Goal: Information Seeking & Learning: Compare options

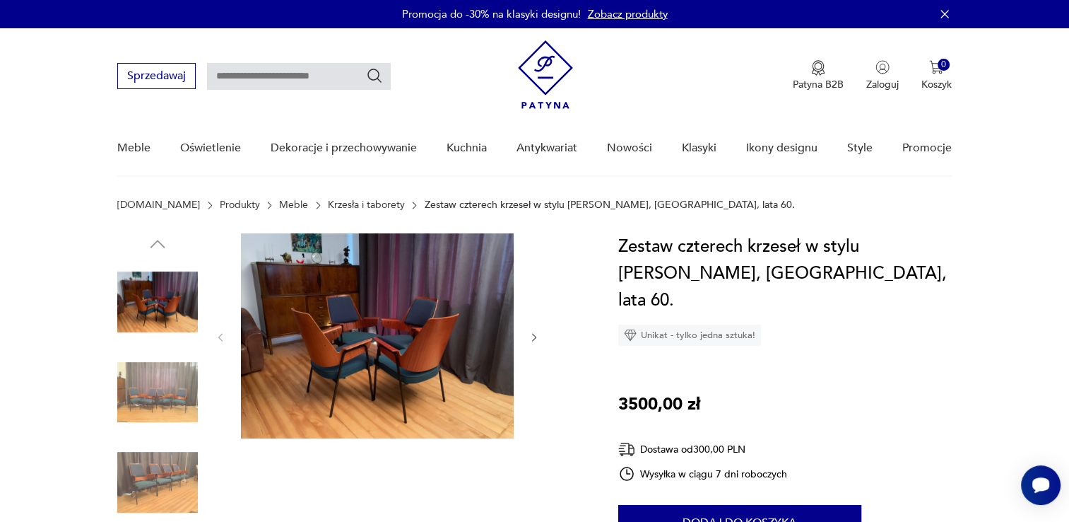
click at [328, 202] on link "Krzesła i taborety" at bounding box center [366, 204] width 77 height 11
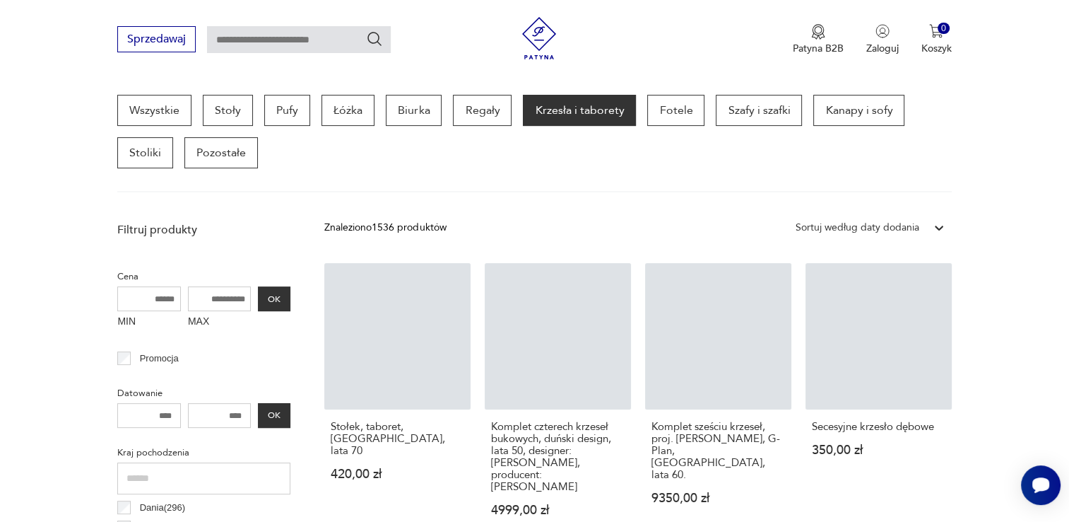
scroll to position [377, 0]
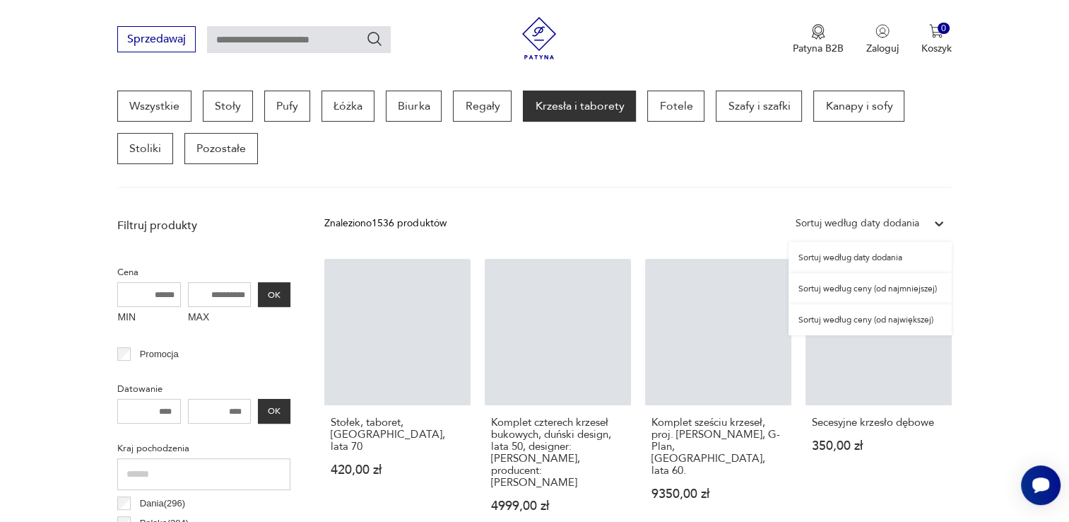
click at [897, 219] on div "Sortuj według daty dodania" at bounding box center [858, 224] width 124 height 16
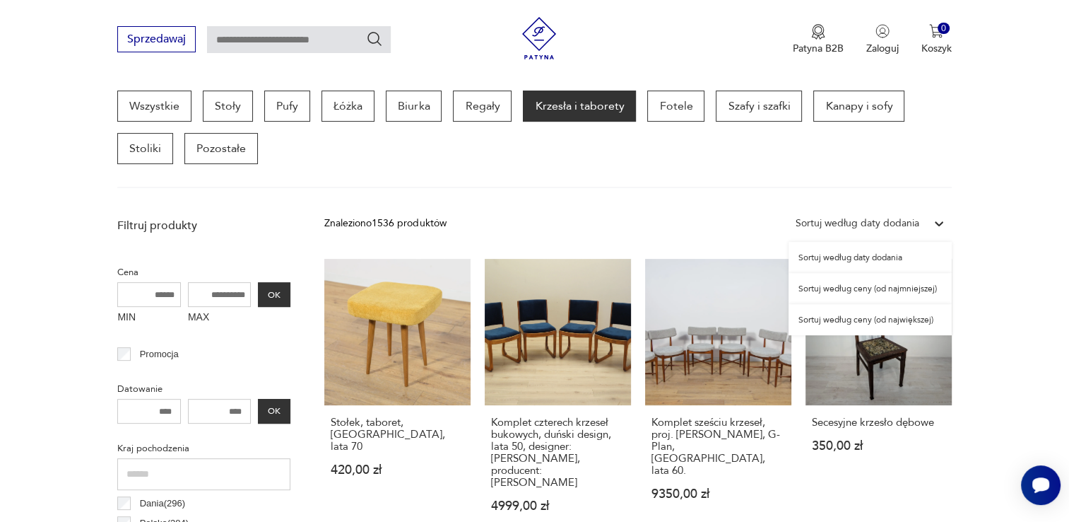
click at [863, 318] on div "Sortuj według ceny (od największej)" at bounding box center [870, 319] width 163 height 31
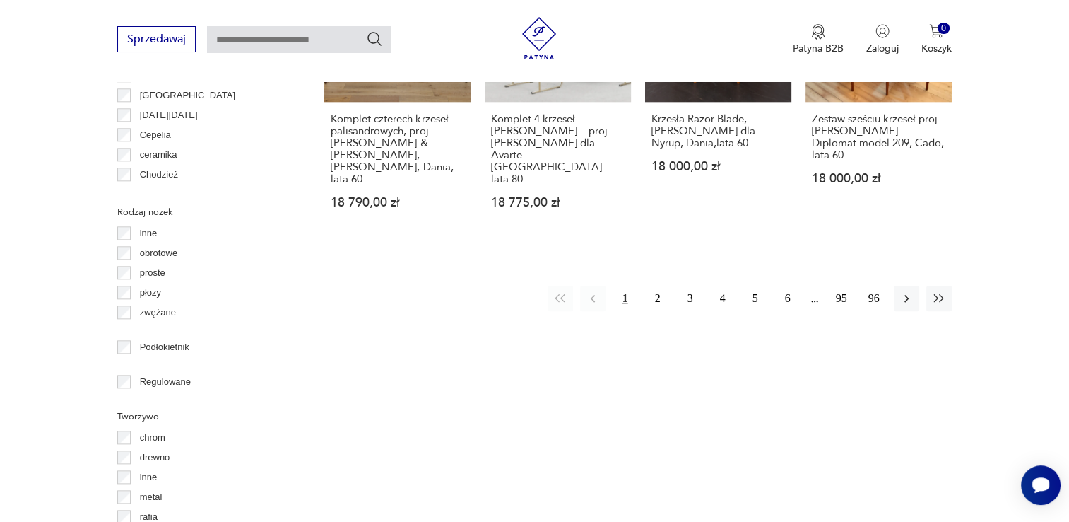
scroll to position [1337, 0]
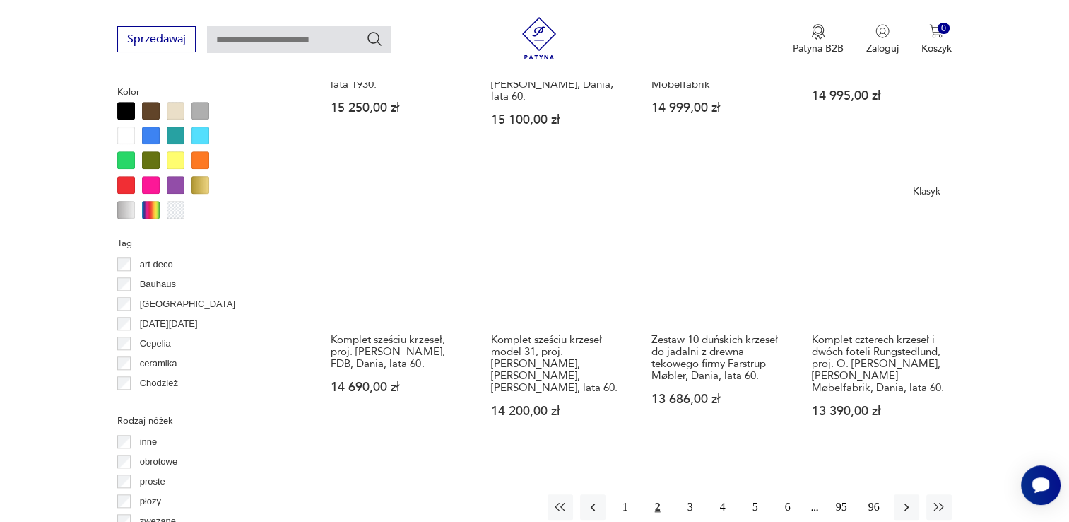
scroll to position [1375, 0]
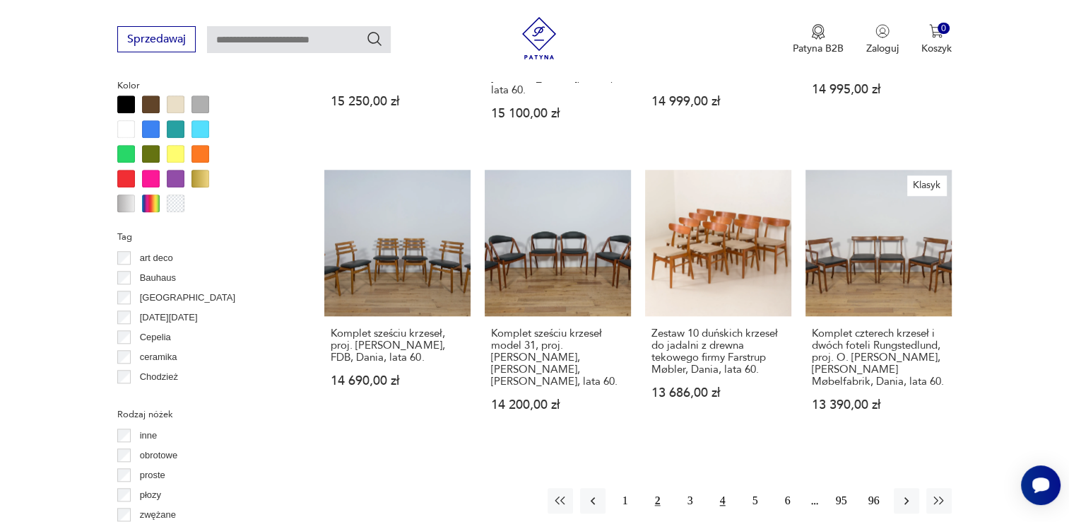
click at [724, 488] on button "4" at bounding box center [722, 500] width 25 height 25
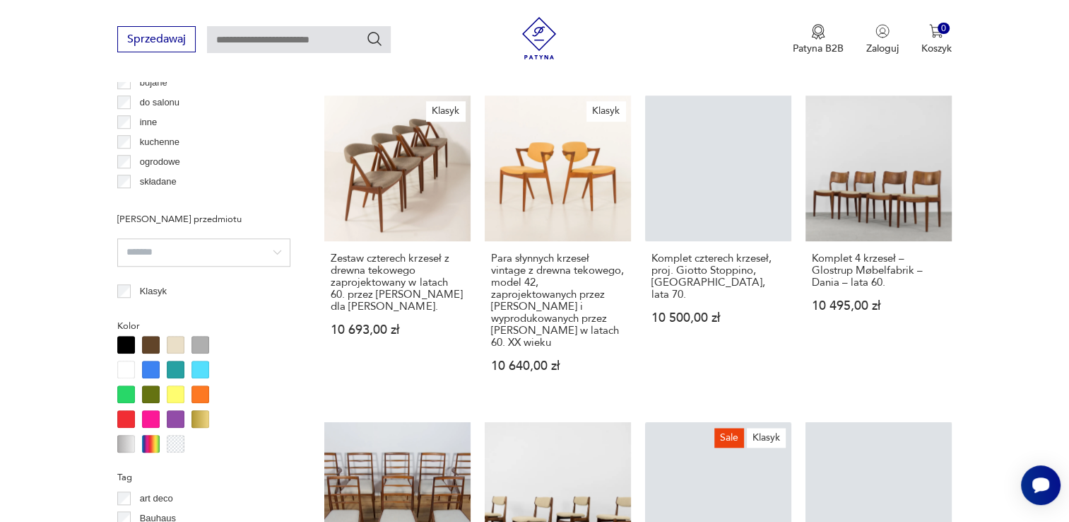
scroll to position [1437, 0]
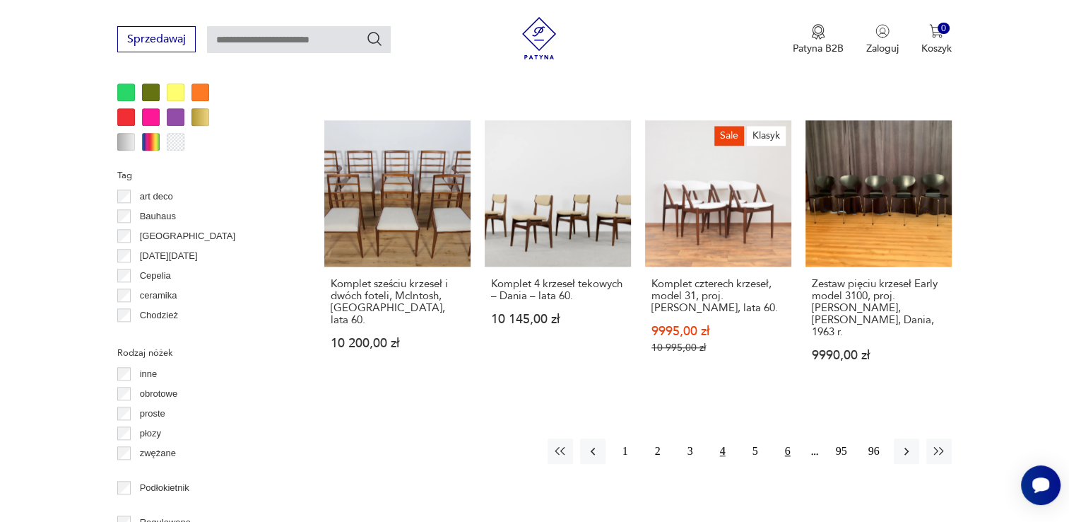
click at [786, 438] on button "6" at bounding box center [787, 450] width 25 height 25
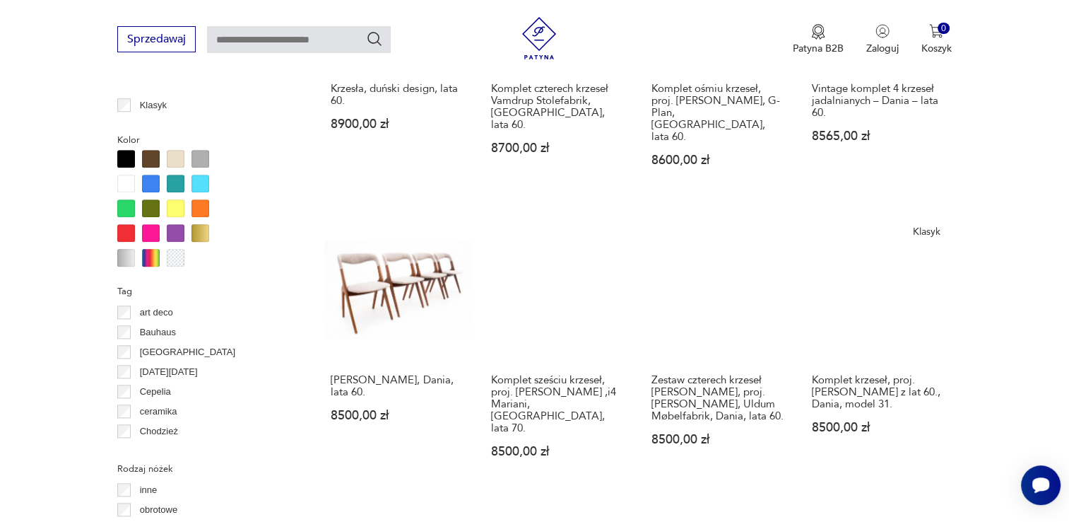
scroll to position [1324, 0]
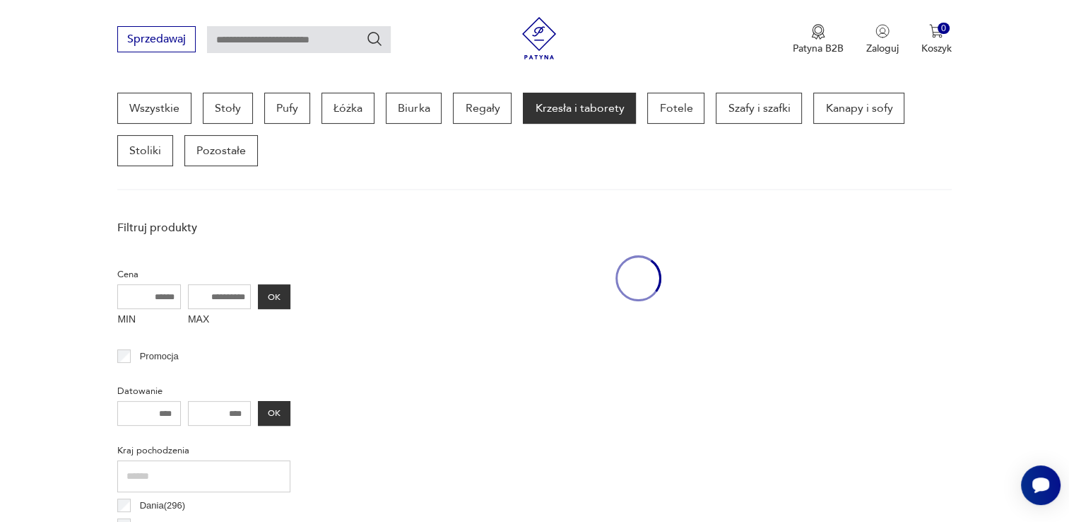
scroll to position [375, 0]
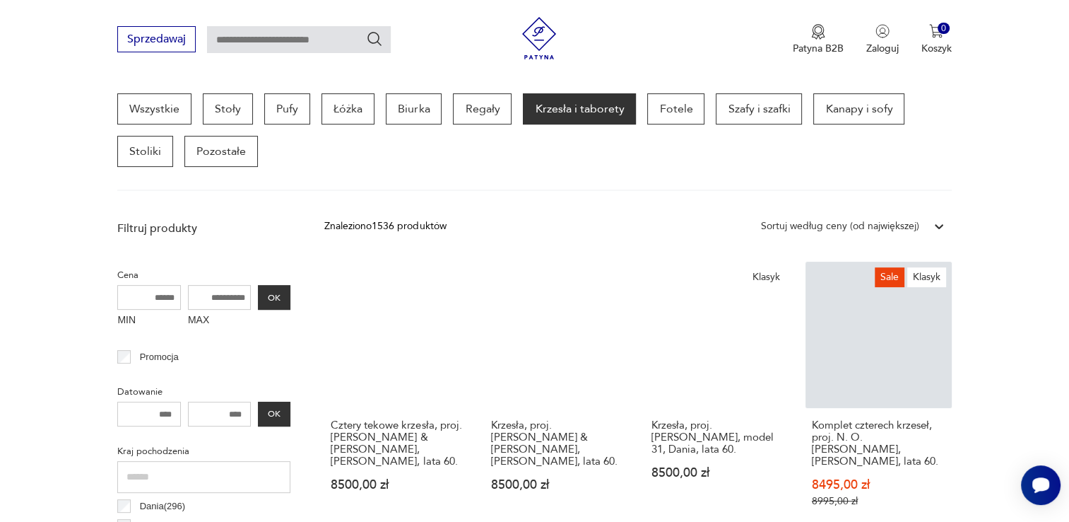
drag, startPoint x: 1079, startPoint y: 92, endPoint x: 1050, endPoint y: 59, distance: 44.0
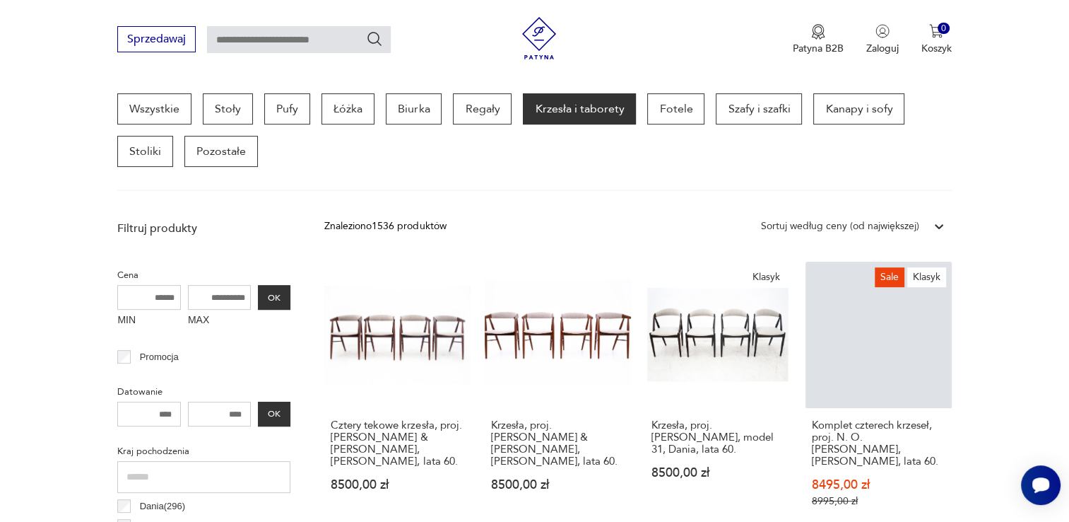
click at [1050, 59] on div "Sprzedawaj Patyna B2B Zaloguj 0 Koszyk Twój koszyk ( 0 ) Brak produktów w koszy…" at bounding box center [534, 40] width 1069 height 81
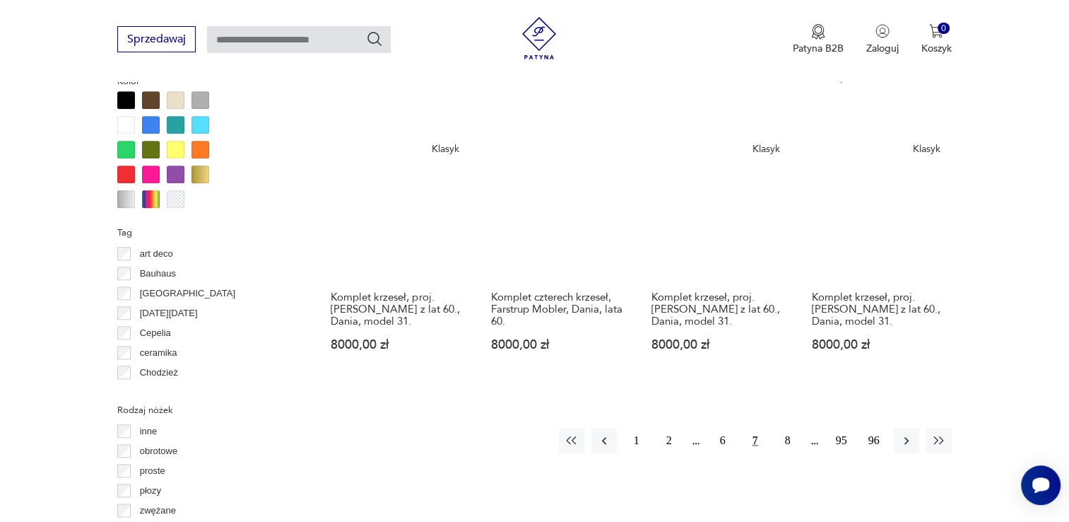
scroll to position [1370, 0]
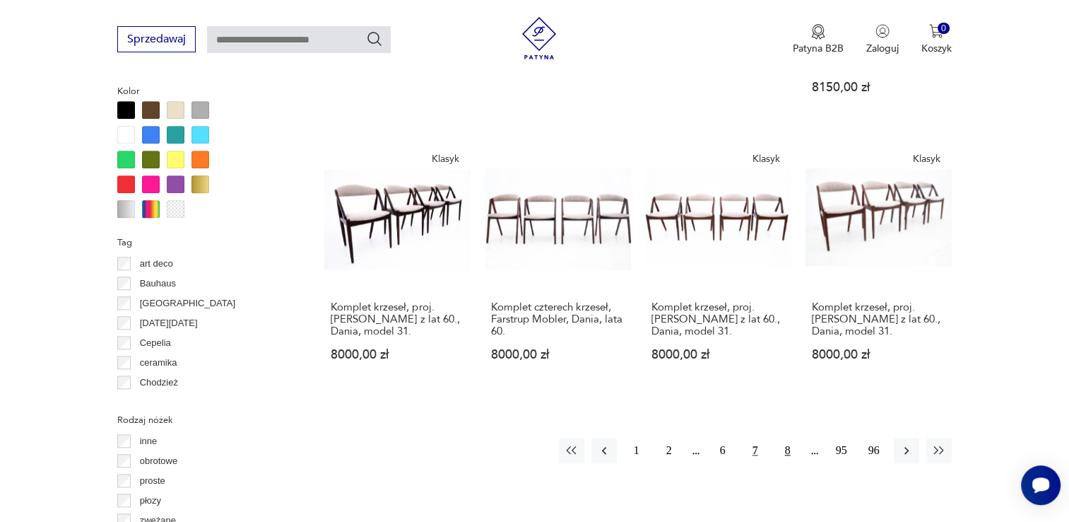
click at [792, 437] on button "8" at bounding box center [787, 449] width 25 height 25
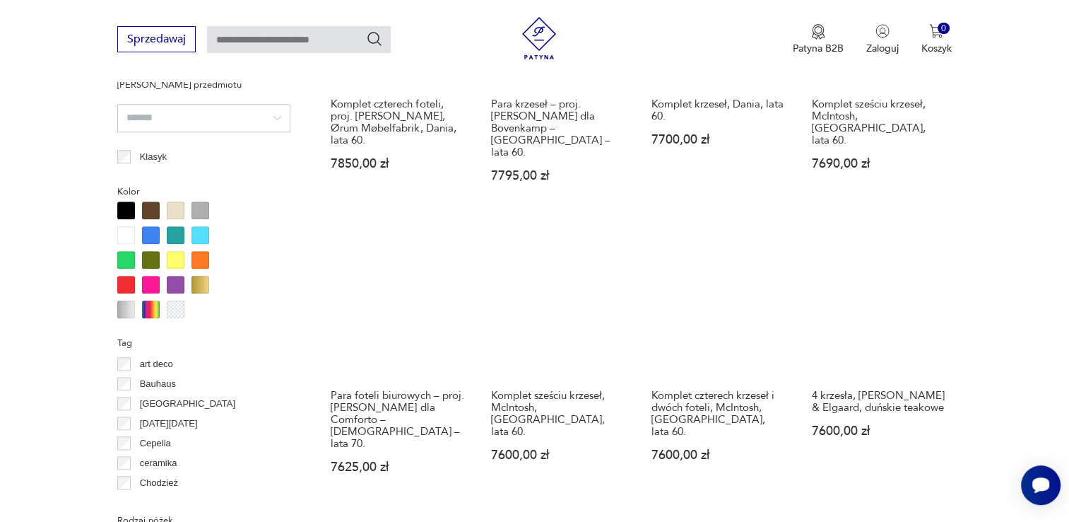
scroll to position [1480, 0]
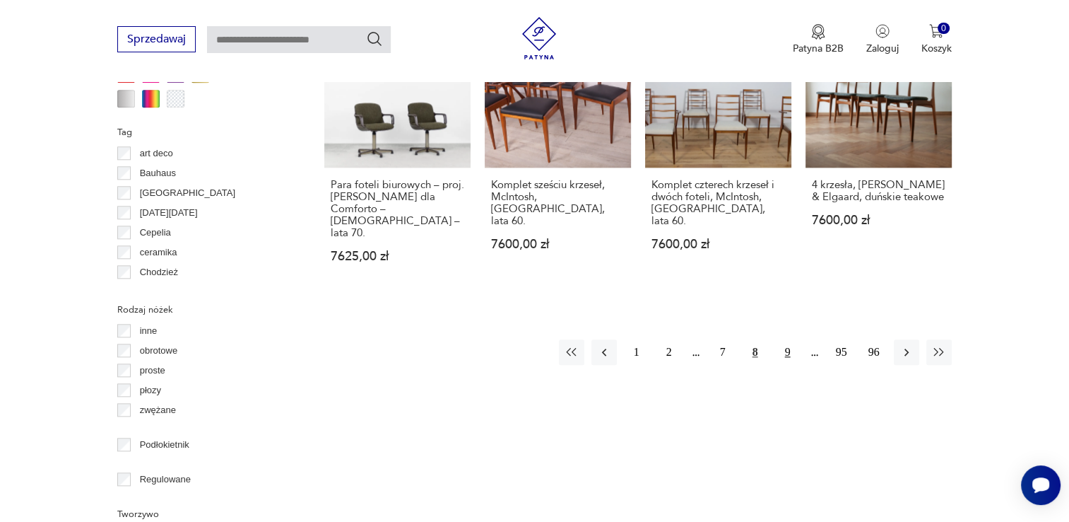
click at [787, 339] on button "9" at bounding box center [787, 351] width 25 height 25
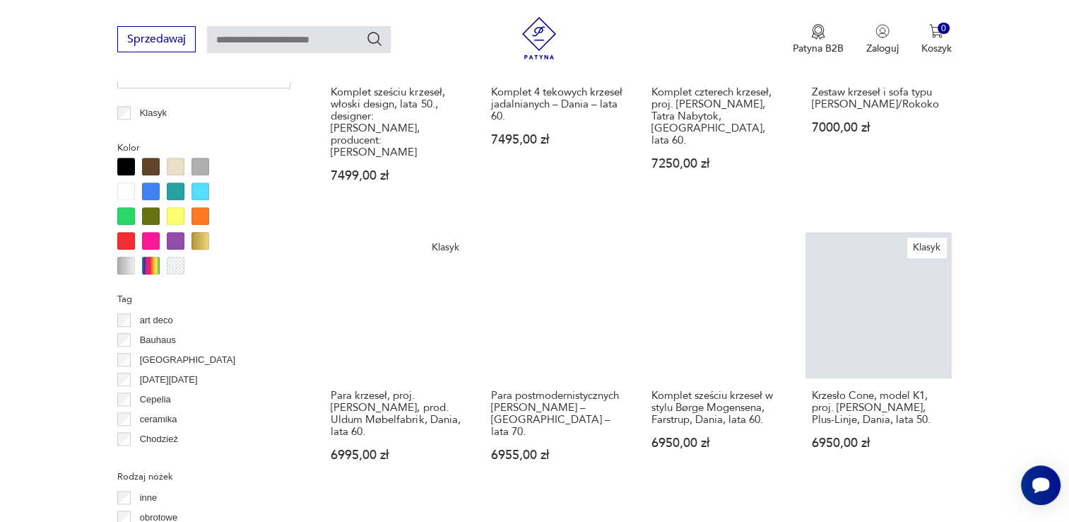
scroll to position [1317, 0]
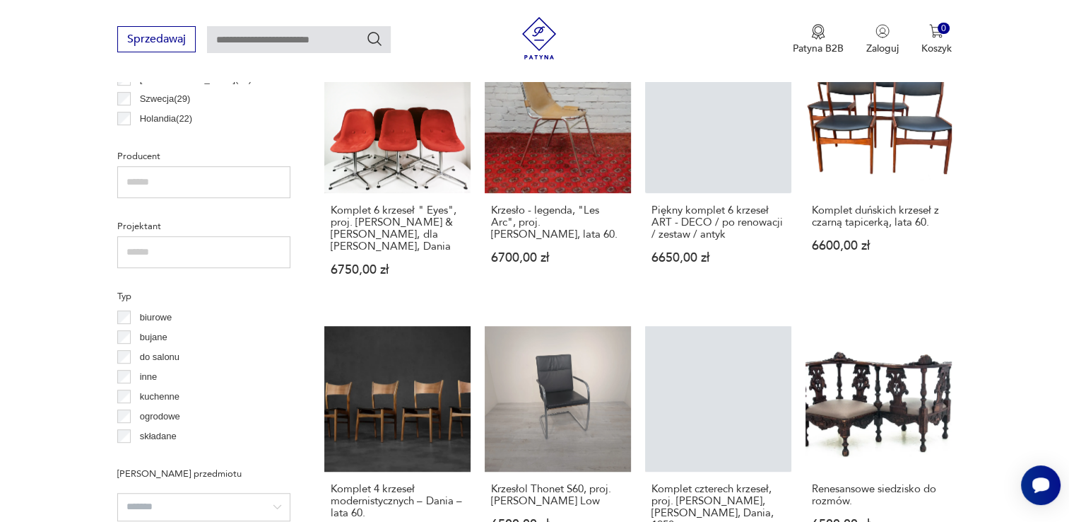
scroll to position [883, 0]
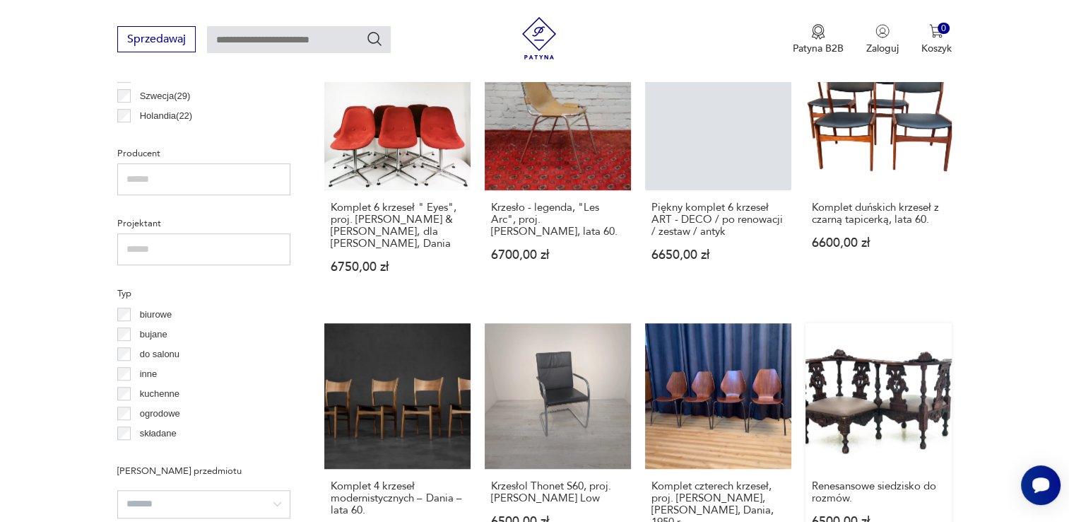
click at [861, 359] on link "Renesansowe siedzisko do rozmów. 6500,00 zł" at bounding box center [879, 451] width 146 height 257
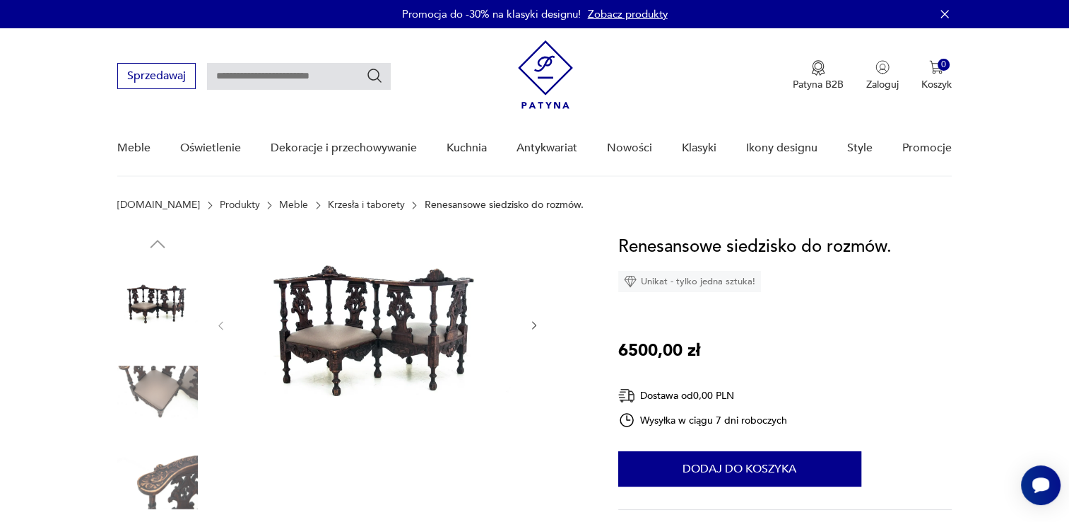
click at [394, 327] on img at bounding box center [377, 324] width 273 height 182
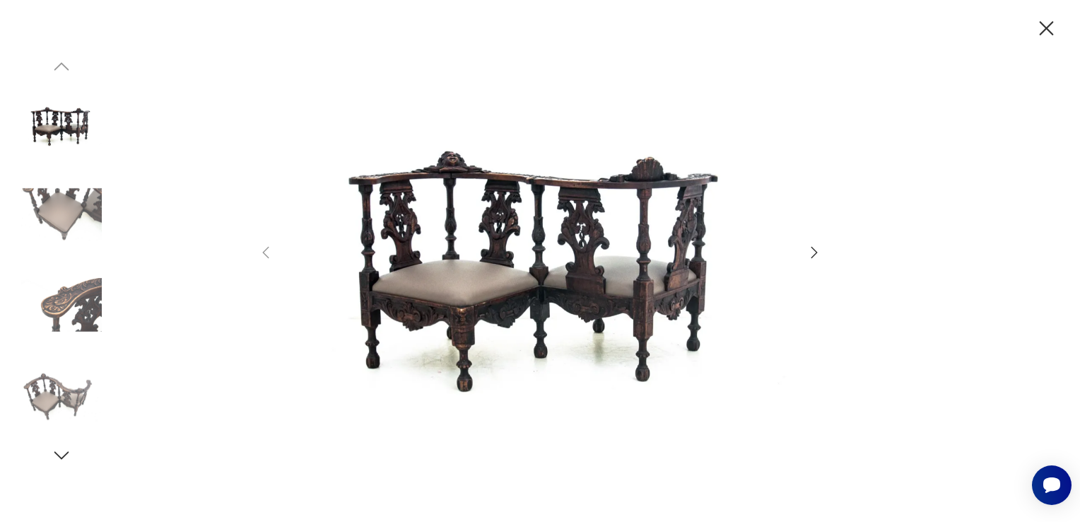
drag, startPoint x: 804, startPoint y: 259, endPoint x: 811, endPoint y: 252, distance: 9.0
click at [811, 252] on div at bounding box center [539, 261] width 565 height 420
click at [811, 252] on icon "button" at bounding box center [814, 252] width 17 height 17
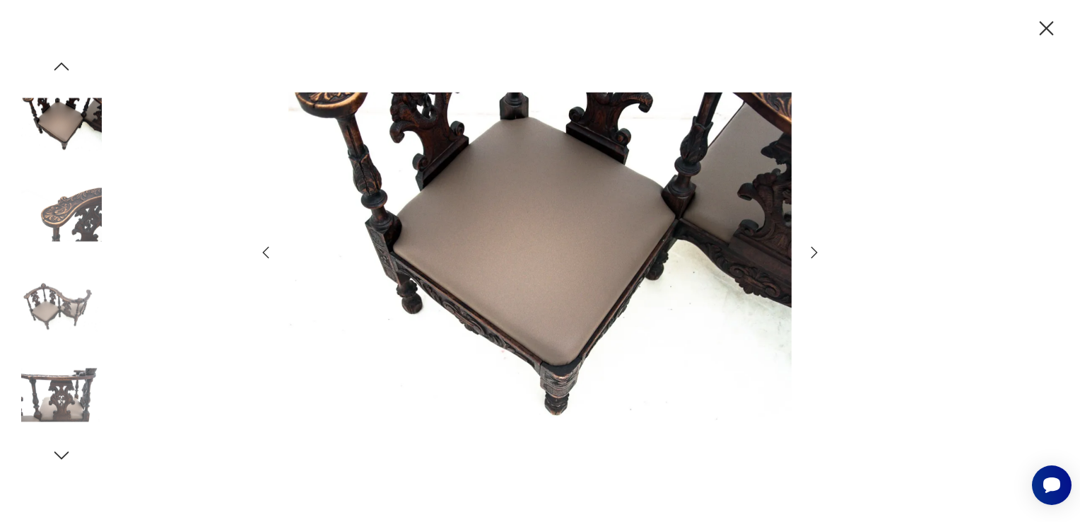
click at [811, 252] on icon "button" at bounding box center [814, 252] width 17 height 17
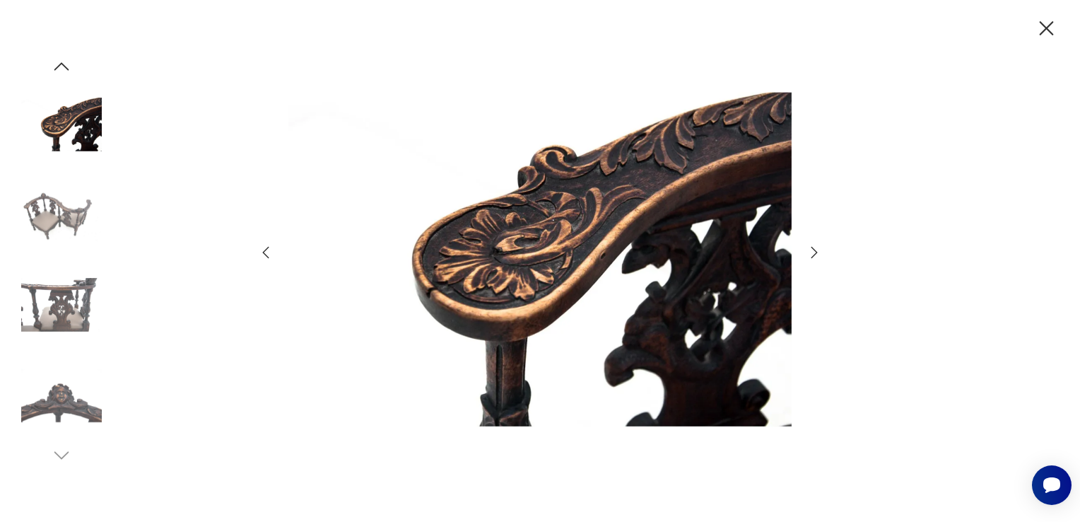
click at [811, 252] on icon "button" at bounding box center [814, 252] width 17 height 17
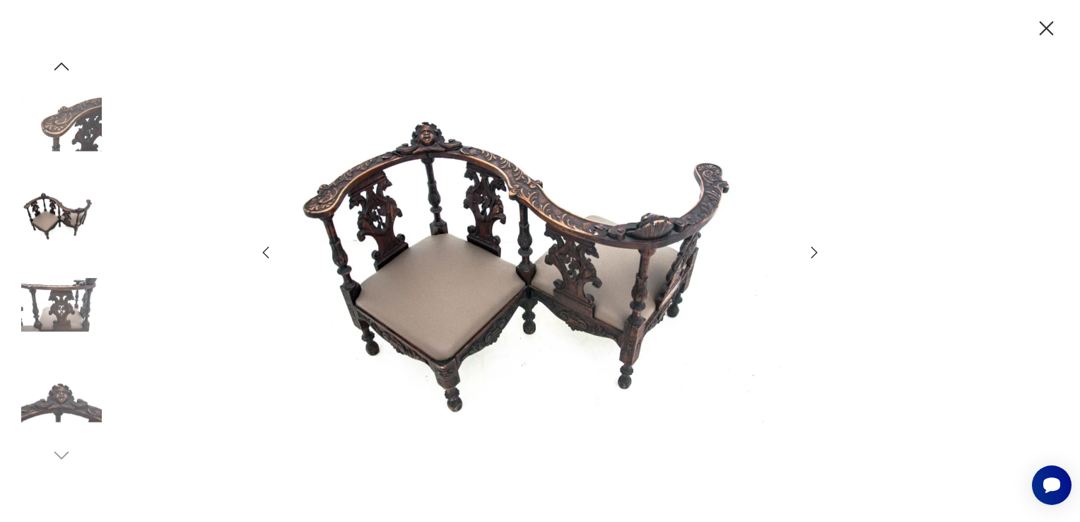
click at [811, 252] on icon "button" at bounding box center [814, 252] width 17 height 17
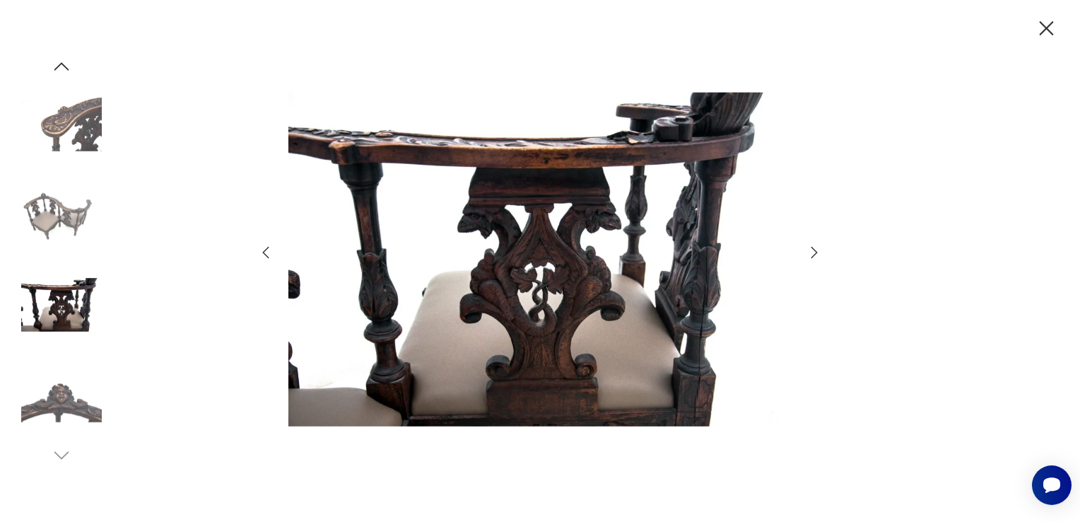
click at [811, 252] on icon "button" at bounding box center [814, 252] width 17 height 17
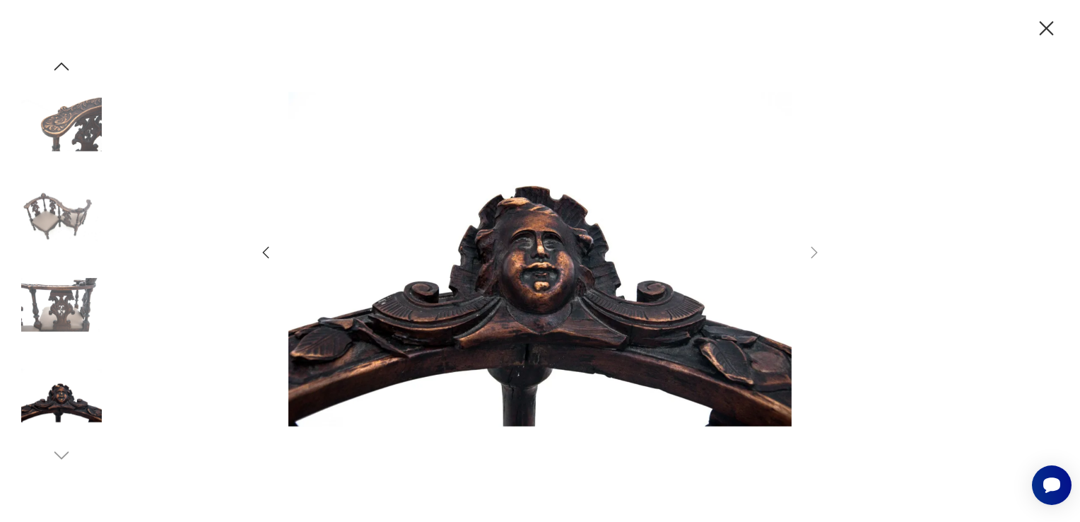
click at [1047, 29] on icon "button" at bounding box center [1047, 28] width 14 height 14
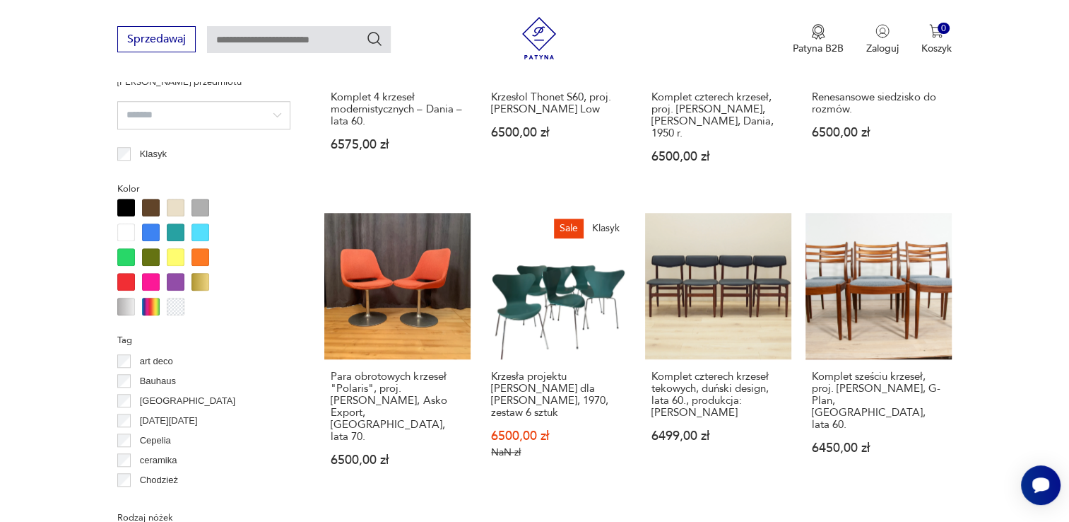
scroll to position [1479, 0]
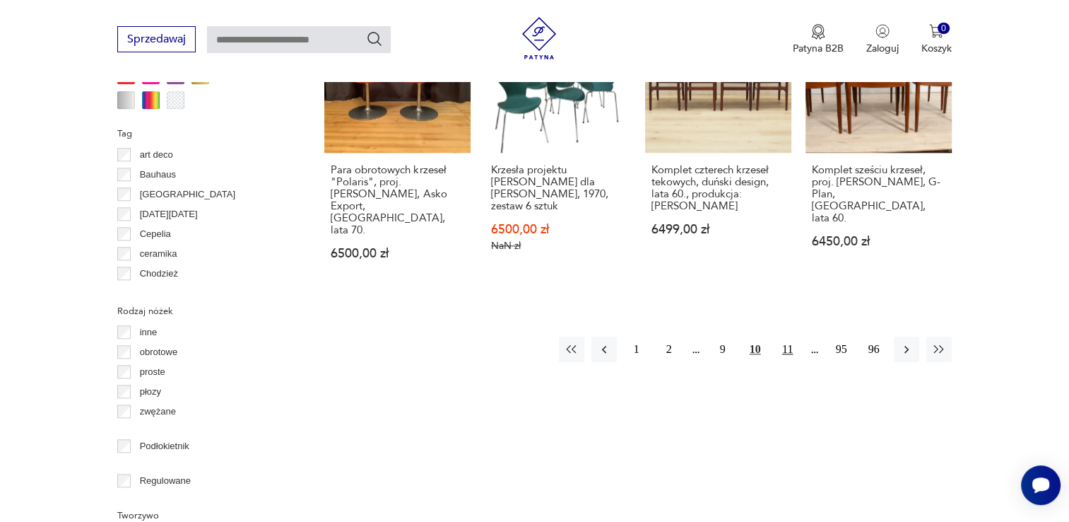
click at [787, 336] on button "11" at bounding box center [787, 348] width 25 height 25
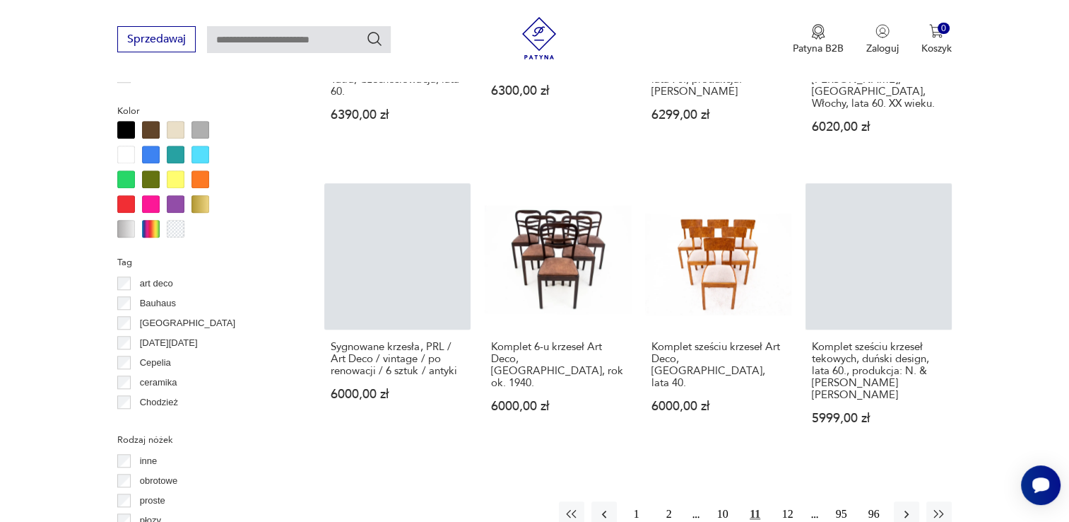
scroll to position [1366, 0]
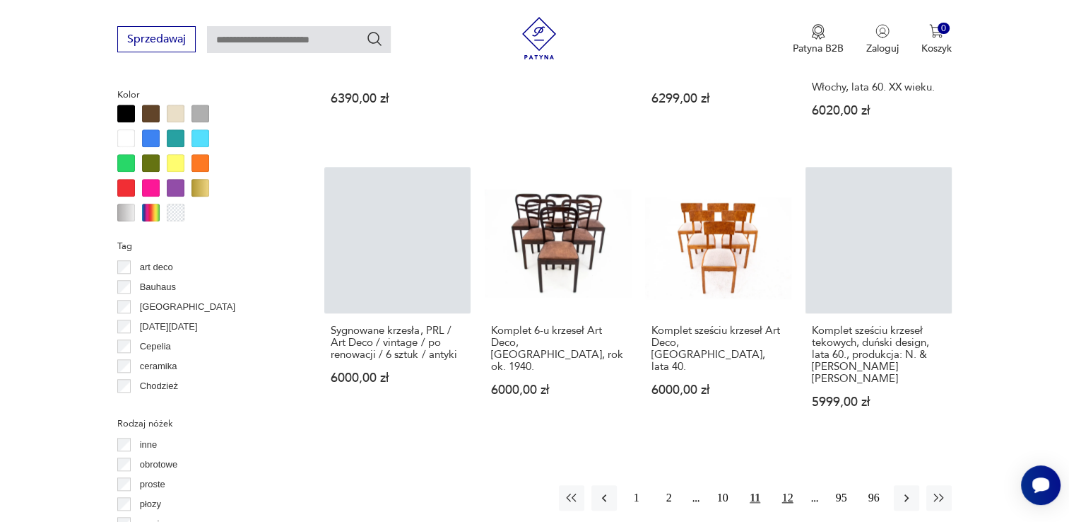
click at [792, 485] on button "12" at bounding box center [787, 497] width 25 height 25
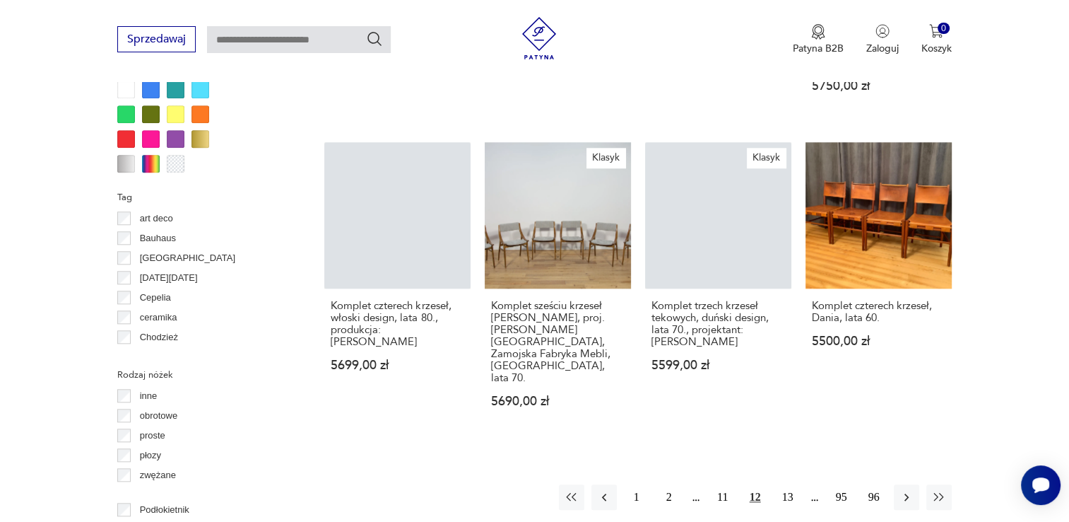
scroll to position [1438, 0]
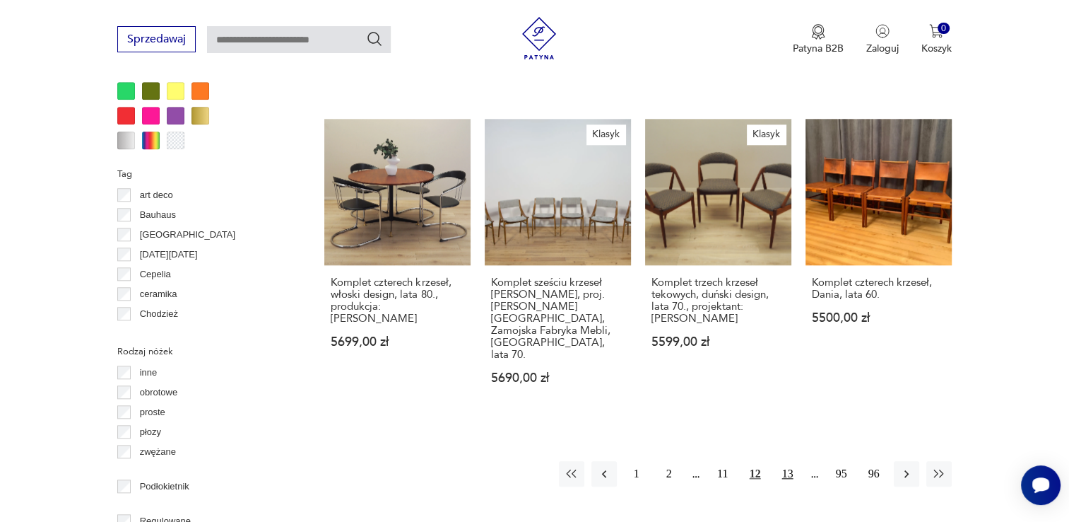
click at [786, 461] on button "13" at bounding box center [787, 473] width 25 height 25
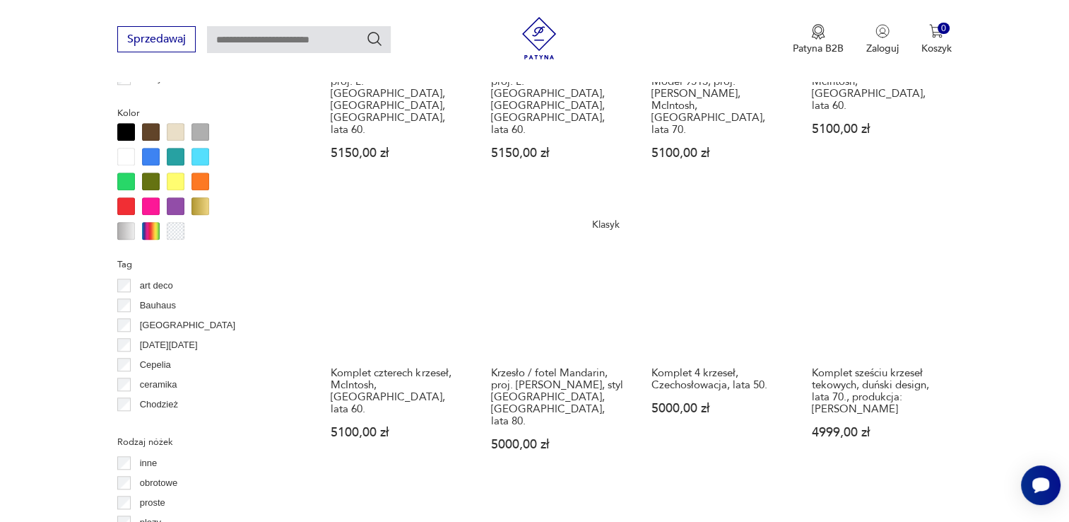
scroll to position [1354, 0]
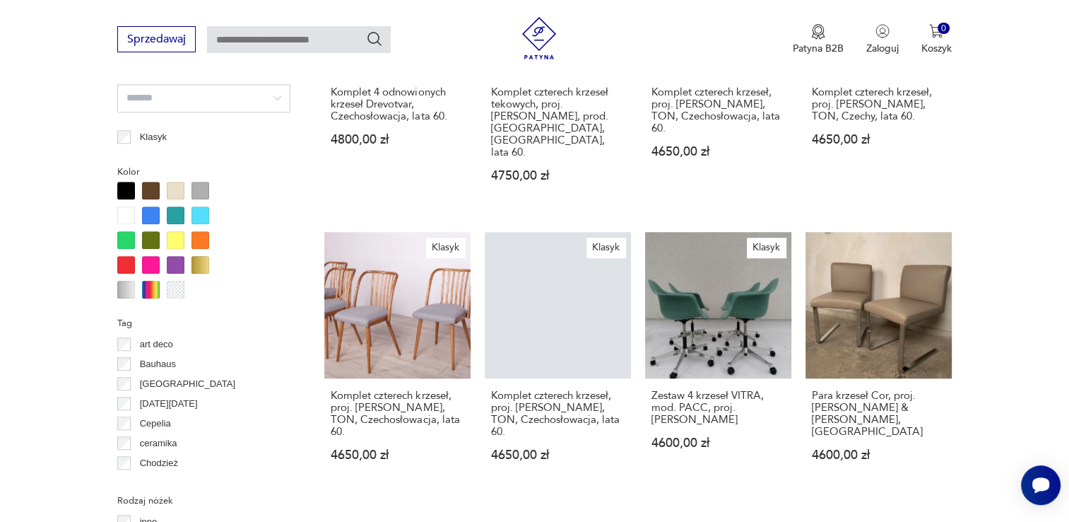
scroll to position [1394, 0]
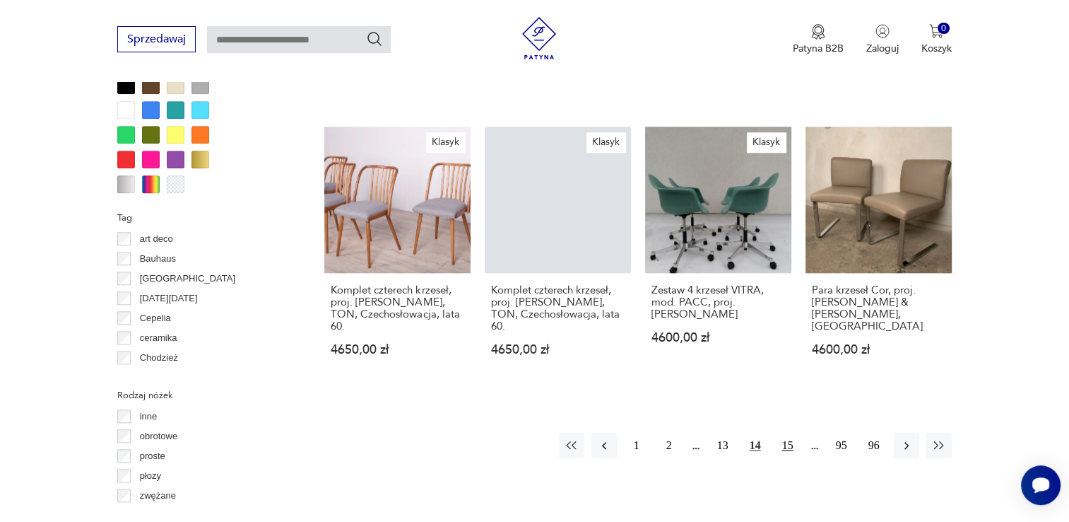
click at [791, 433] on button "15" at bounding box center [787, 445] width 25 height 25
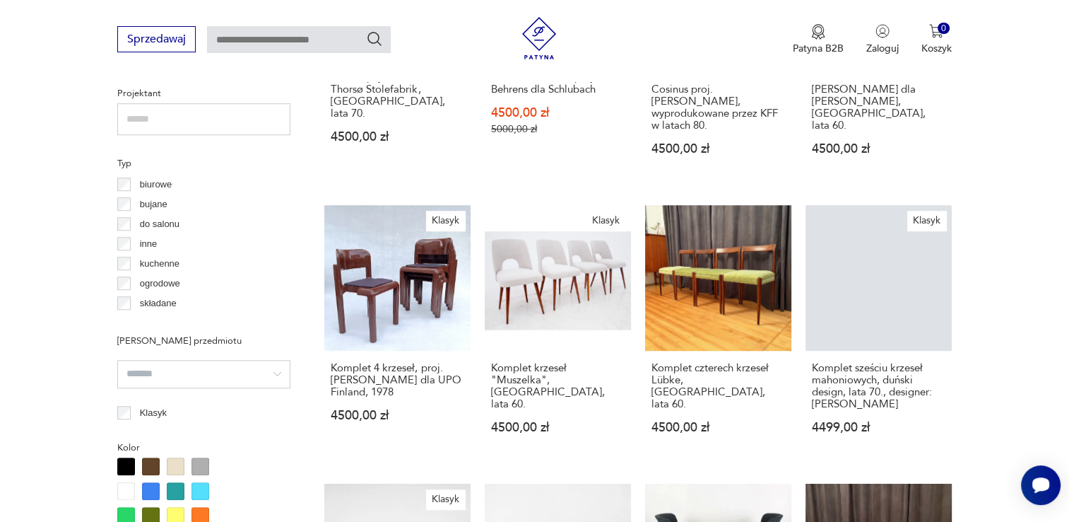
scroll to position [1406, 0]
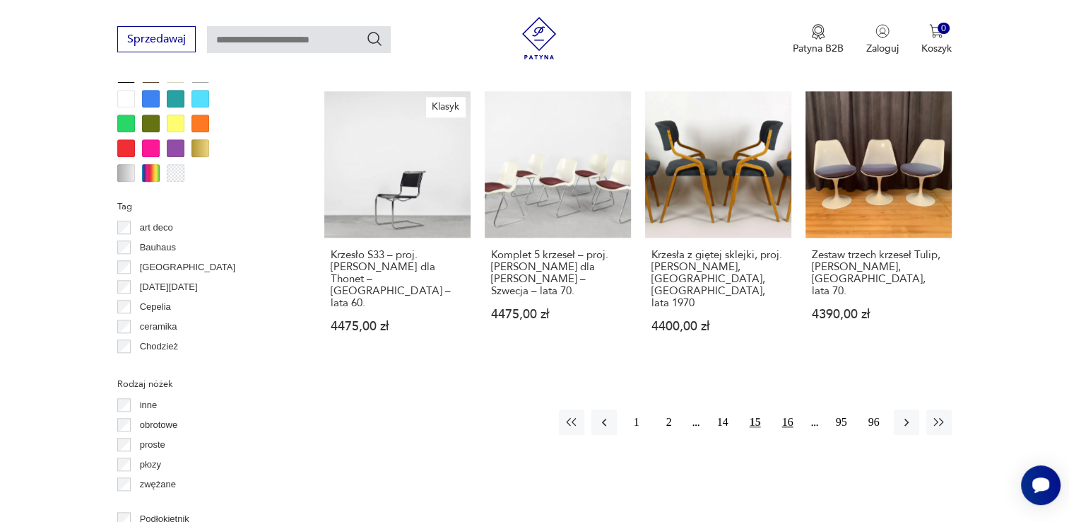
click at [783, 409] on button "16" at bounding box center [787, 421] width 25 height 25
click at [783, 409] on button "17" at bounding box center [787, 421] width 25 height 25
click at [783, 409] on button "18" at bounding box center [787, 421] width 25 height 25
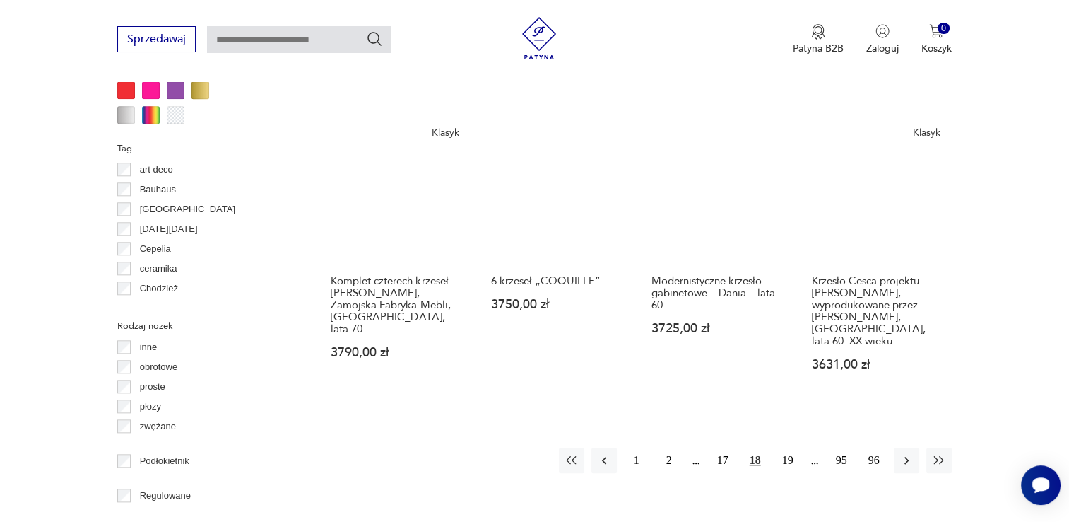
scroll to position [1467, 0]
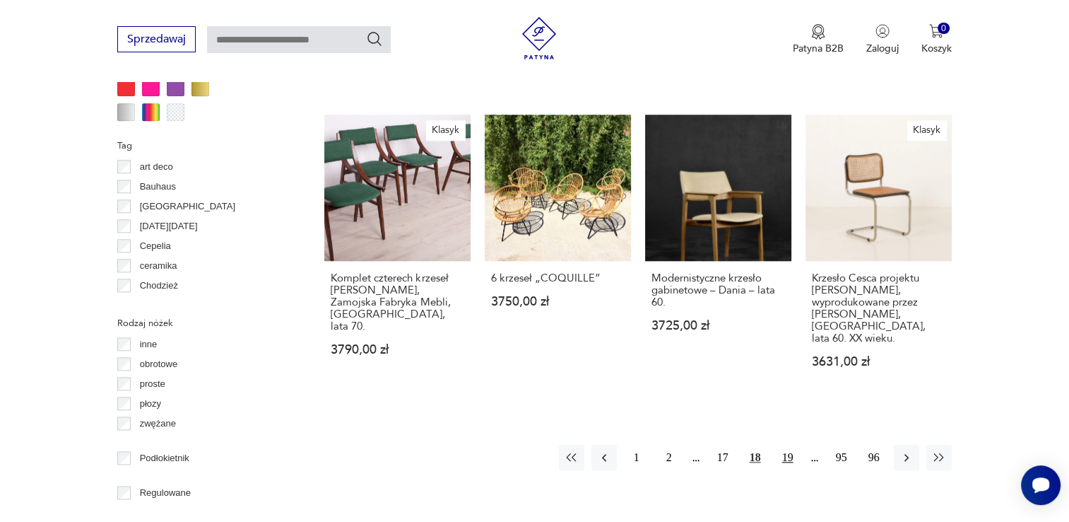
click at [778, 445] on button "19" at bounding box center [787, 457] width 25 height 25
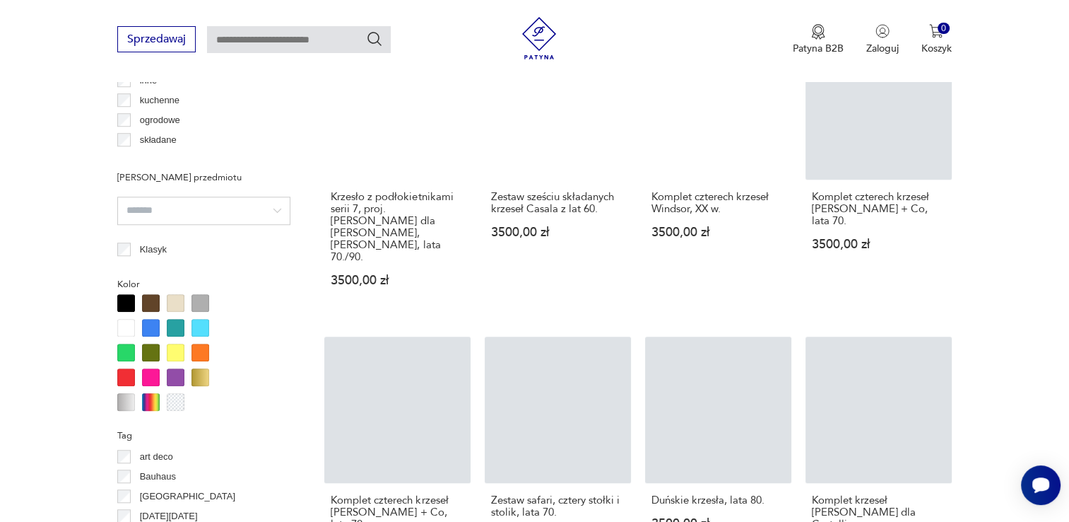
scroll to position [1234, 0]
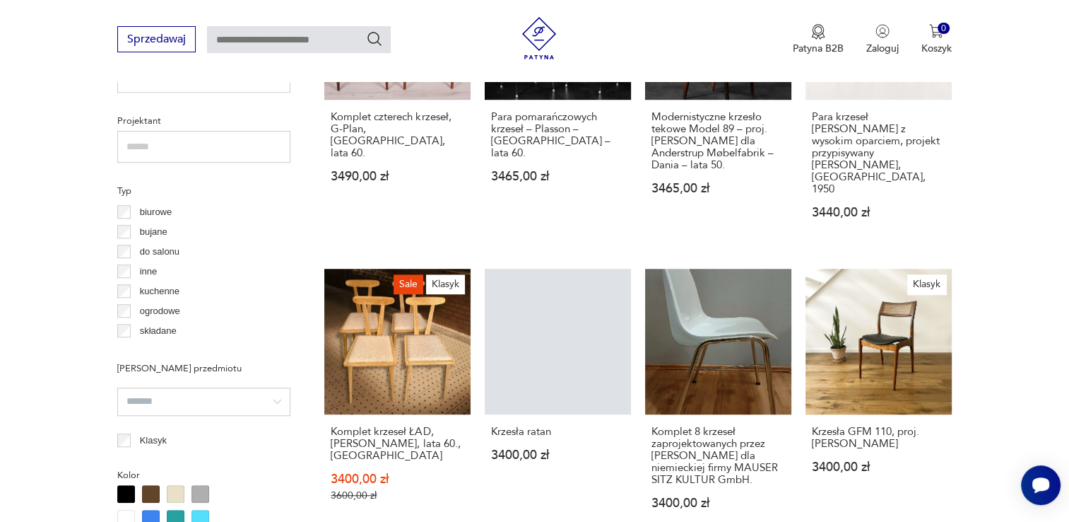
scroll to position [1308, 0]
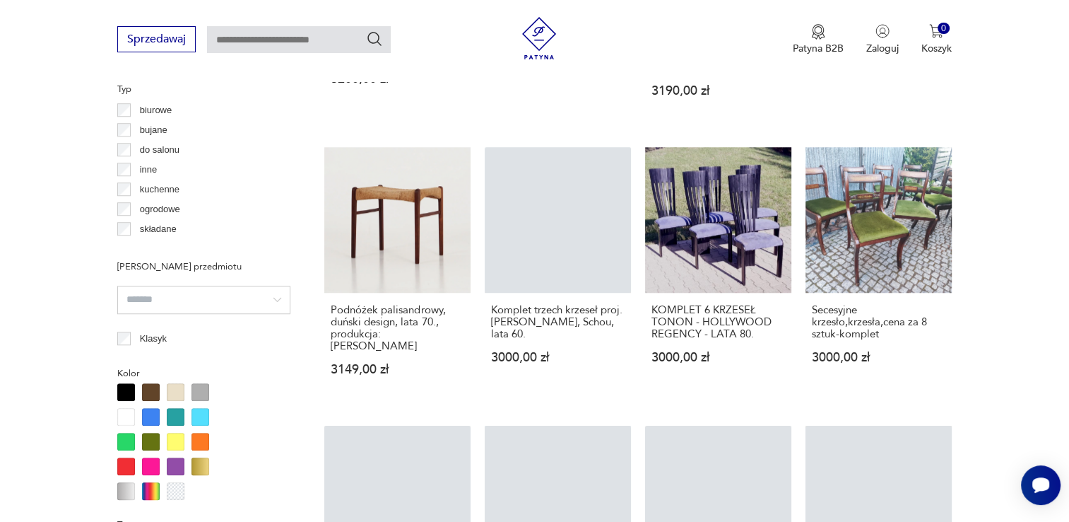
scroll to position [1309, 0]
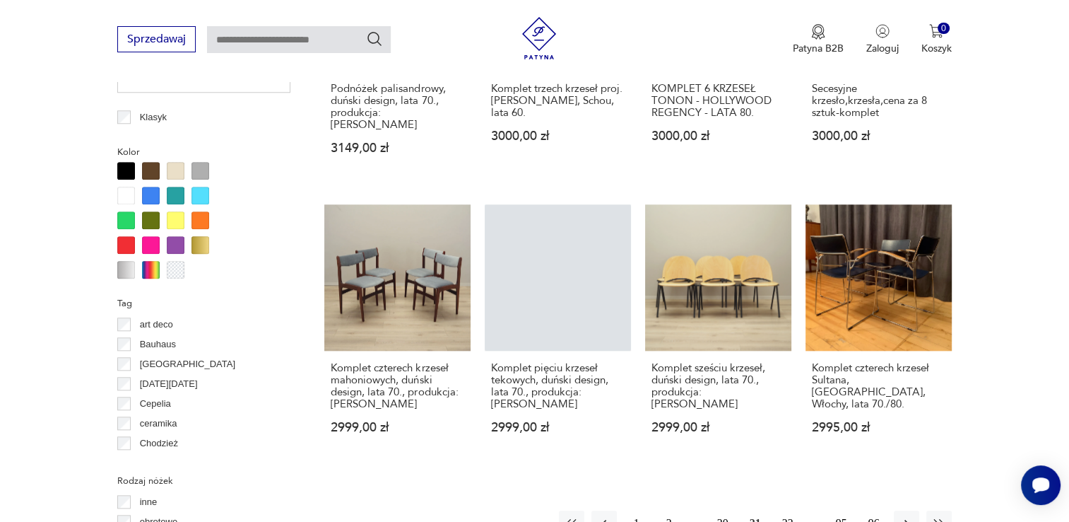
click at [725, 510] on button "20" at bounding box center [722, 522] width 25 height 25
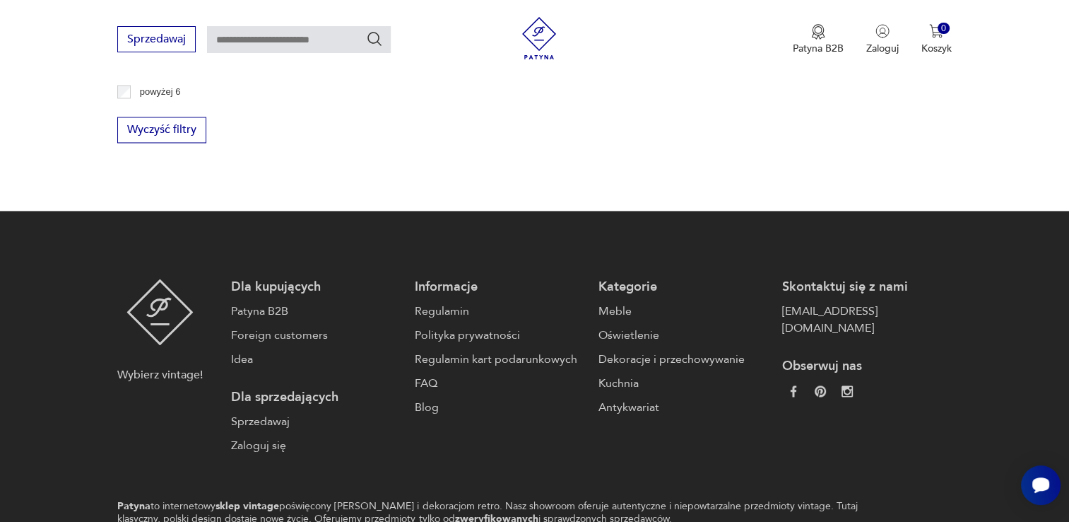
scroll to position [1381, 0]
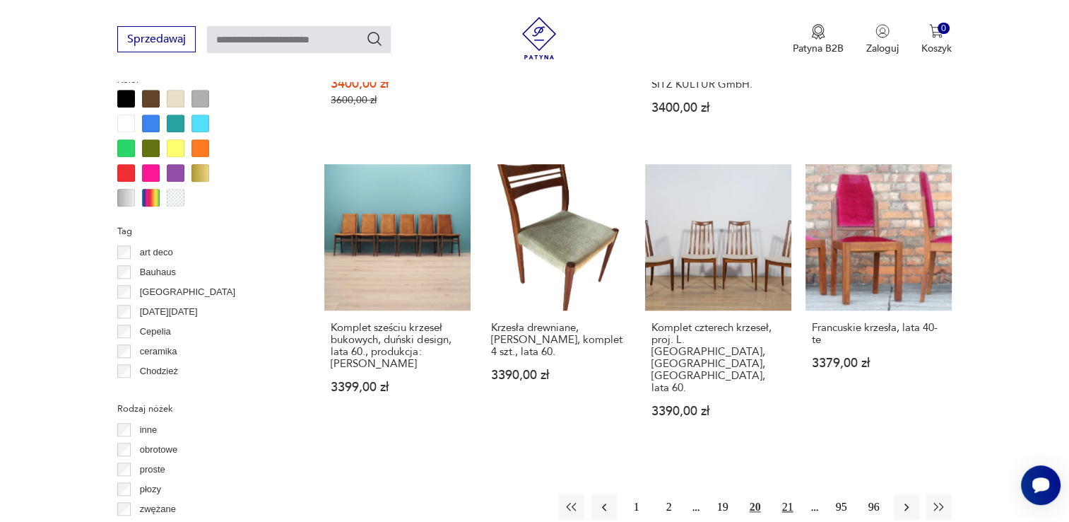
click at [782, 494] on button "21" at bounding box center [787, 506] width 25 height 25
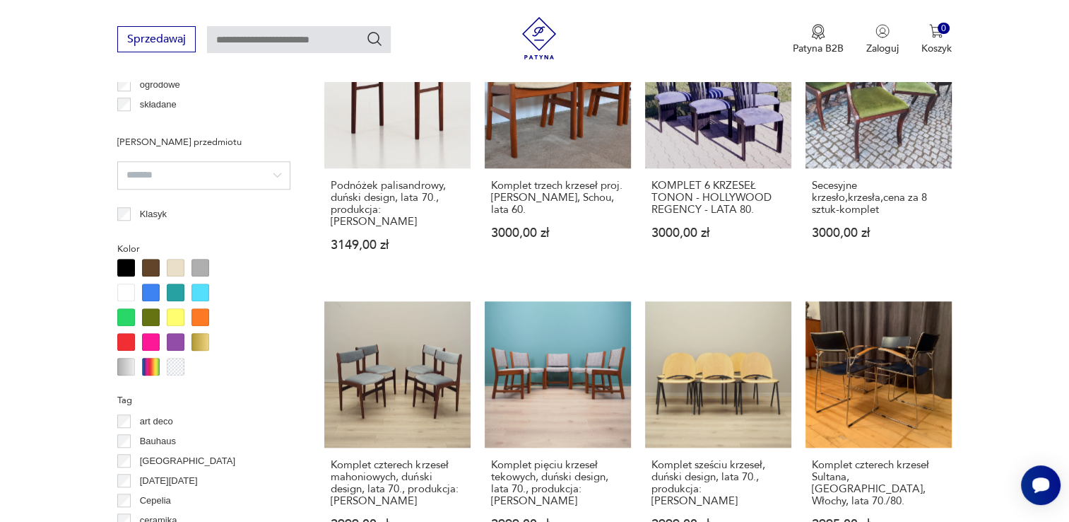
scroll to position [1216, 0]
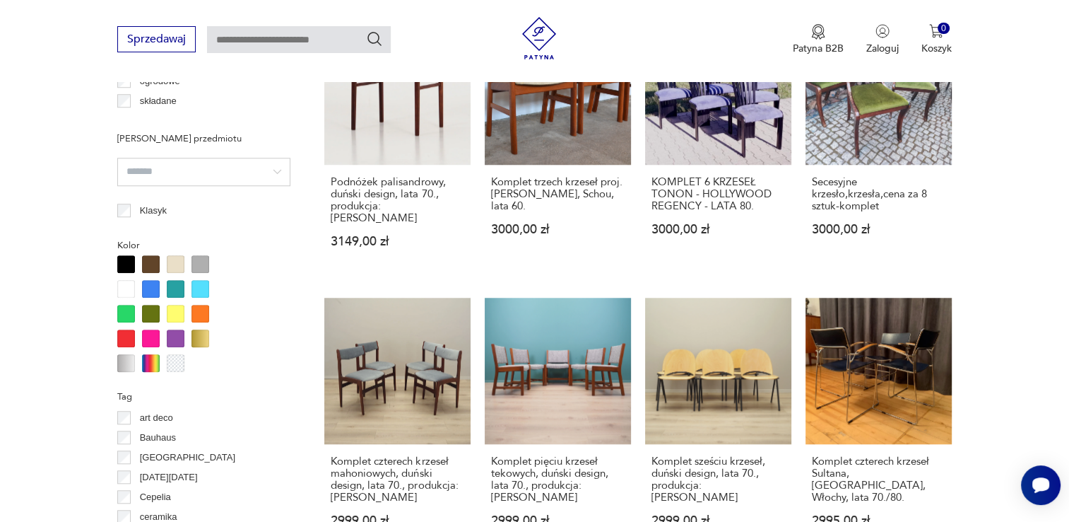
drag, startPoint x: 1062, startPoint y: 278, endPoint x: 1073, endPoint y: 278, distance: 10.6
click at [1069, 278] on html "Cenimy prywatność użytkowników Używamy plików cookie, aby poprawić jakość przeg…" at bounding box center [534, 205] width 1069 height 2843
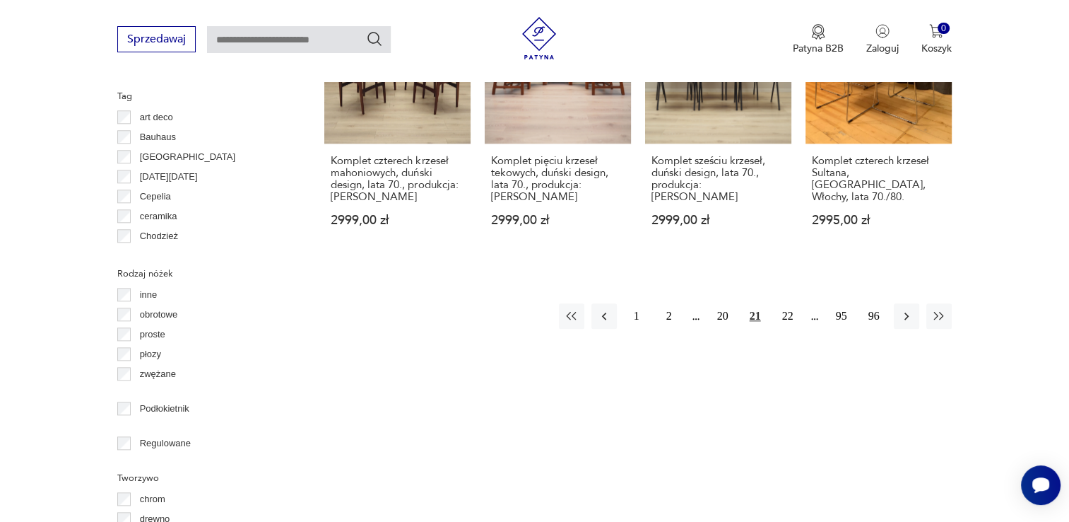
scroll to position [1519, 0]
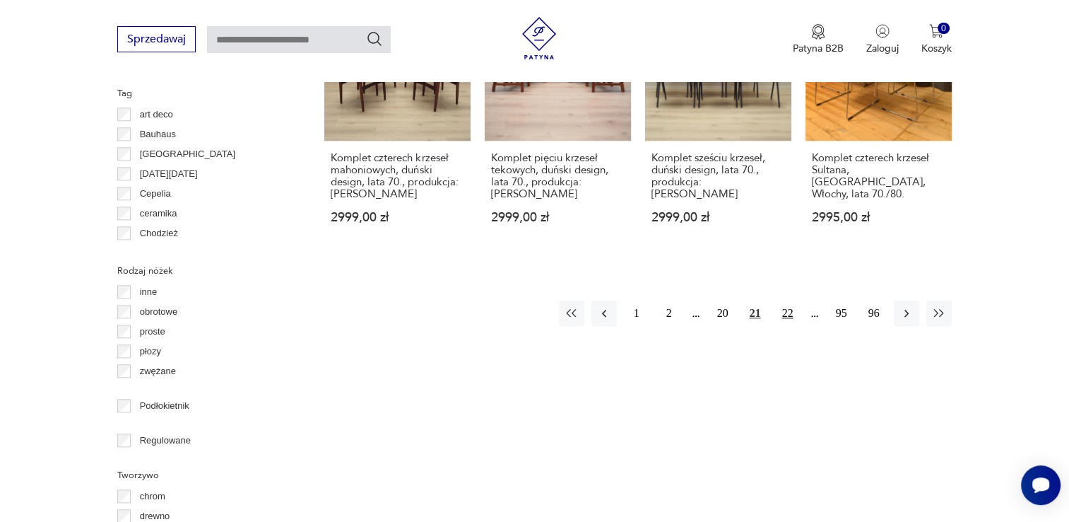
click at [792, 300] on button "22" at bounding box center [787, 312] width 25 height 25
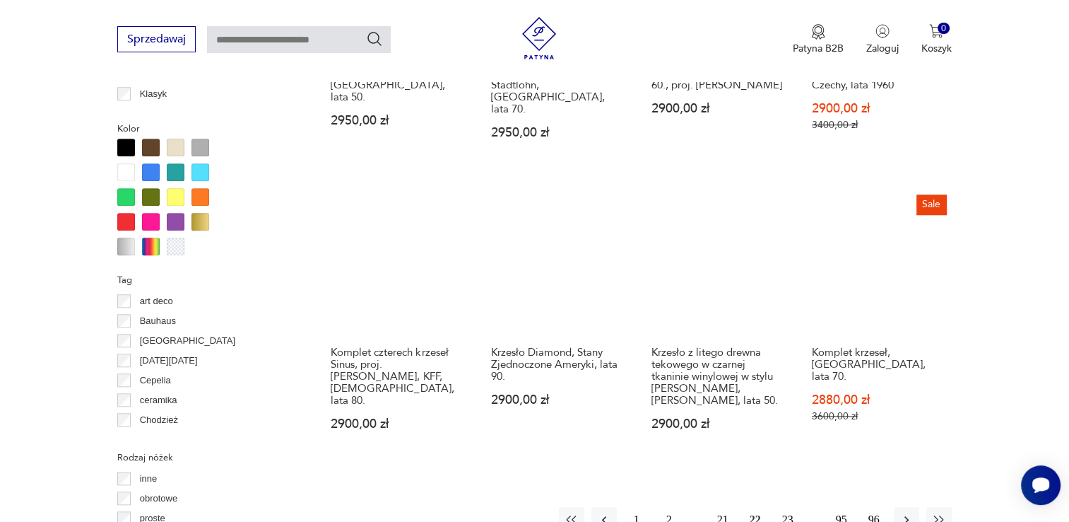
scroll to position [1371, 0]
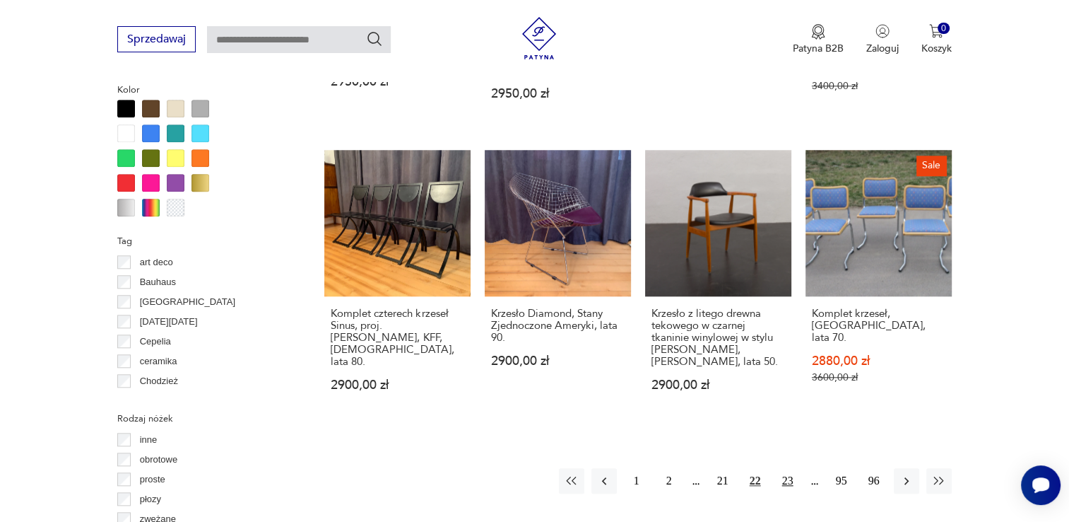
click at [785, 468] on button "23" at bounding box center [787, 480] width 25 height 25
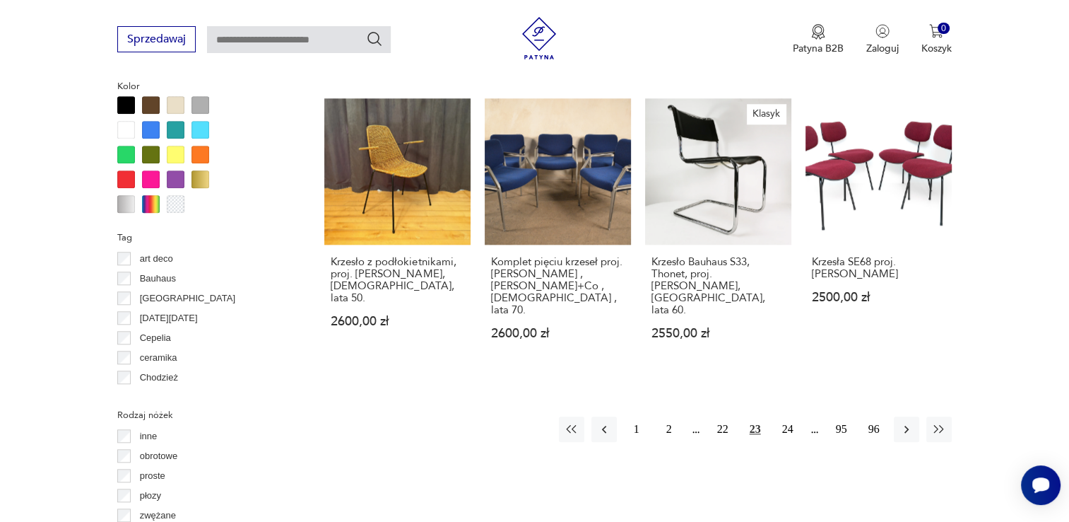
scroll to position [1358, 0]
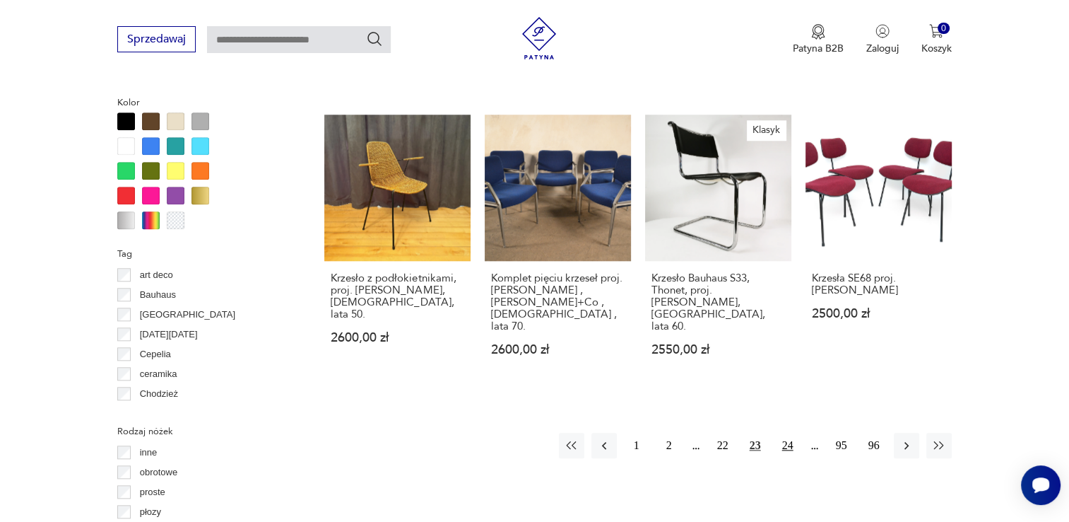
click at [787, 433] on button "24" at bounding box center [787, 445] width 25 height 25
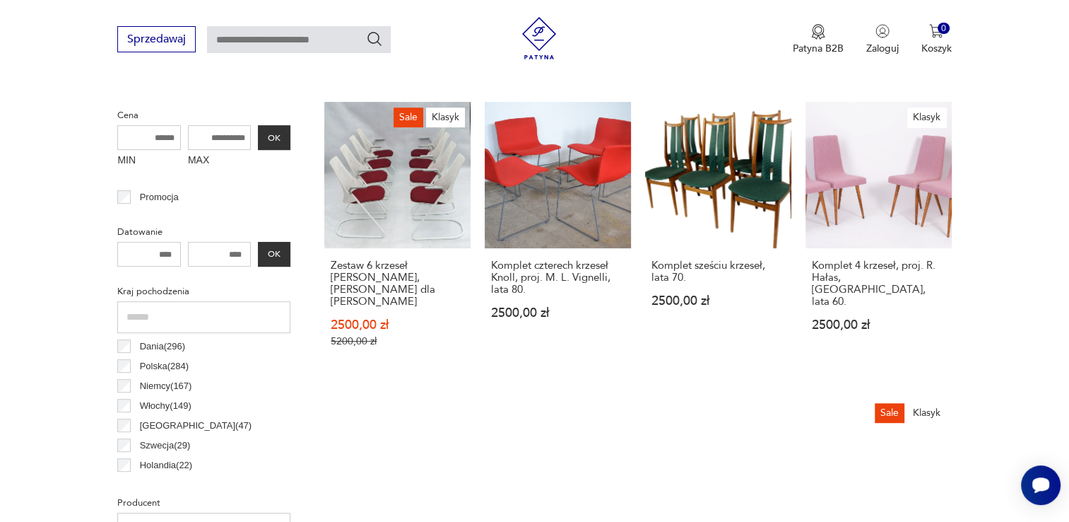
scroll to position [665, 0]
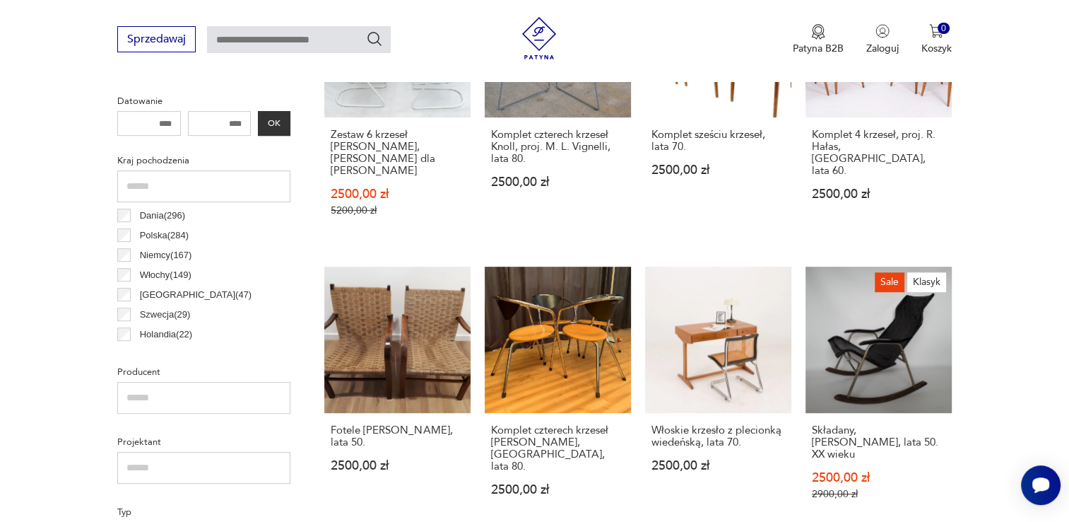
drag, startPoint x: 1064, startPoint y: 158, endPoint x: 1064, endPoint y: 166, distance: 7.8
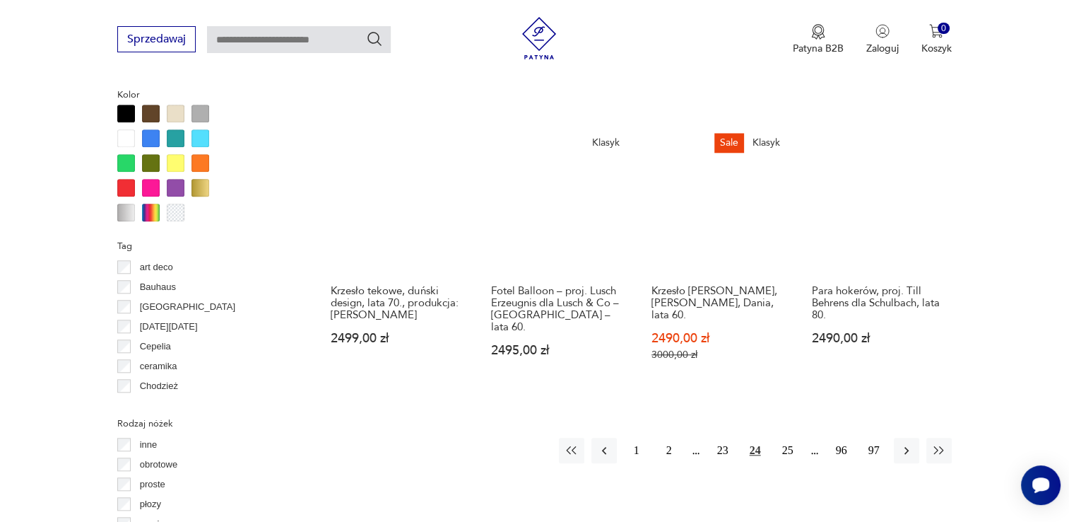
scroll to position [1327, 0]
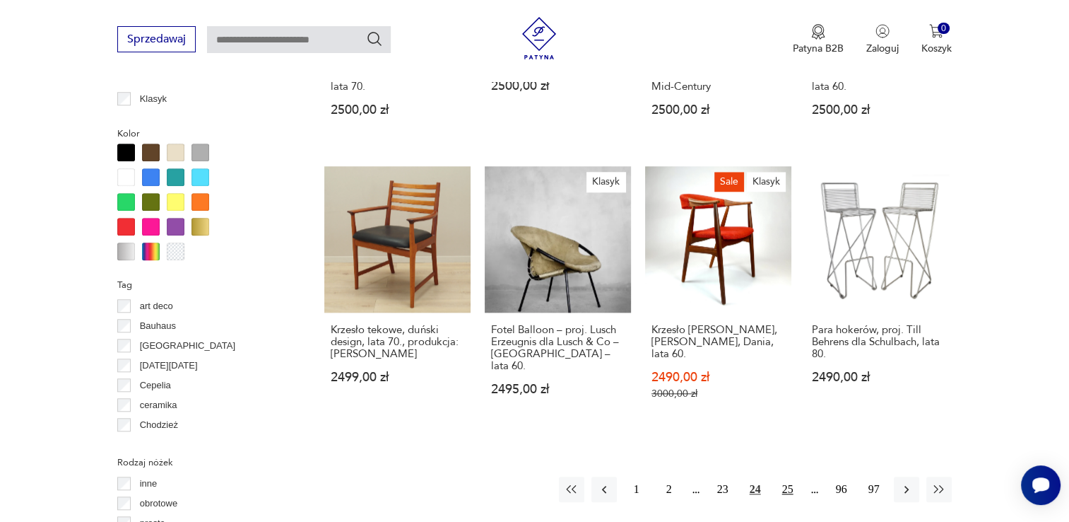
click at [785, 476] on button "25" at bounding box center [787, 488] width 25 height 25
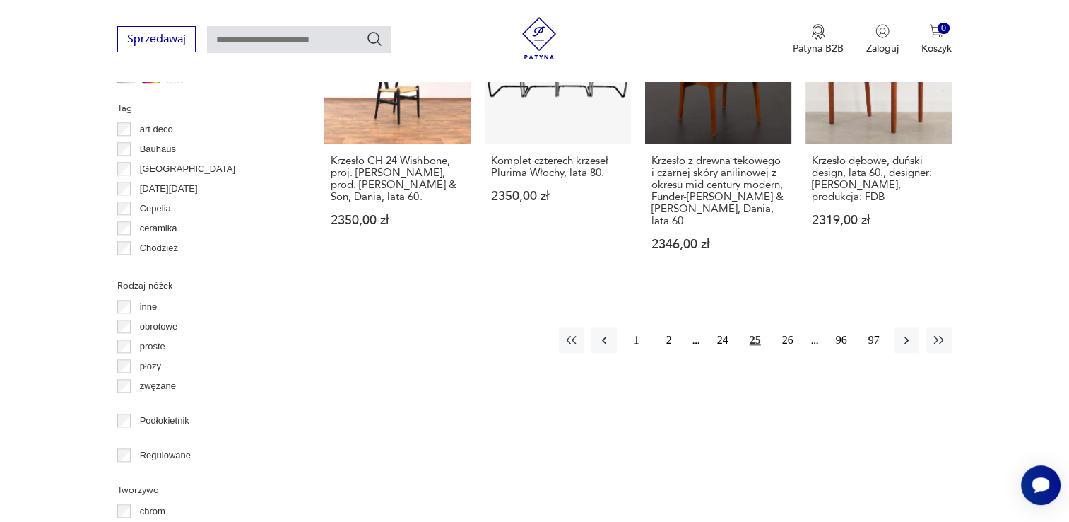
scroll to position [1505, 0]
click at [785, 326] on button "26" at bounding box center [787, 338] width 25 height 25
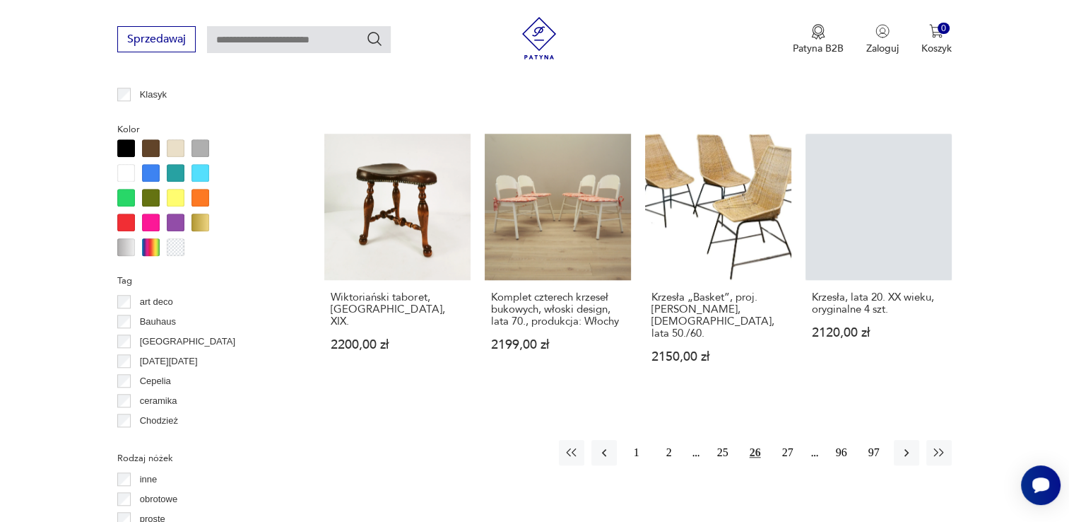
scroll to position [1351, 0]
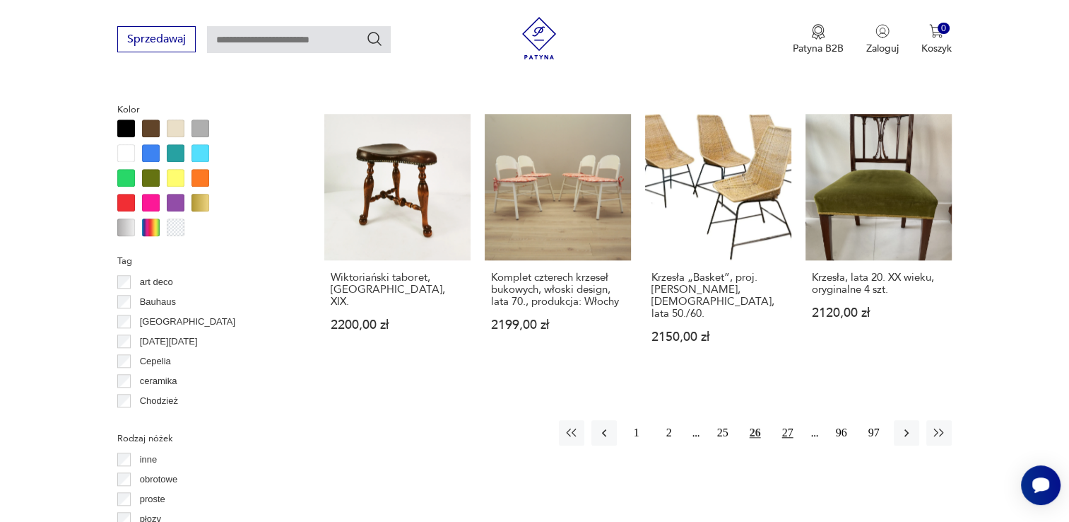
click at [787, 420] on button "27" at bounding box center [787, 432] width 25 height 25
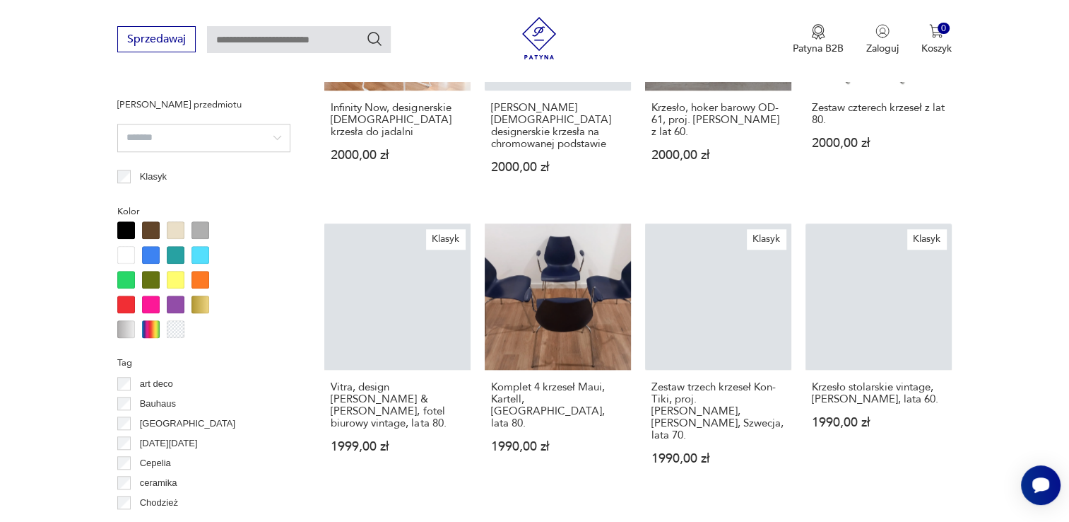
scroll to position [1381, 0]
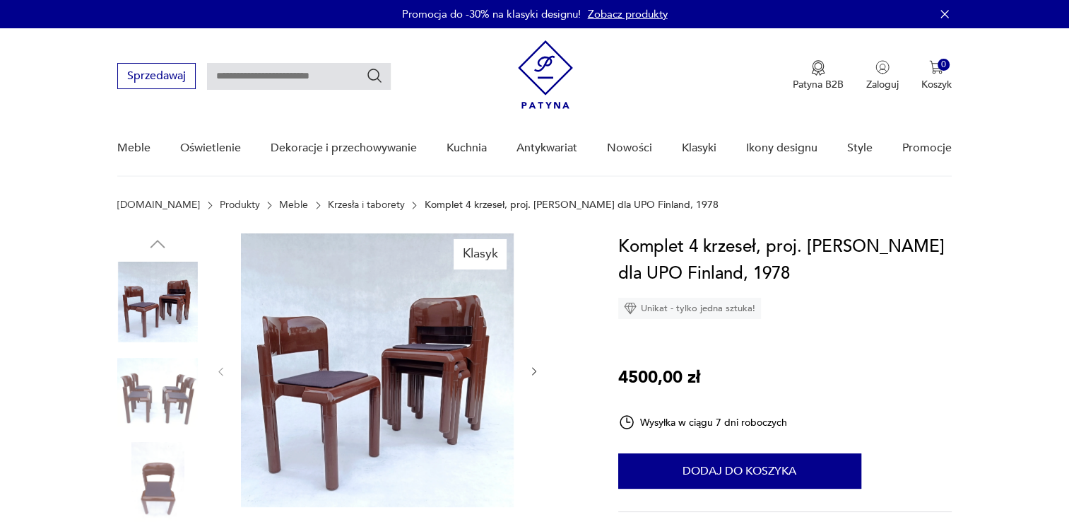
click at [335, 444] on img at bounding box center [377, 370] width 273 height 274
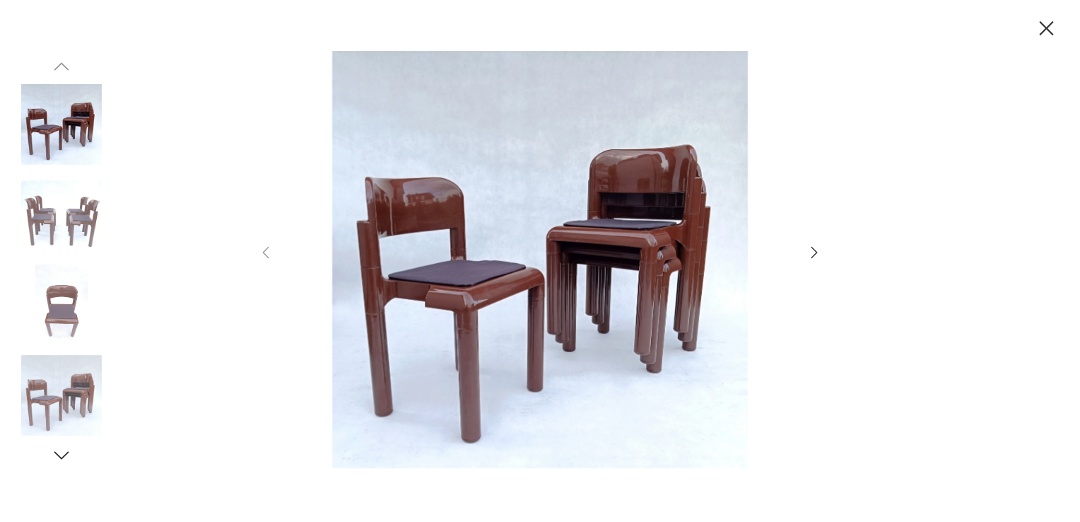
click at [485, 305] on img at bounding box center [539, 259] width 503 height 417
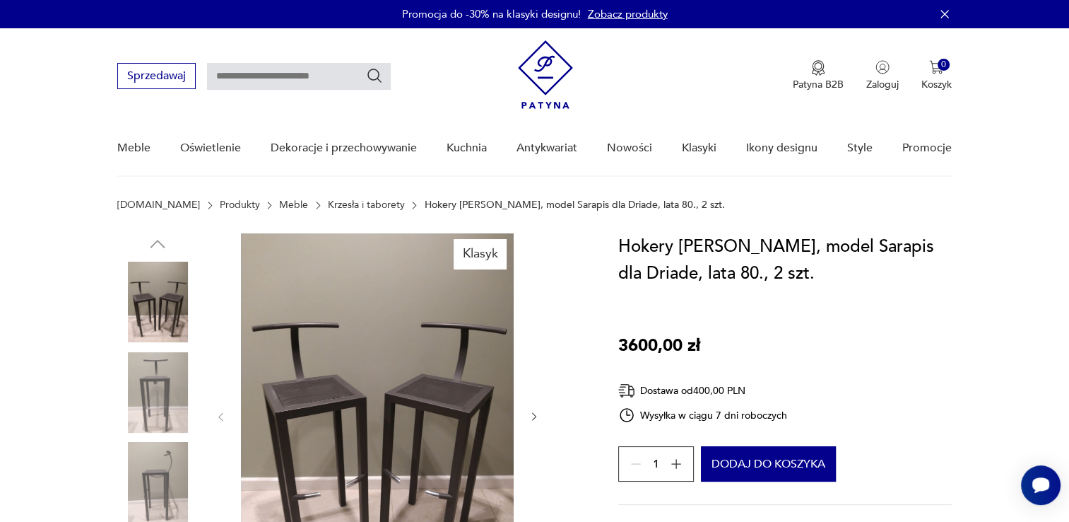
click at [418, 464] on img at bounding box center [377, 415] width 273 height 364
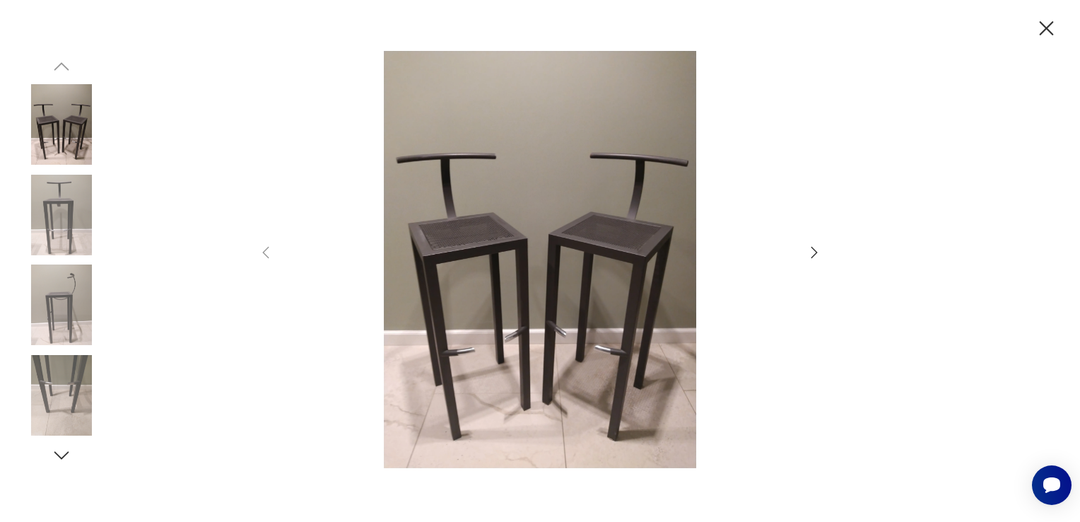
click at [515, 343] on img at bounding box center [539, 259] width 503 height 417
click at [811, 257] on icon "button" at bounding box center [814, 252] width 17 height 17
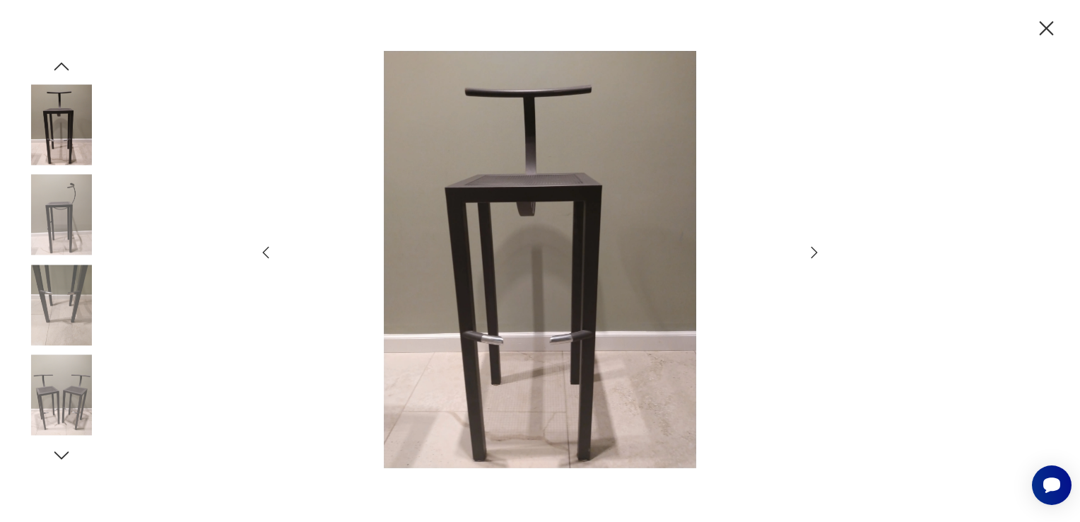
click at [811, 257] on icon "button" at bounding box center [814, 252] width 17 height 17
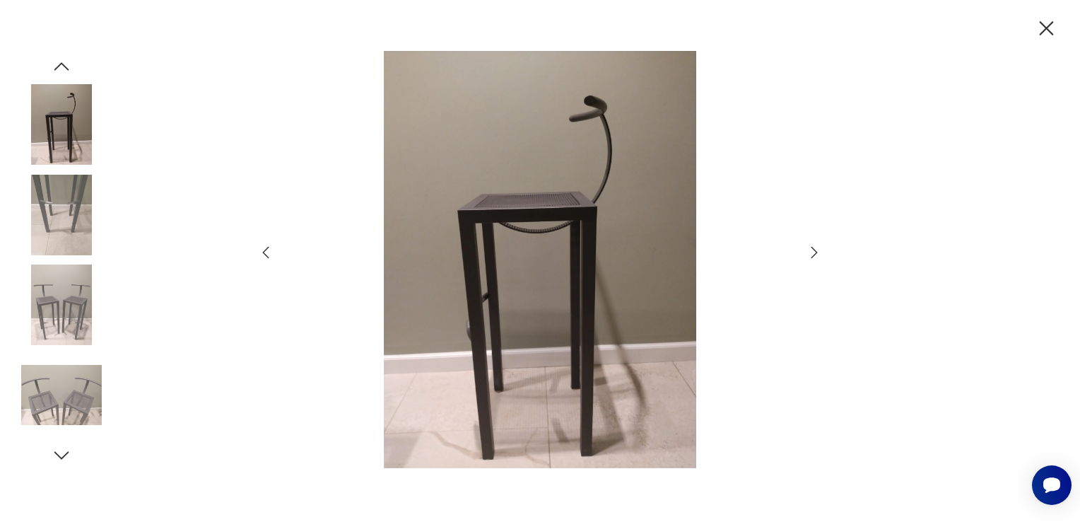
click at [811, 257] on icon "button" at bounding box center [814, 252] width 17 height 17
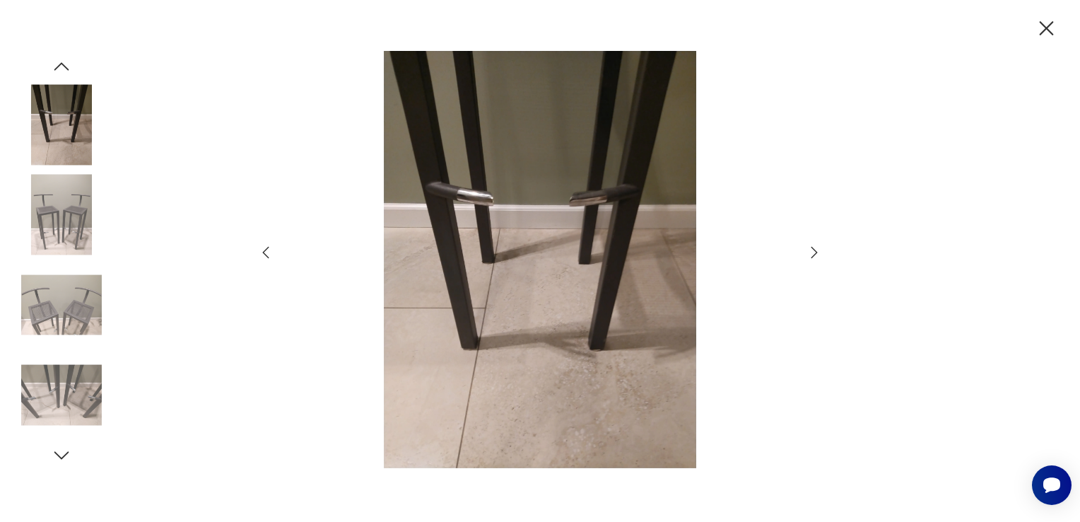
click at [811, 257] on icon "button" at bounding box center [814, 252] width 17 height 17
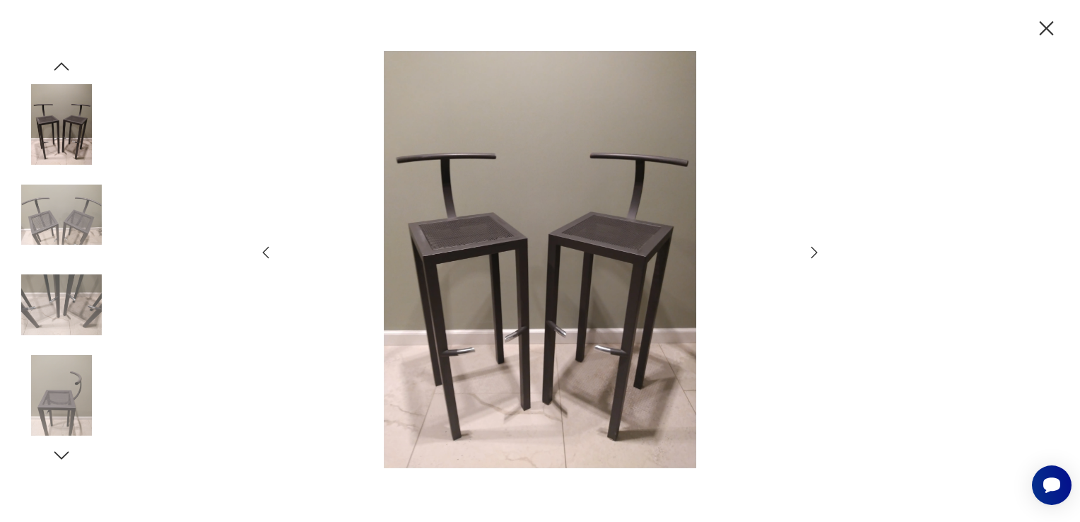
click at [1054, 29] on icon "button" at bounding box center [1046, 28] width 25 height 25
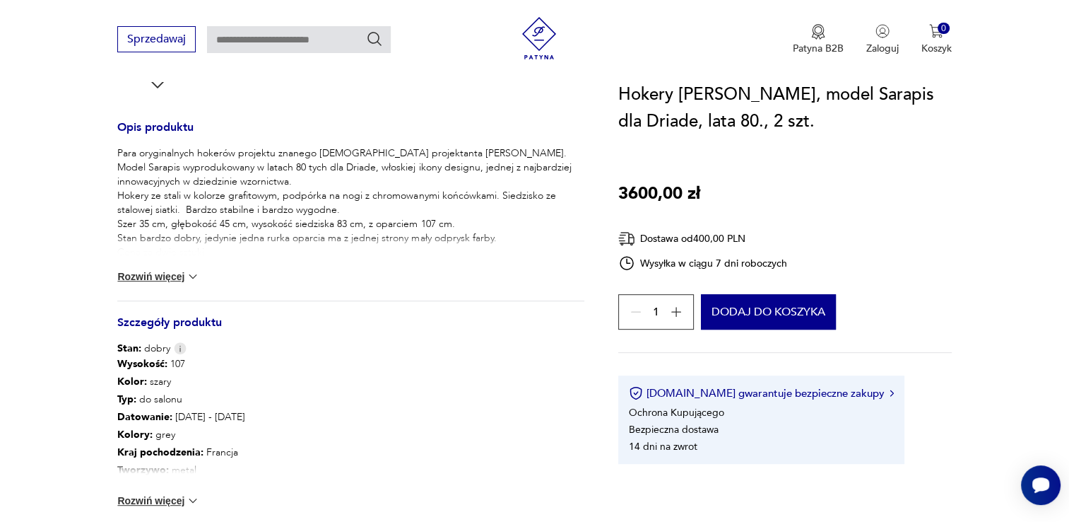
scroll to position [554, 0]
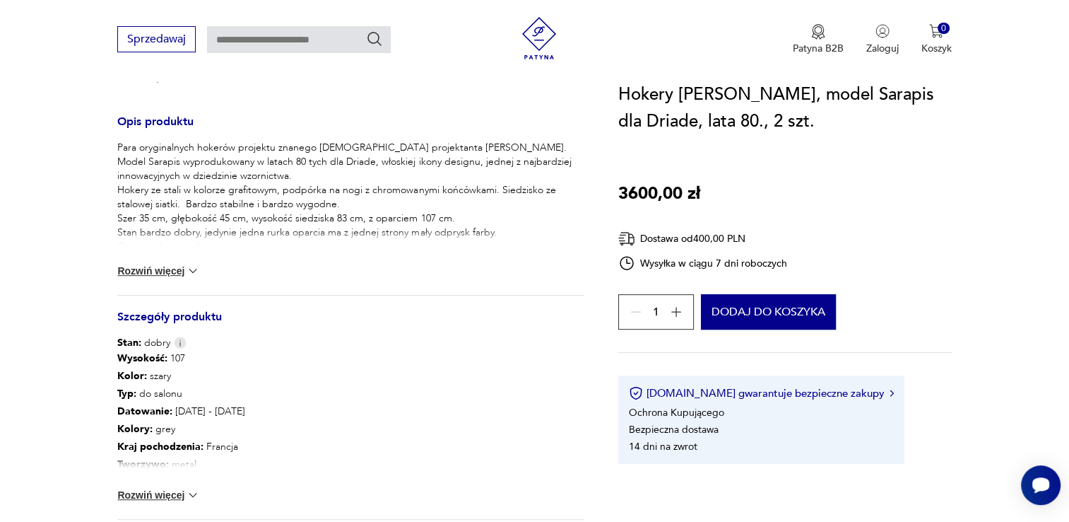
click at [168, 492] on button "Rozwiń więcej" at bounding box center [158, 495] width 82 height 14
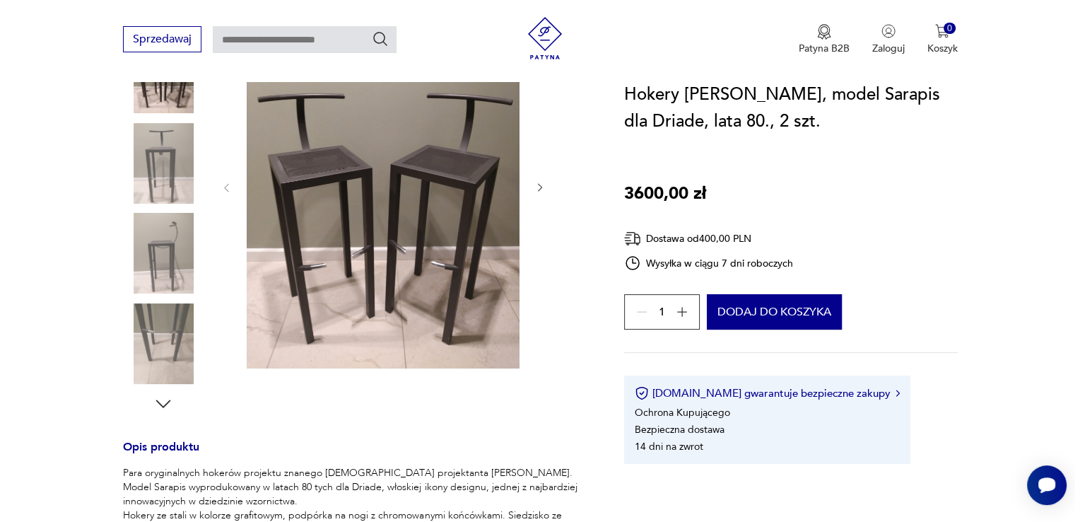
scroll to position [65, 0]
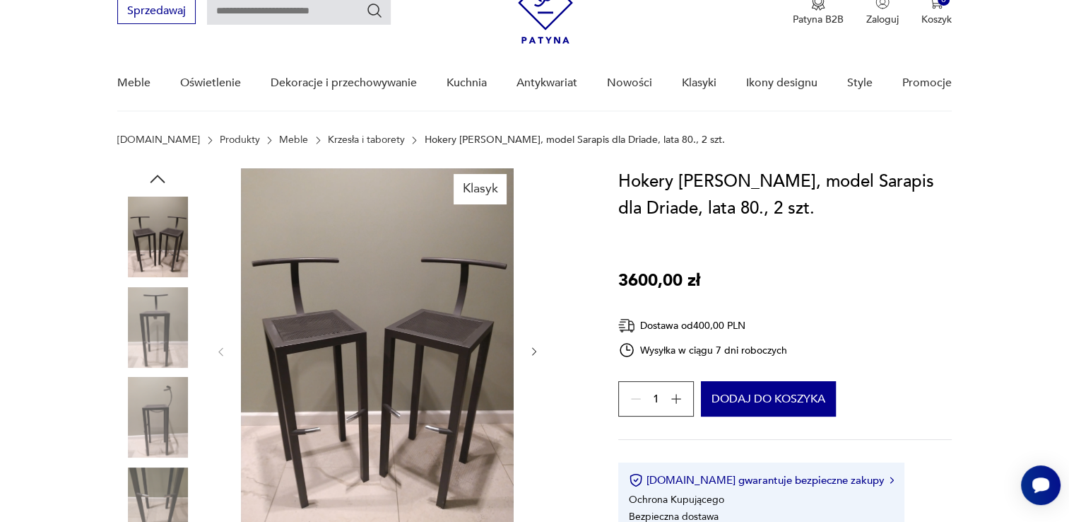
click at [400, 375] on img at bounding box center [377, 350] width 273 height 364
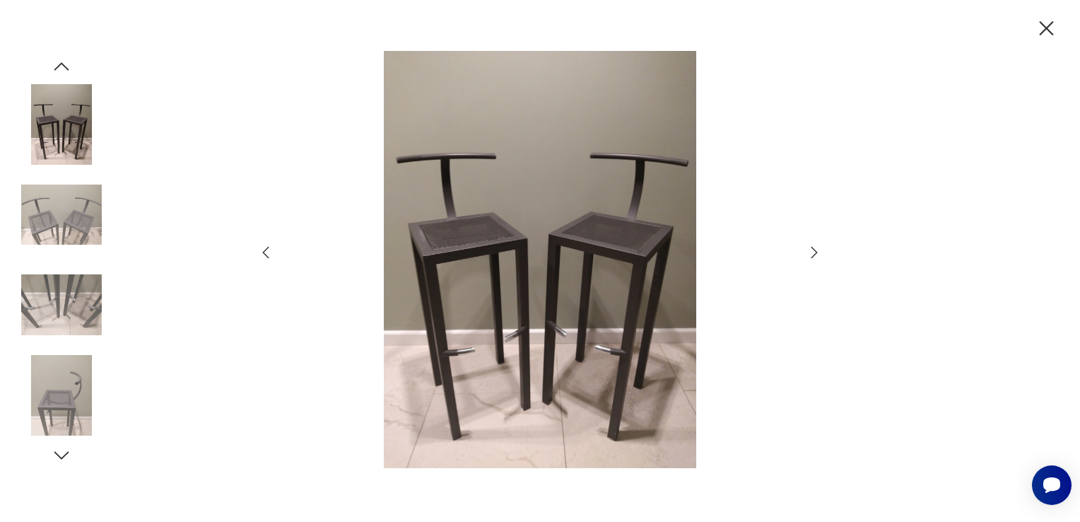
click at [565, 187] on img at bounding box center [539, 259] width 503 height 417
click at [812, 246] on icon "button" at bounding box center [814, 252] width 17 height 17
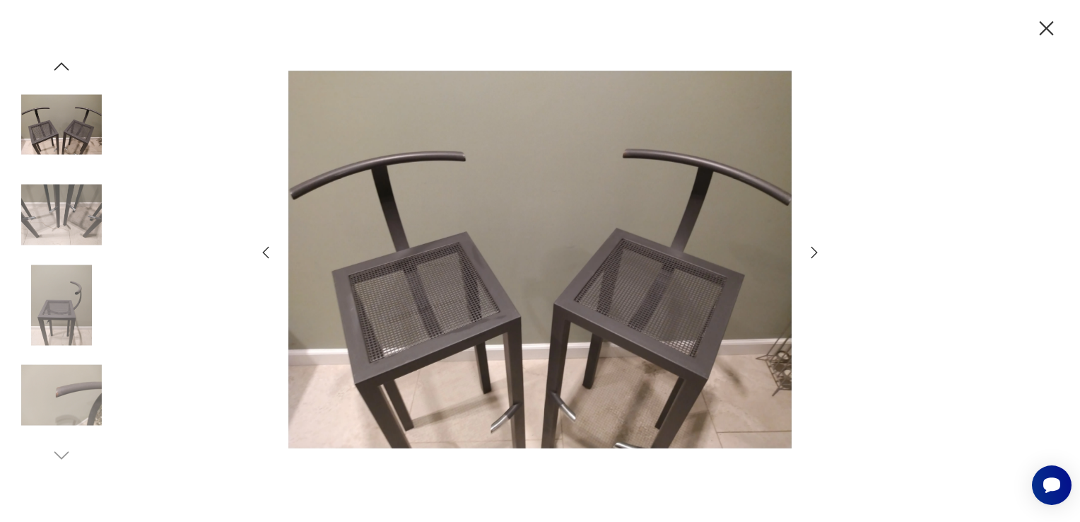
click at [812, 246] on icon "button" at bounding box center [814, 252] width 17 height 17
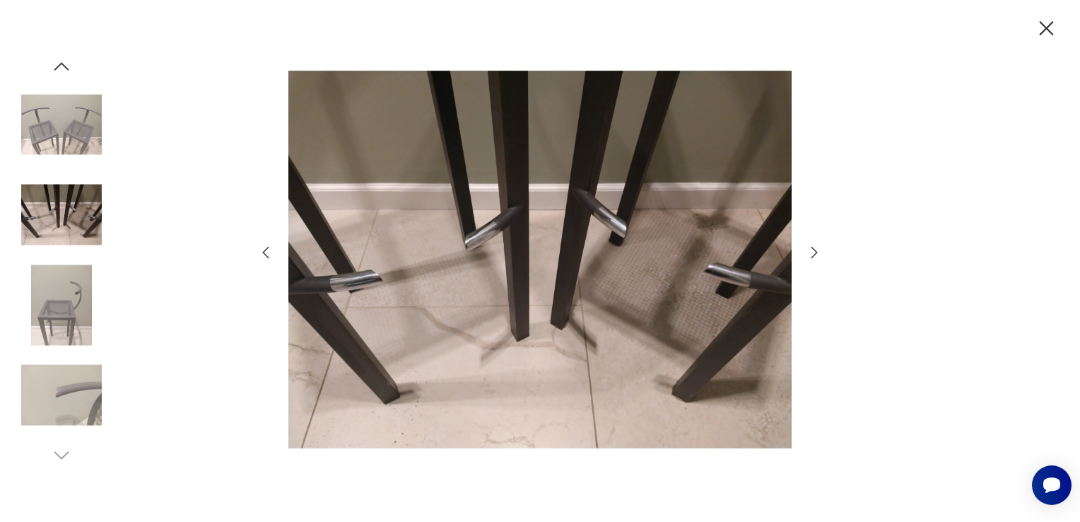
click at [812, 246] on icon "button" at bounding box center [814, 252] width 17 height 17
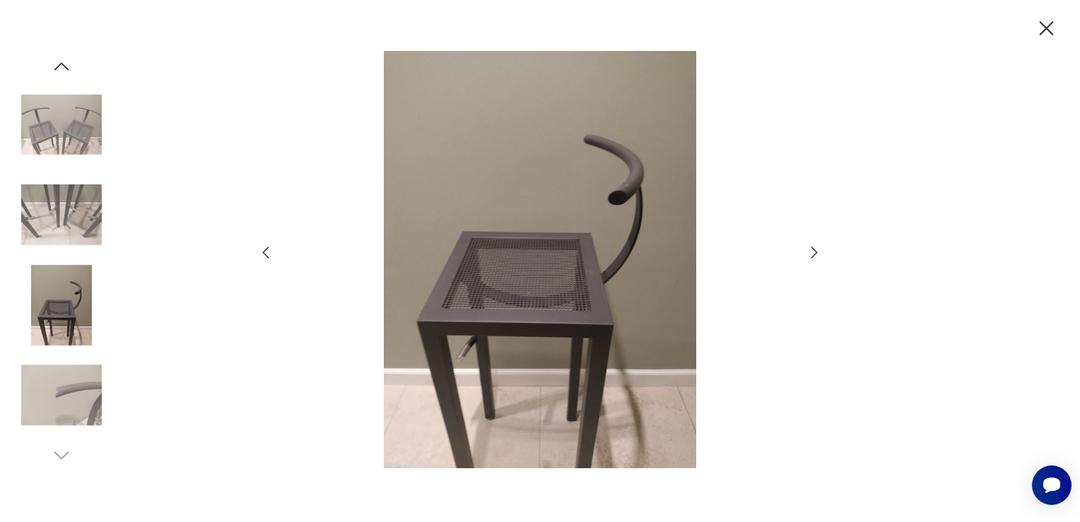
click at [812, 246] on icon "button" at bounding box center [814, 252] width 17 height 17
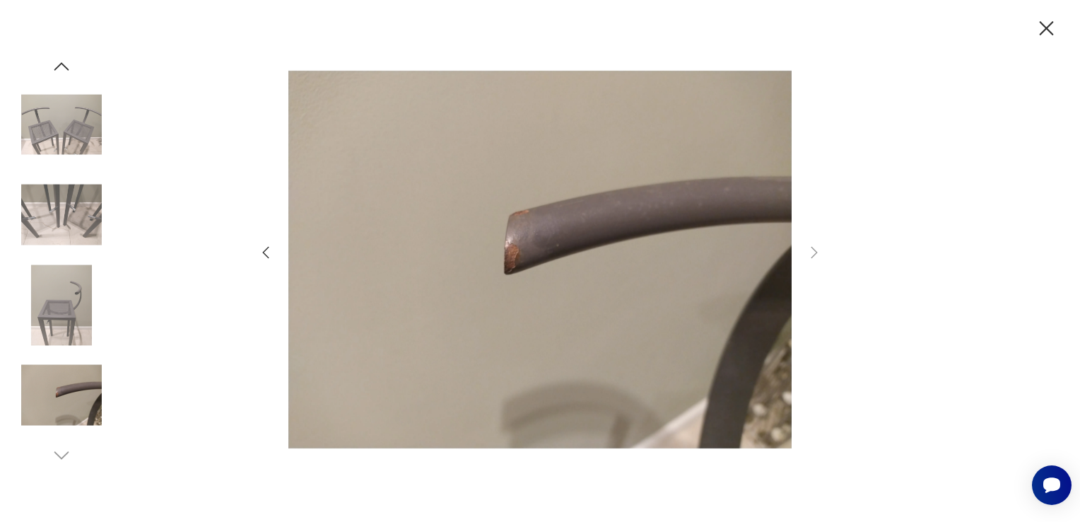
click at [65, 151] on img at bounding box center [61, 124] width 81 height 81
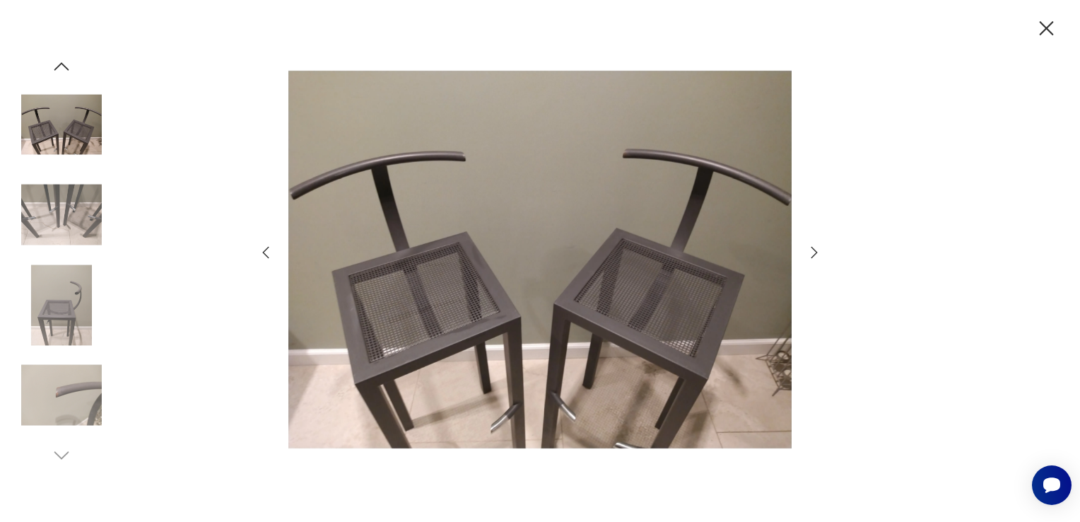
click at [61, 313] on img at bounding box center [61, 304] width 81 height 81
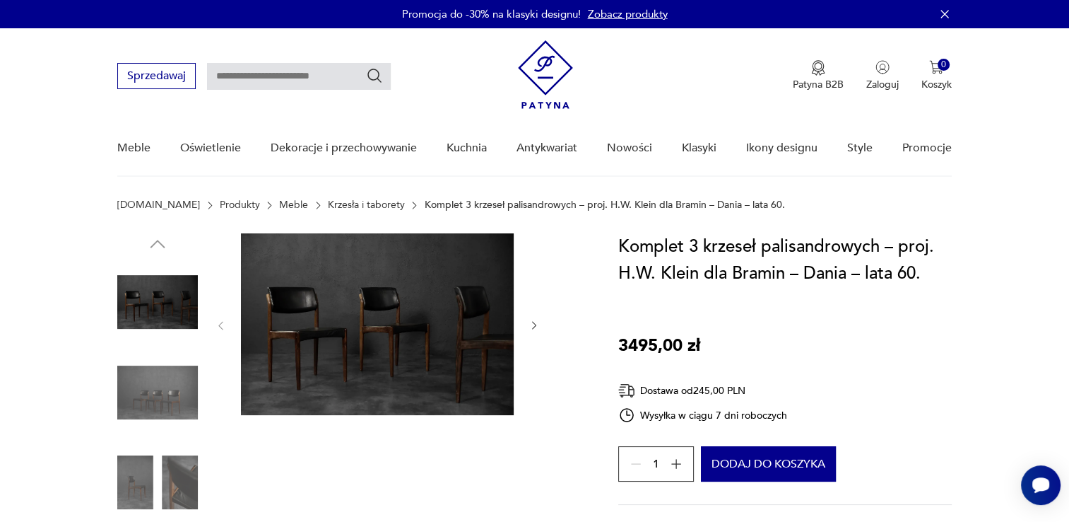
click at [270, 384] on img at bounding box center [377, 324] width 273 height 182
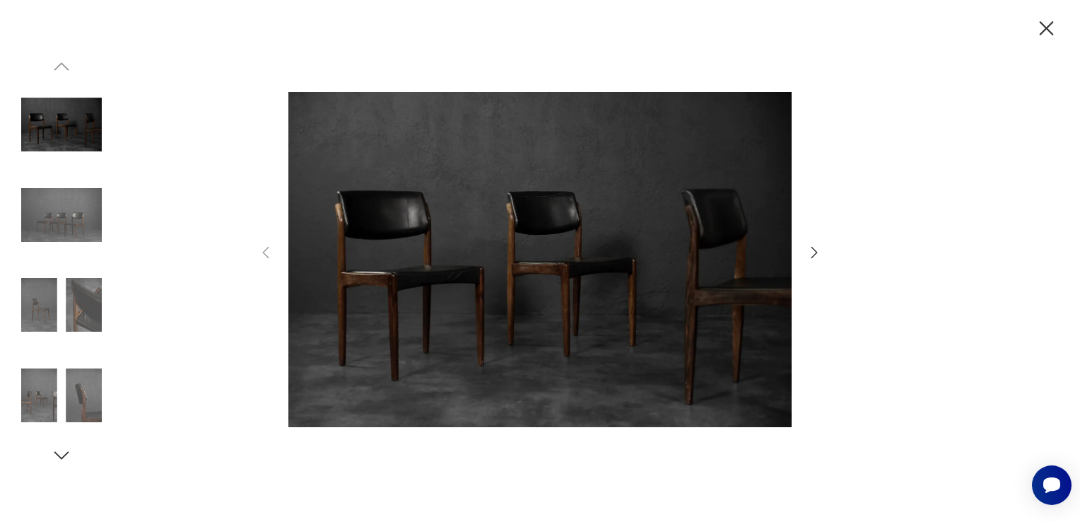
click at [817, 254] on icon "button" at bounding box center [814, 252] width 17 height 17
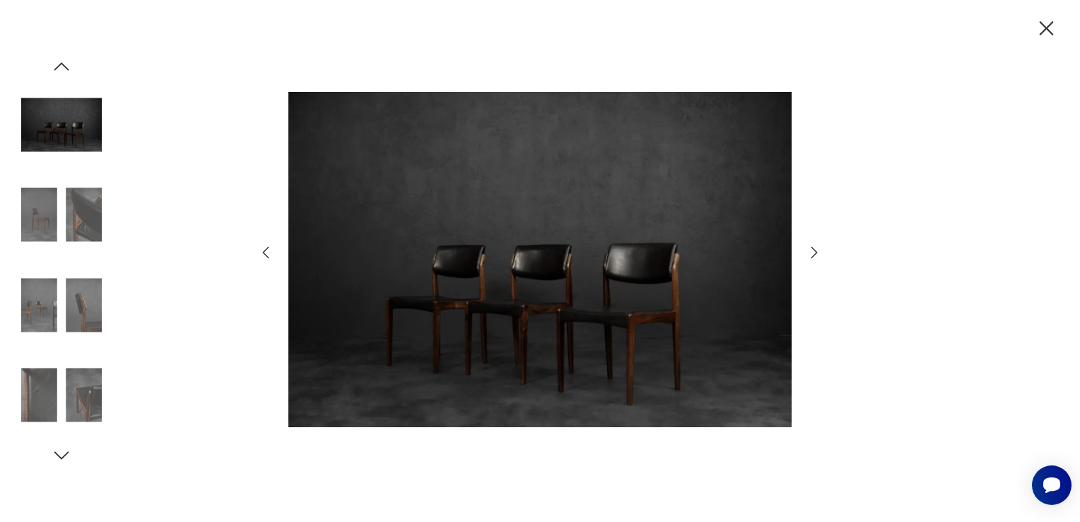
click at [817, 254] on icon "button" at bounding box center [814, 252] width 17 height 17
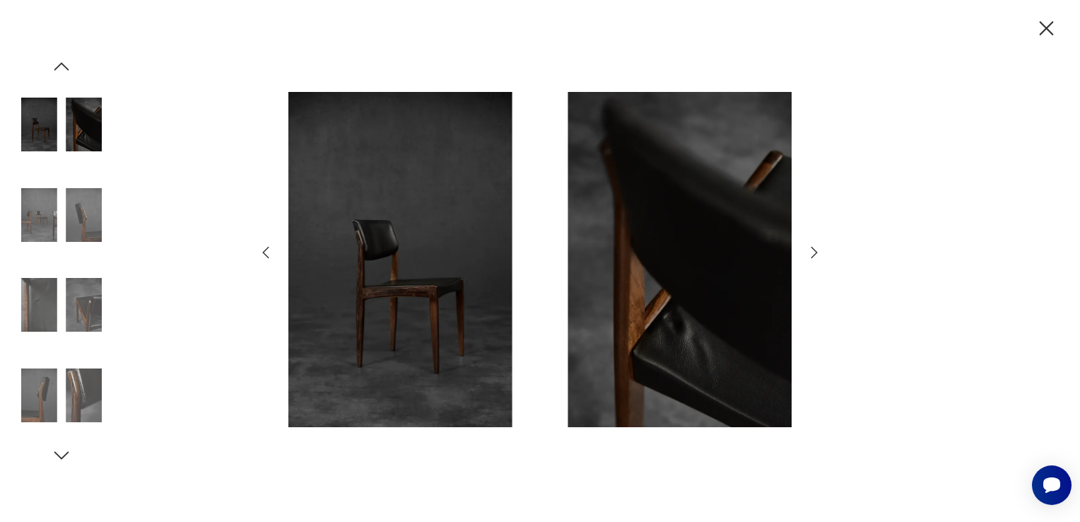
click at [817, 254] on icon "button" at bounding box center [814, 252] width 17 height 17
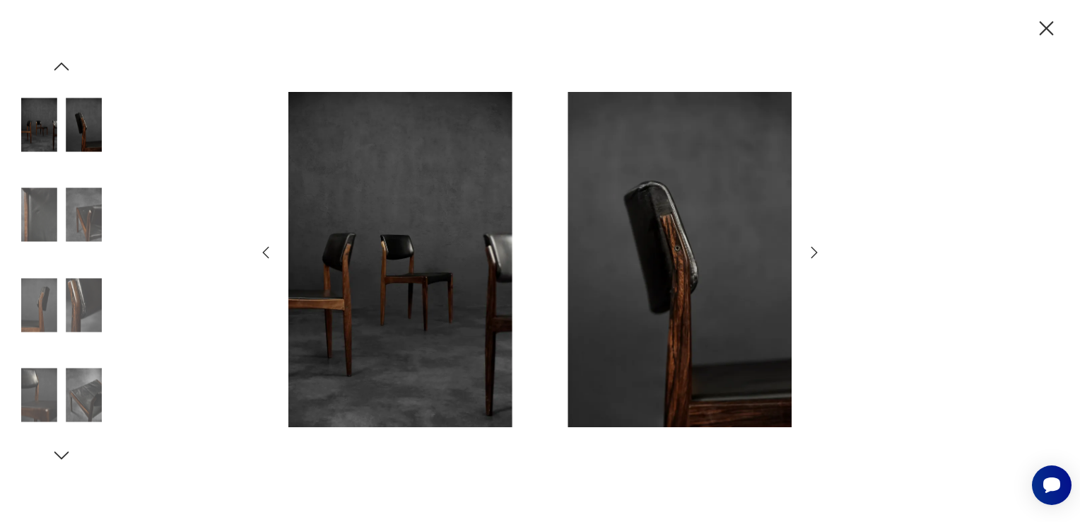
click at [817, 254] on icon "button" at bounding box center [814, 252] width 17 height 17
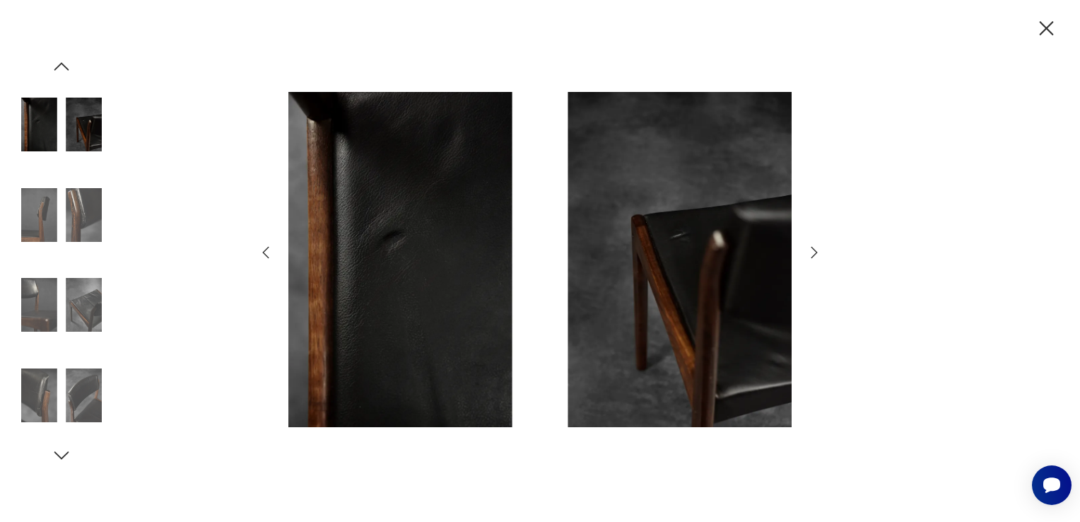
click at [79, 301] on img at bounding box center [61, 304] width 81 height 81
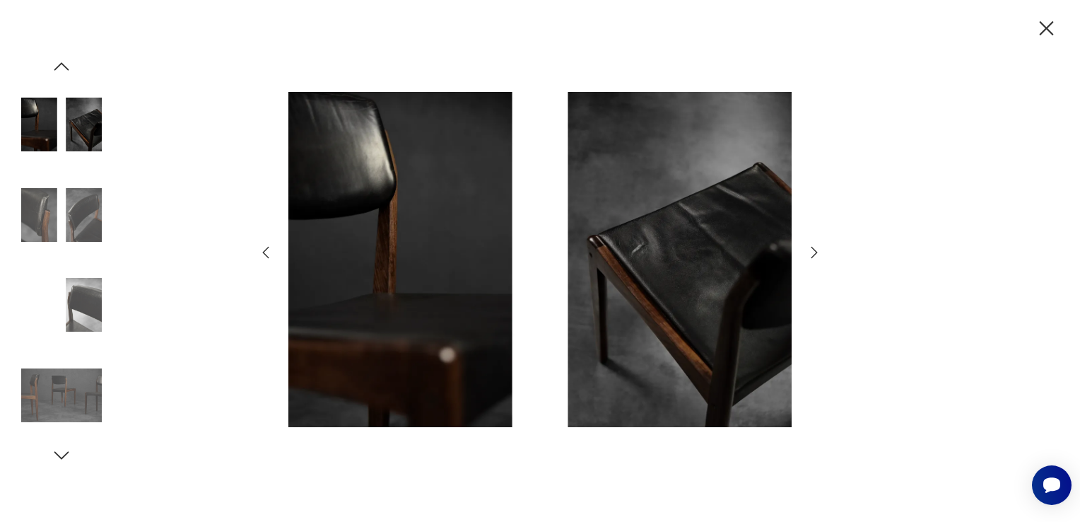
click at [1050, 24] on icon "button" at bounding box center [1047, 28] width 14 height 14
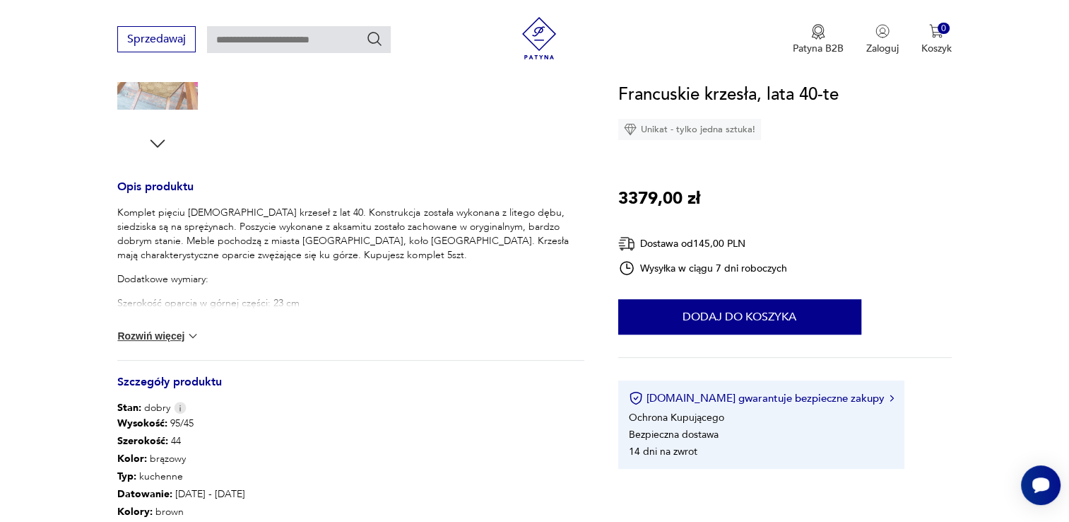
scroll to position [496, 0]
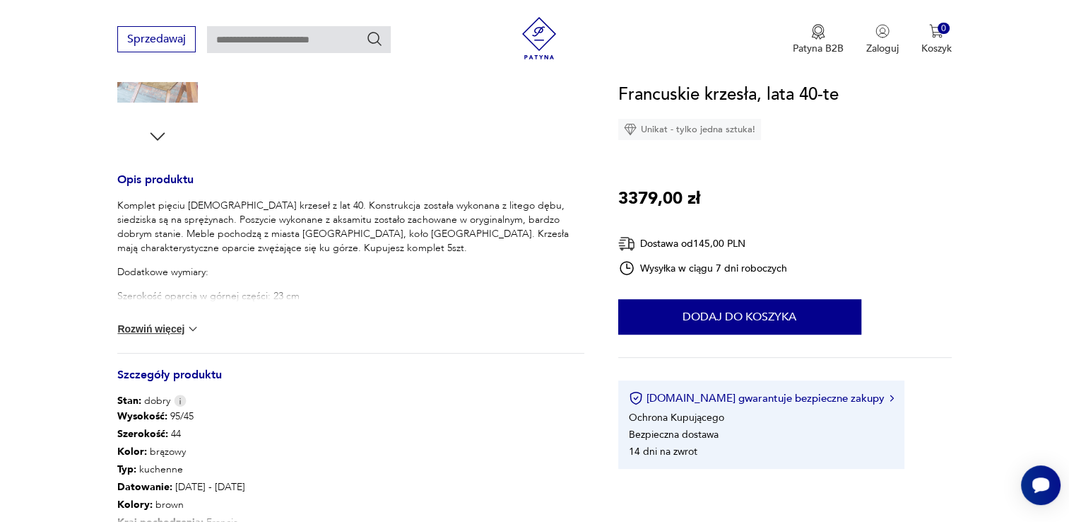
click at [189, 329] on img at bounding box center [193, 329] width 14 height 14
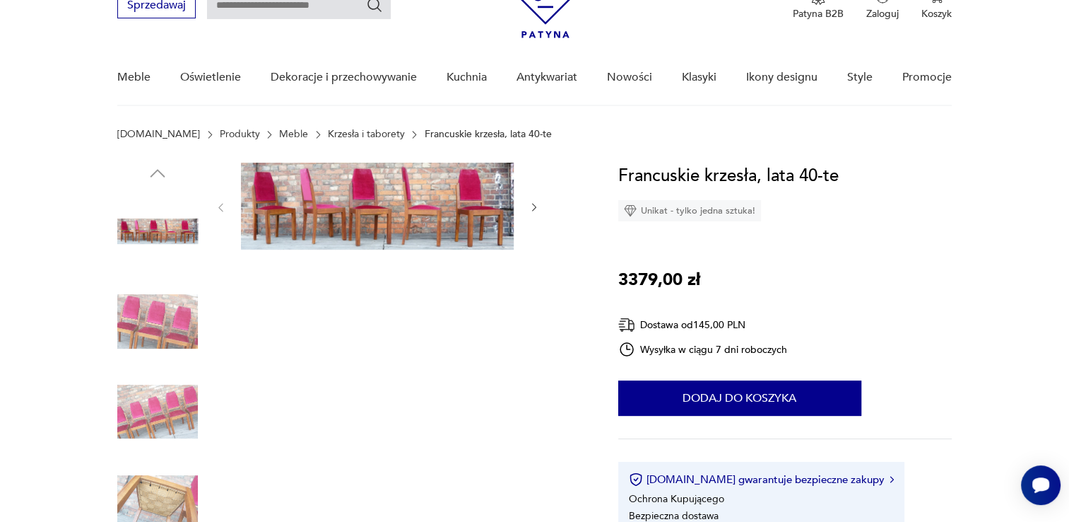
scroll to position [68, 0]
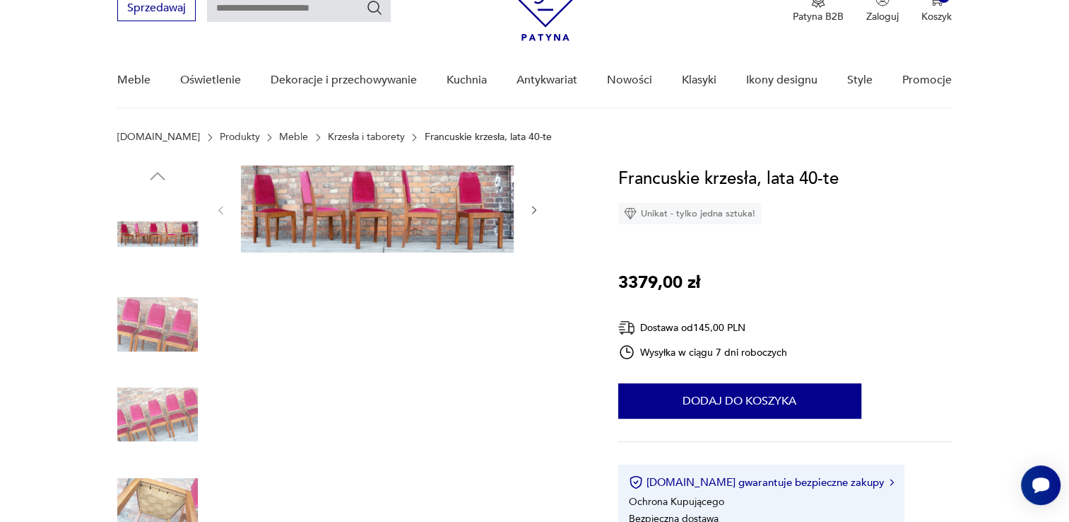
click at [355, 167] on img at bounding box center [377, 208] width 273 height 87
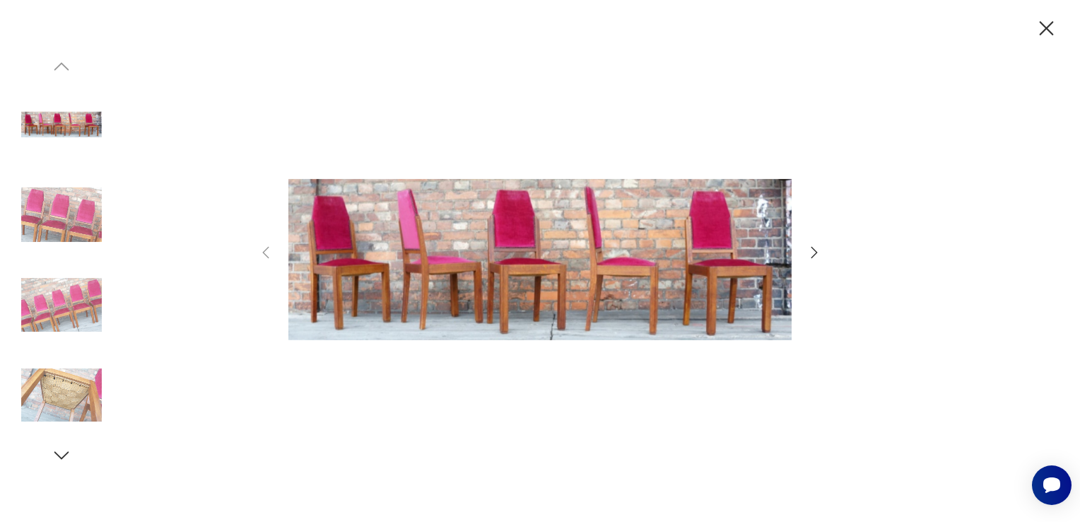
click at [809, 250] on icon "button" at bounding box center [814, 252] width 17 height 17
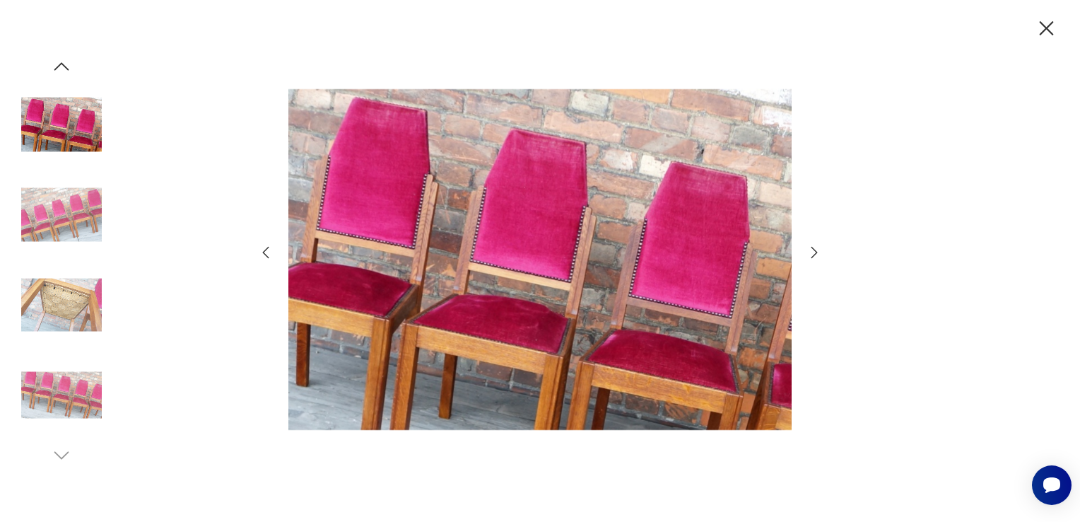
click at [809, 250] on icon "button" at bounding box center [814, 252] width 17 height 17
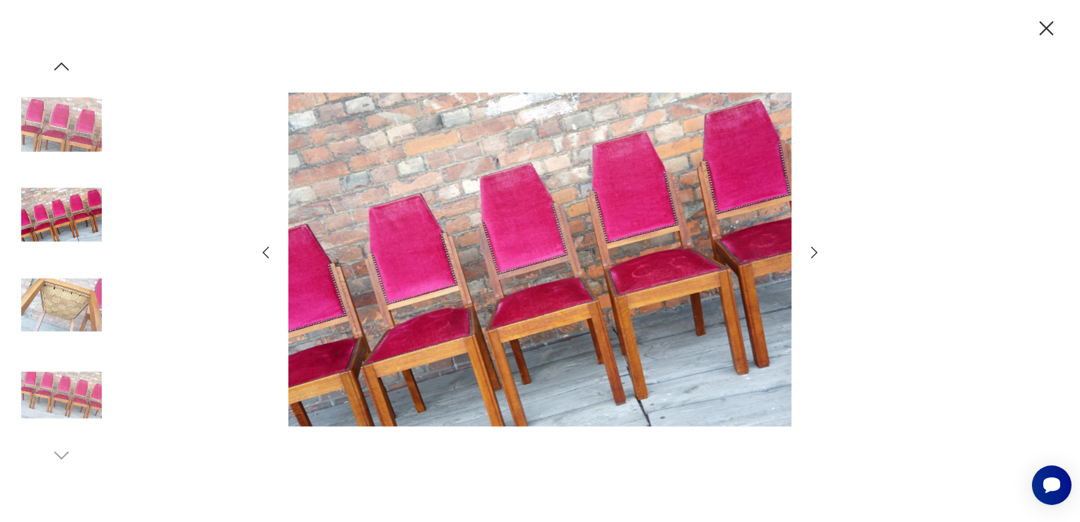
click at [809, 250] on icon "button" at bounding box center [814, 252] width 17 height 17
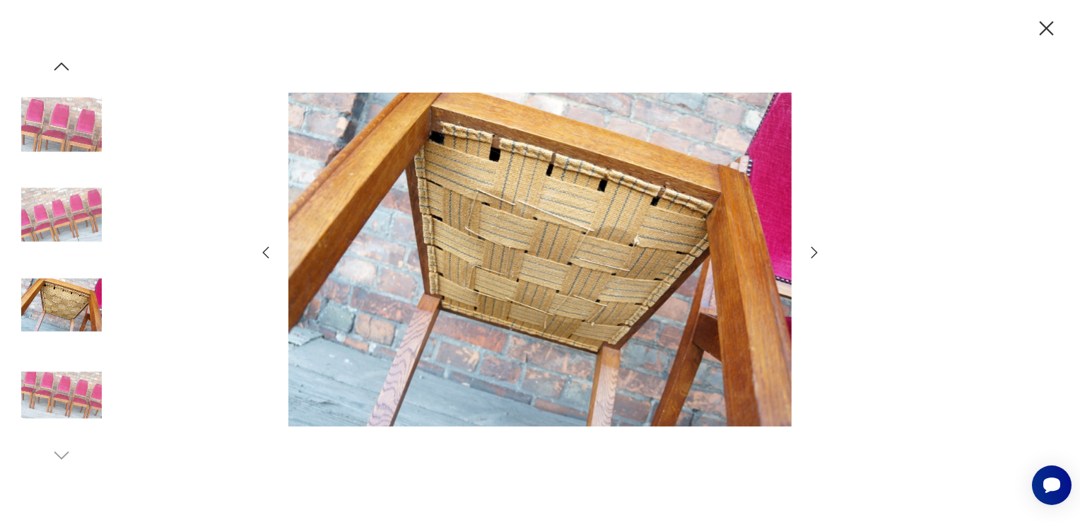
click at [809, 250] on icon "button" at bounding box center [814, 252] width 17 height 17
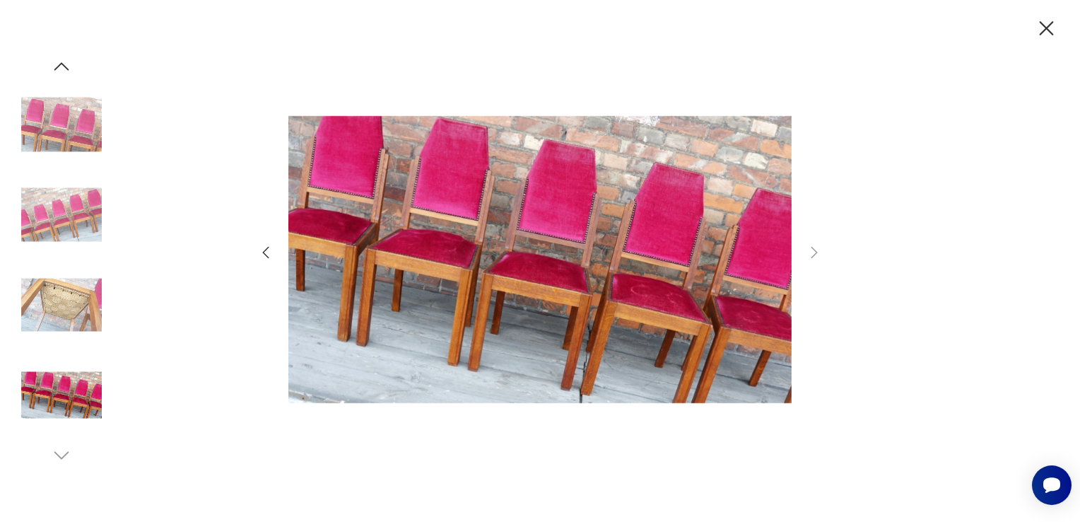
click at [1042, 28] on icon "button" at bounding box center [1046, 28] width 25 height 25
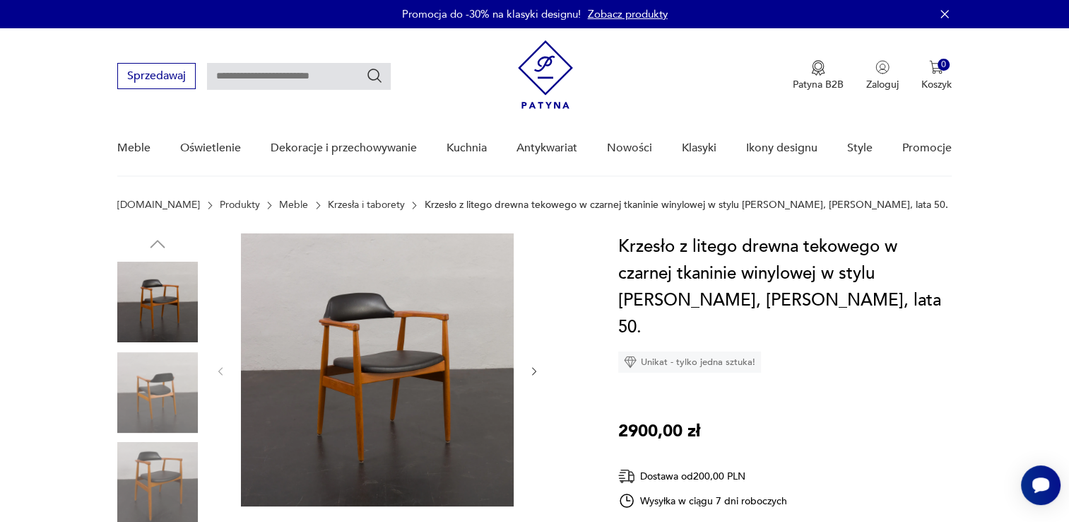
click at [326, 350] on img at bounding box center [377, 369] width 273 height 273
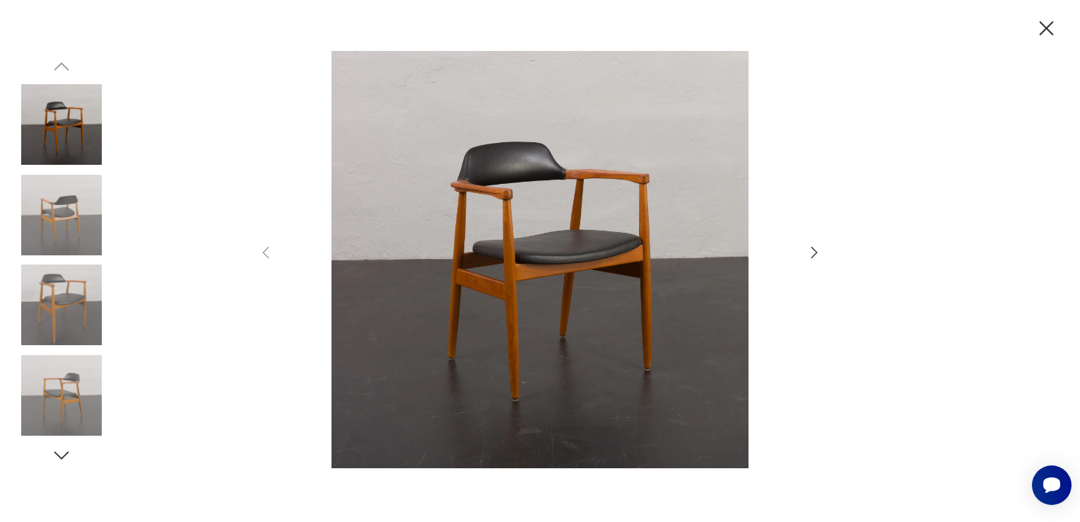
click at [1046, 25] on icon "button" at bounding box center [1046, 28] width 25 height 25
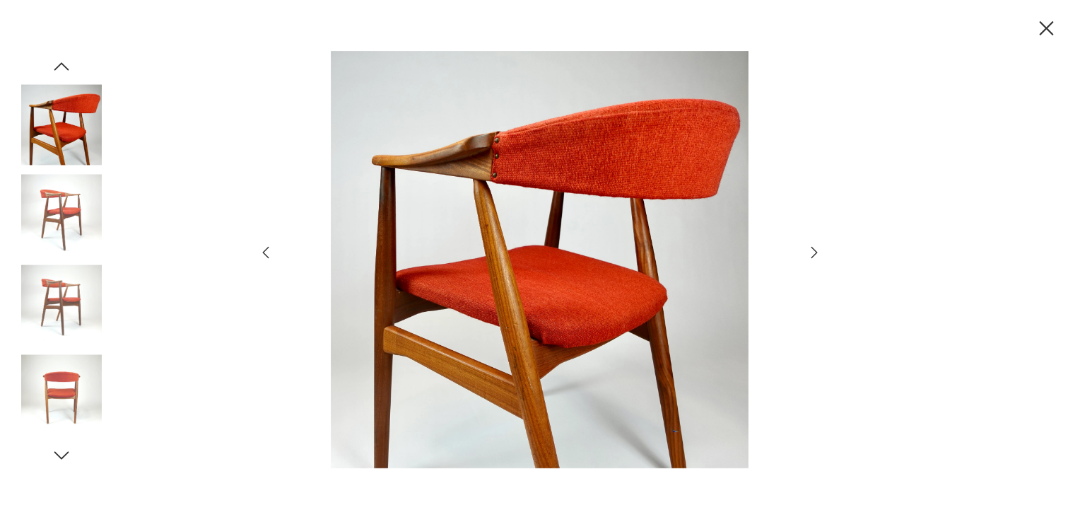
click at [1042, 33] on icon "button" at bounding box center [1047, 28] width 14 height 14
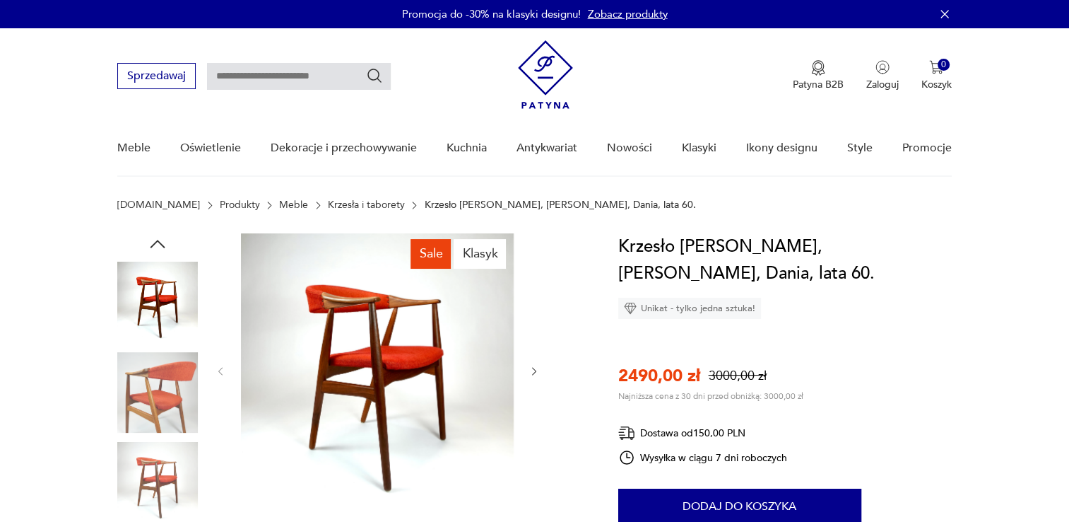
click at [439, 391] on img at bounding box center [377, 369] width 273 height 273
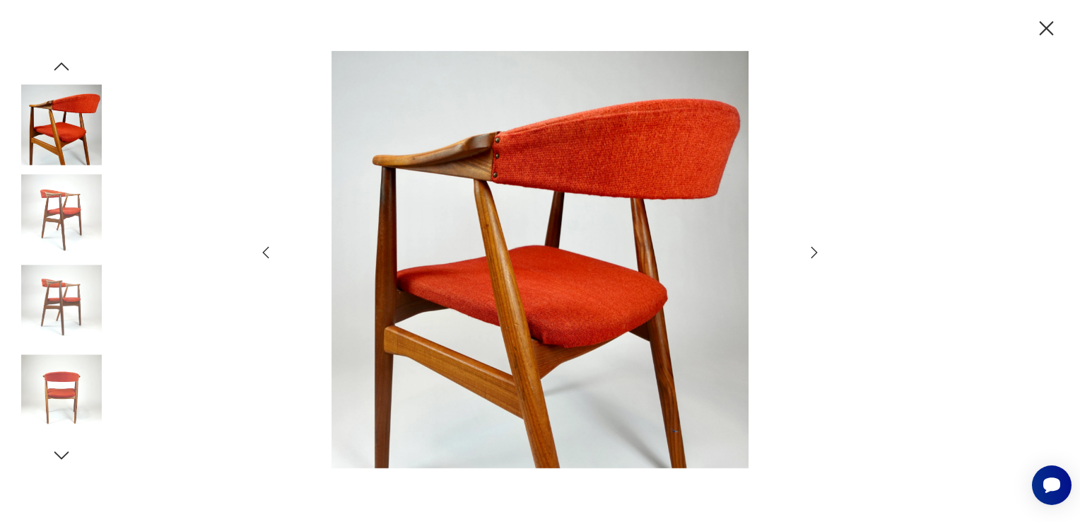
click at [76, 324] on img at bounding box center [61, 304] width 81 height 81
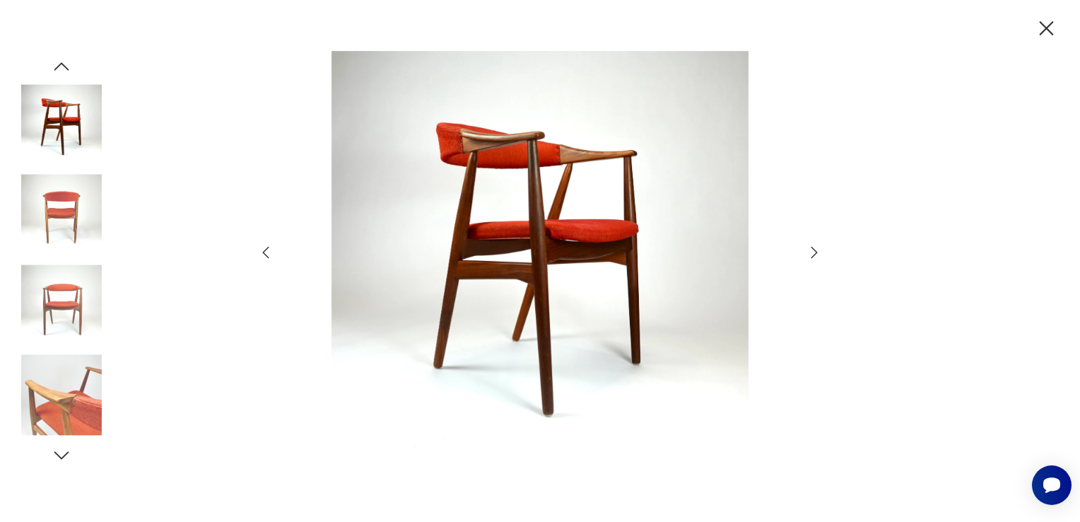
click at [76, 388] on img at bounding box center [61, 395] width 81 height 81
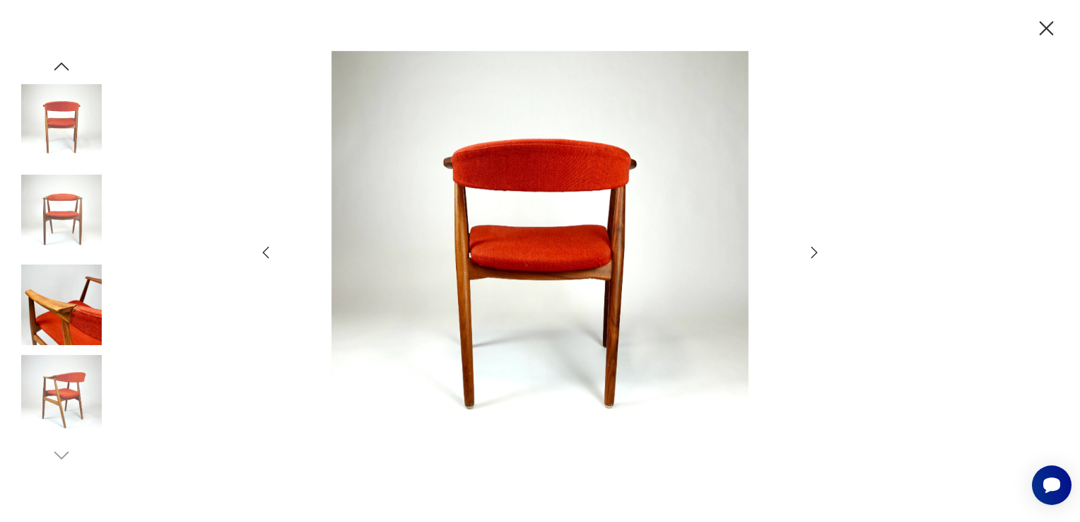
click at [66, 329] on img at bounding box center [61, 304] width 81 height 81
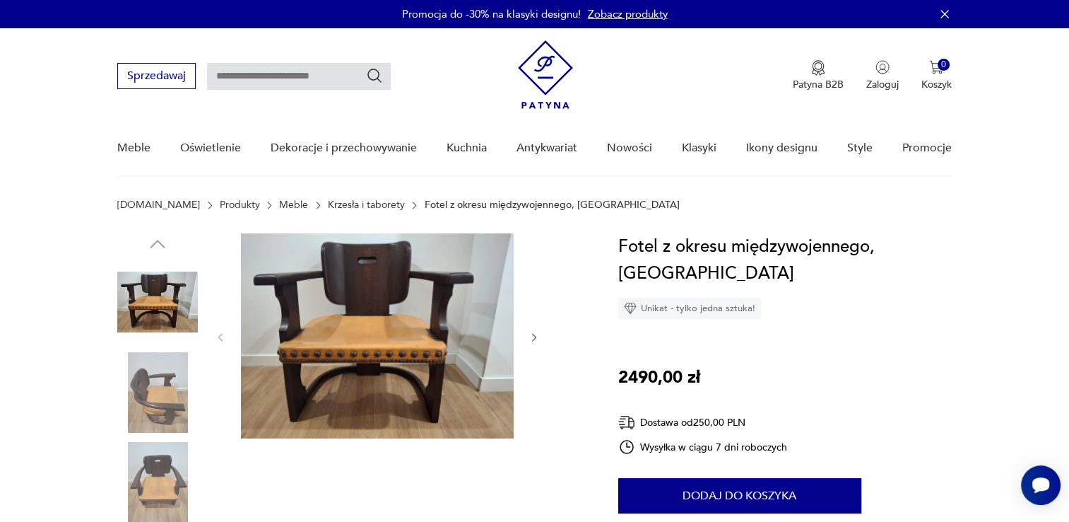
click at [421, 306] on img at bounding box center [377, 335] width 273 height 205
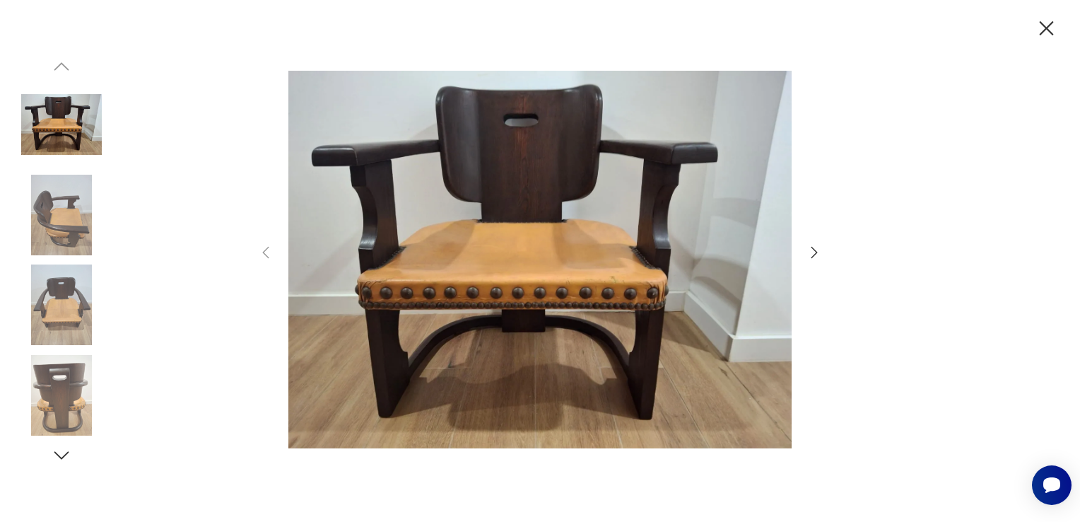
click at [821, 252] on icon "button" at bounding box center [814, 252] width 17 height 17
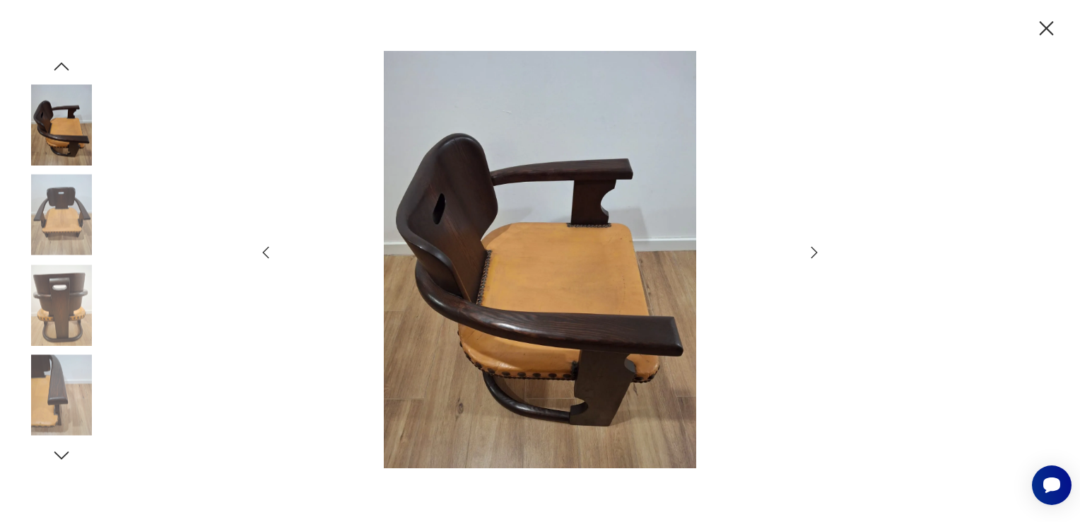
click at [821, 252] on icon "button" at bounding box center [814, 252] width 17 height 17
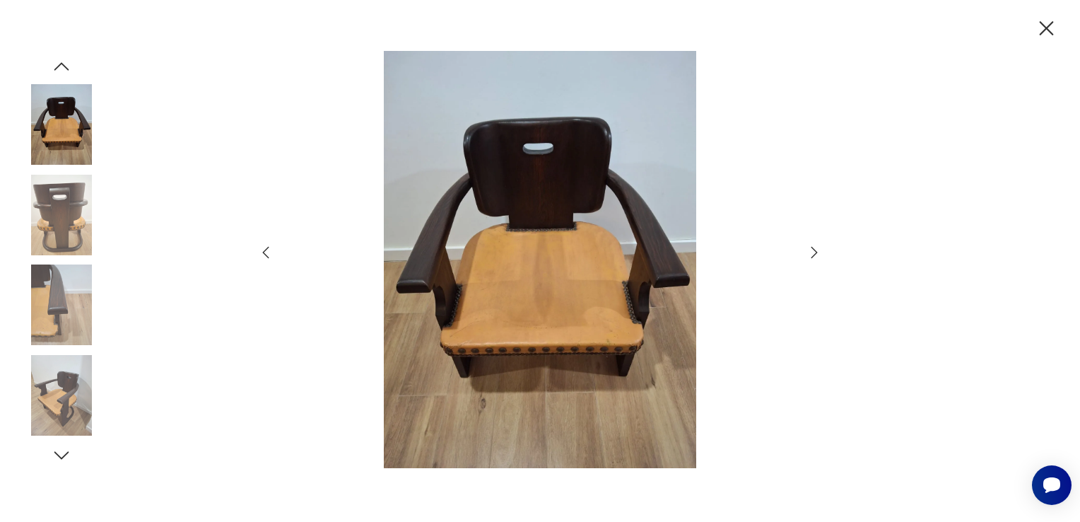
click at [821, 252] on icon "button" at bounding box center [814, 252] width 17 height 17
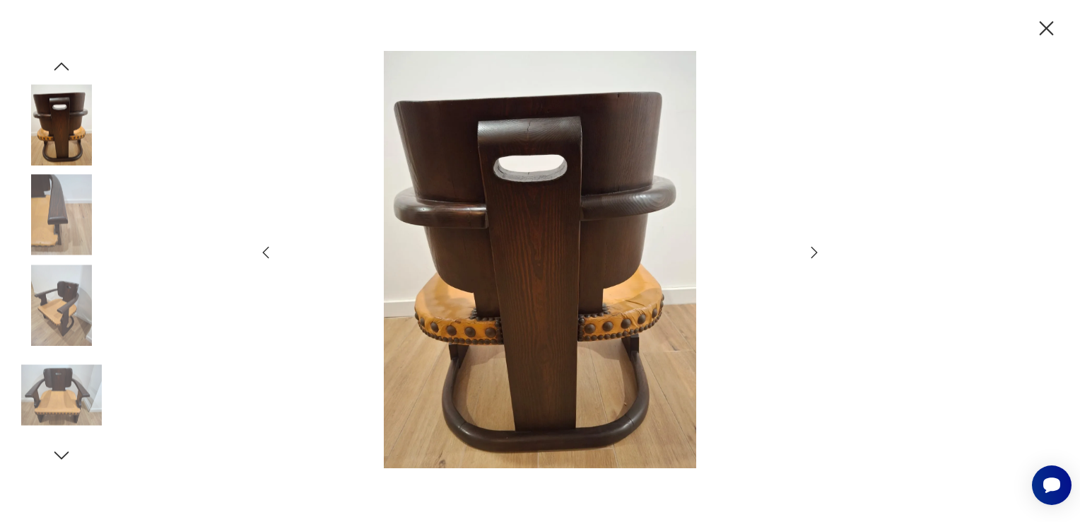
click at [821, 252] on icon "button" at bounding box center [814, 252] width 17 height 17
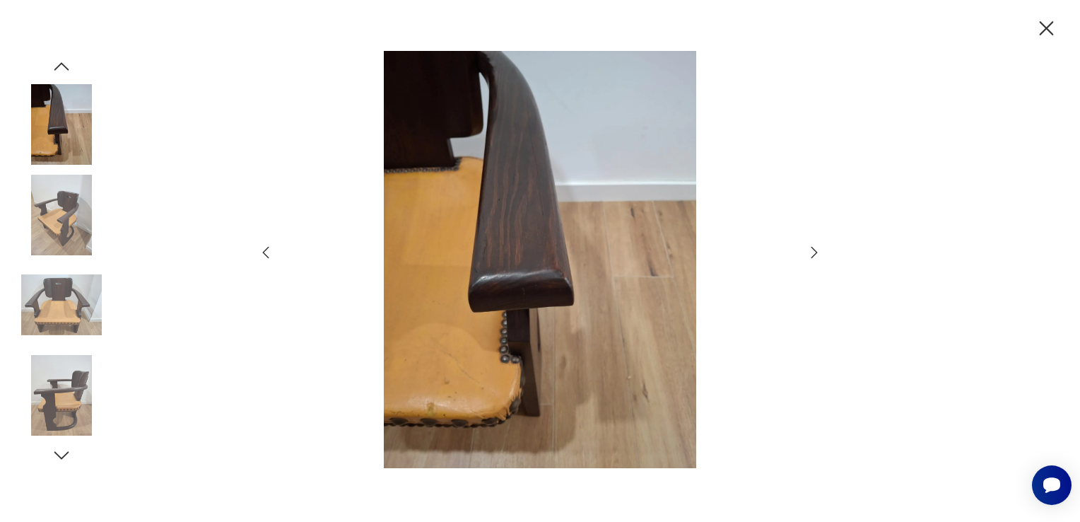
click at [821, 252] on icon "button" at bounding box center [814, 252] width 17 height 17
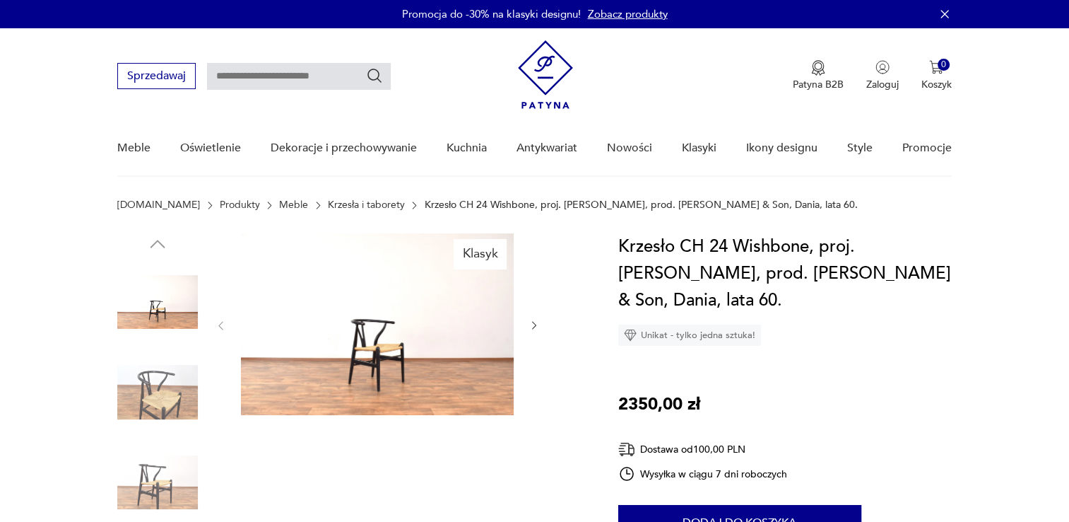
click at [433, 329] on img at bounding box center [377, 324] width 273 height 182
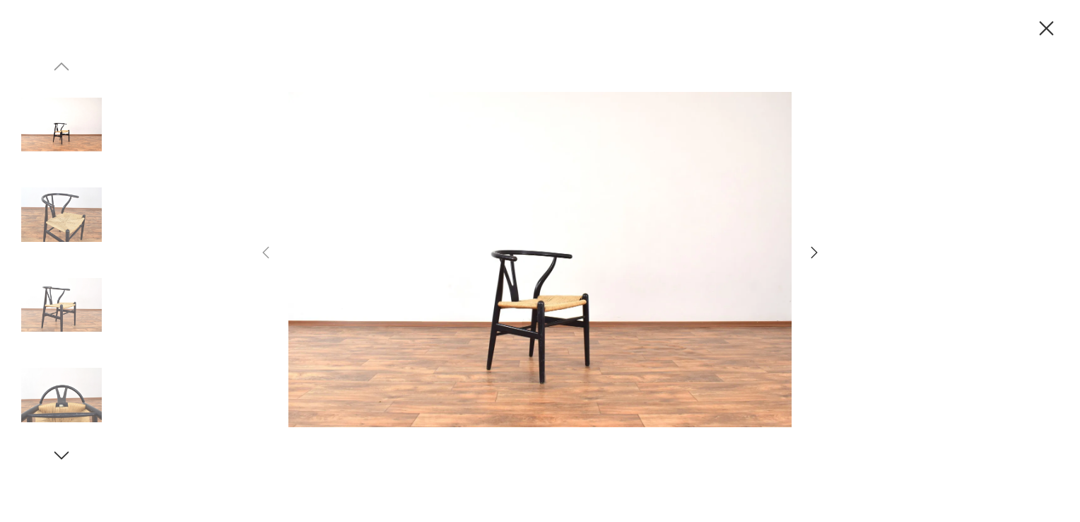
click at [524, 301] on img at bounding box center [539, 259] width 503 height 417
click at [816, 250] on icon "button" at bounding box center [814, 252] width 17 height 17
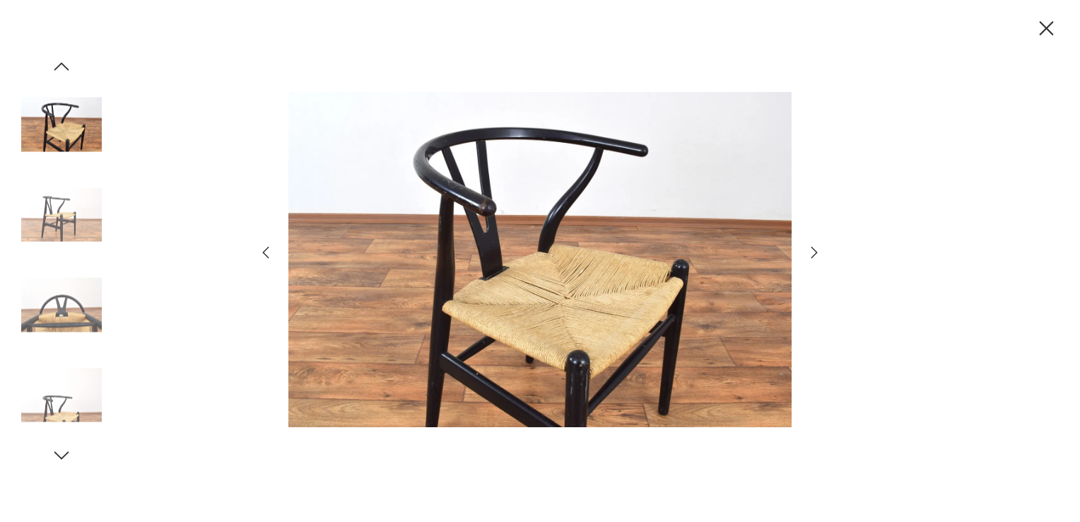
click at [816, 250] on icon "button" at bounding box center [814, 252] width 17 height 17
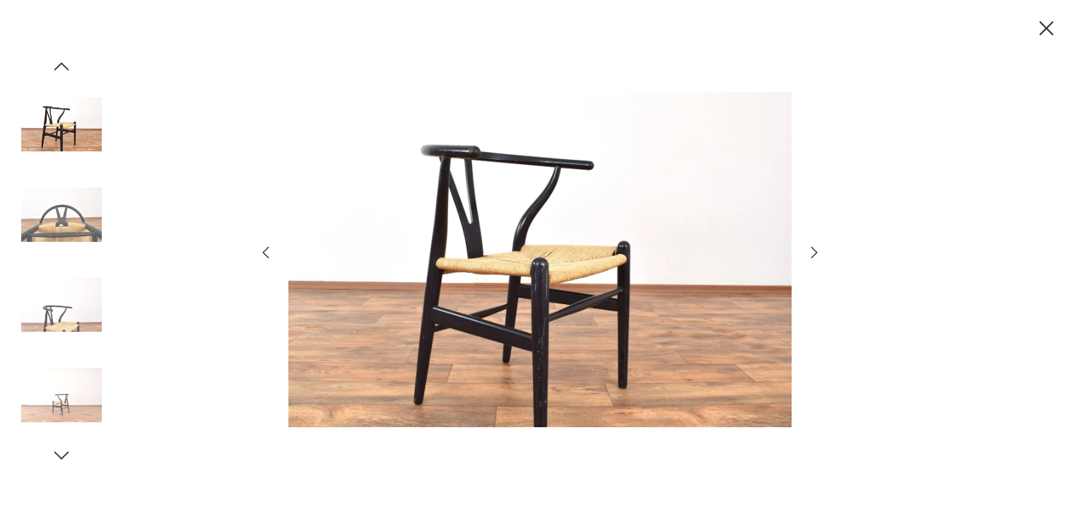
click at [816, 250] on icon "button" at bounding box center [814, 252] width 17 height 17
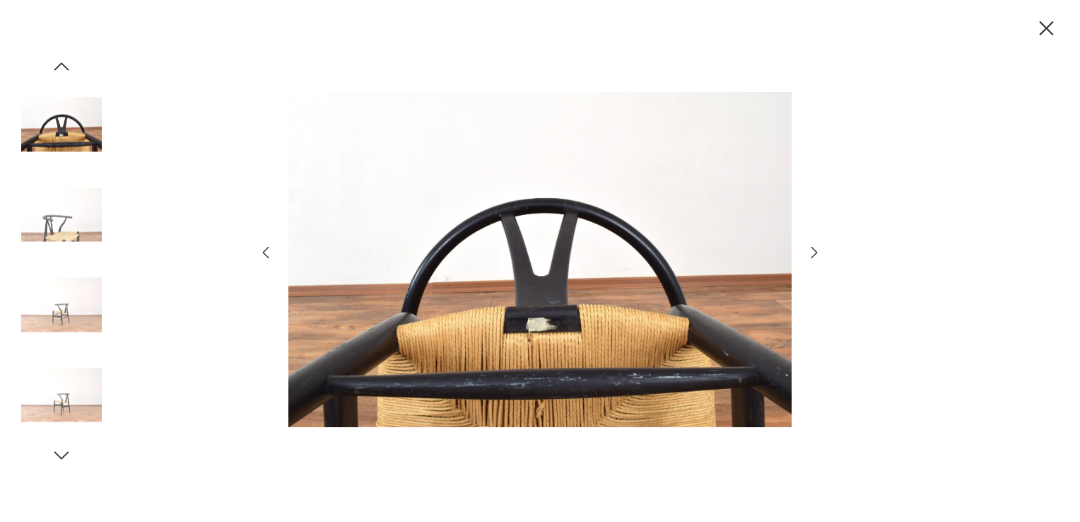
click at [816, 250] on icon "button" at bounding box center [814, 252] width 17 height 17
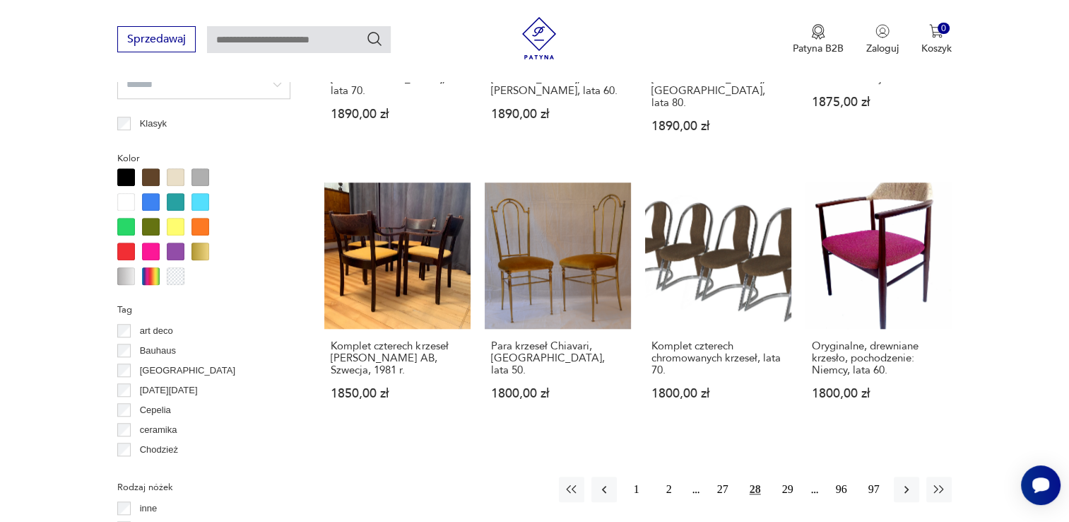
scroll to position [1309, 0]
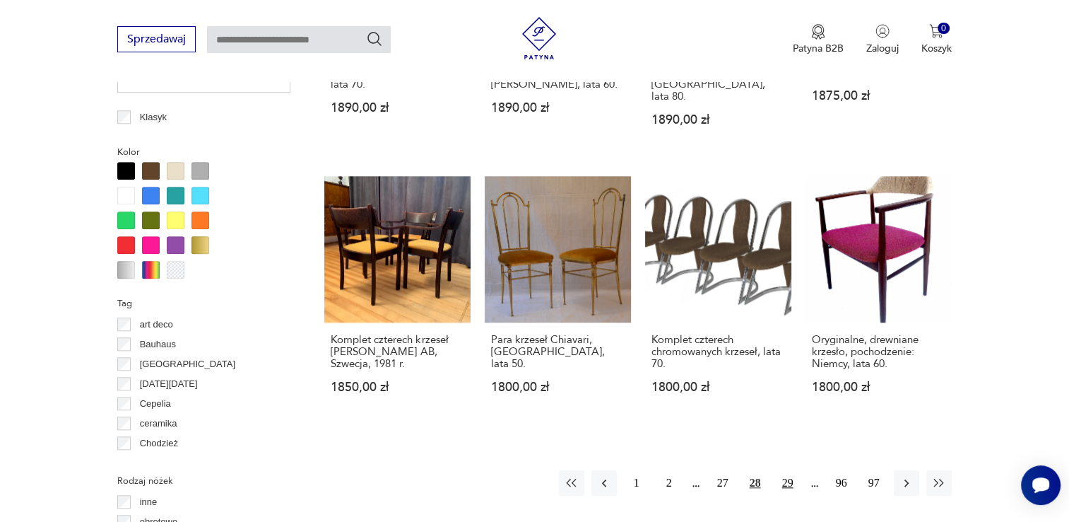
click at [787, 470] on button "29" at bounding box center [787, 482] width 25 height 25
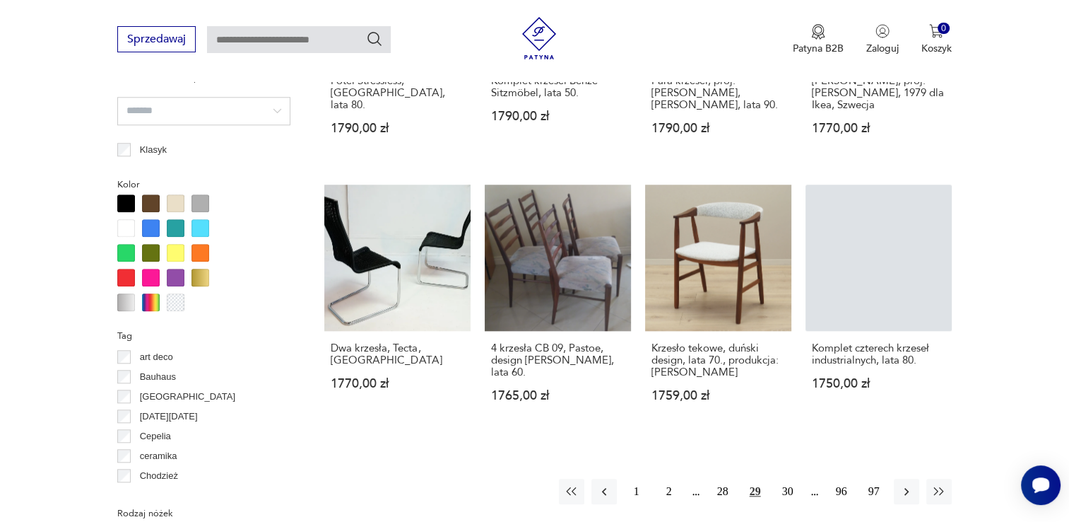
scroll to position [1279, 0]
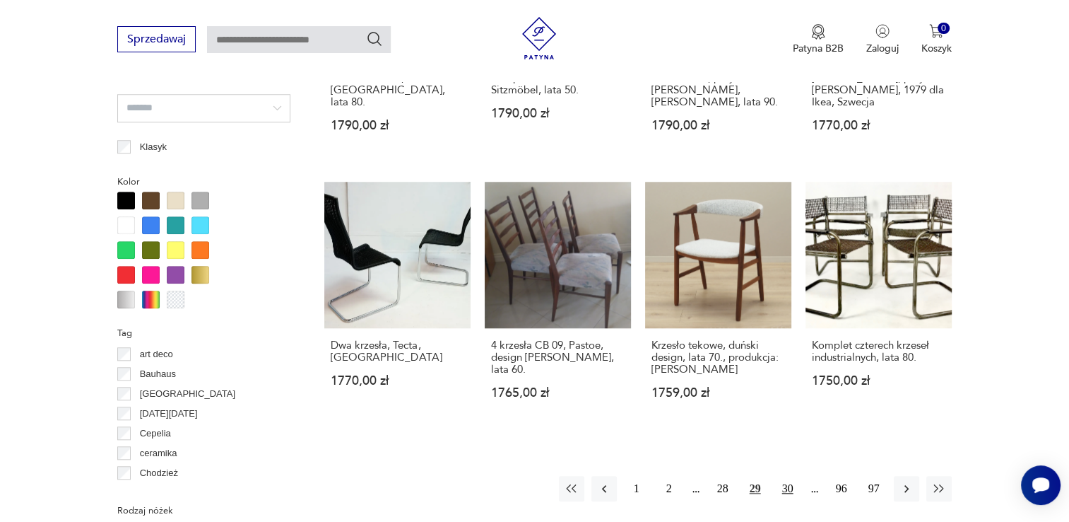
click at [786, 476] on button "30" at bounding box center [787, 488] width 25 height 25
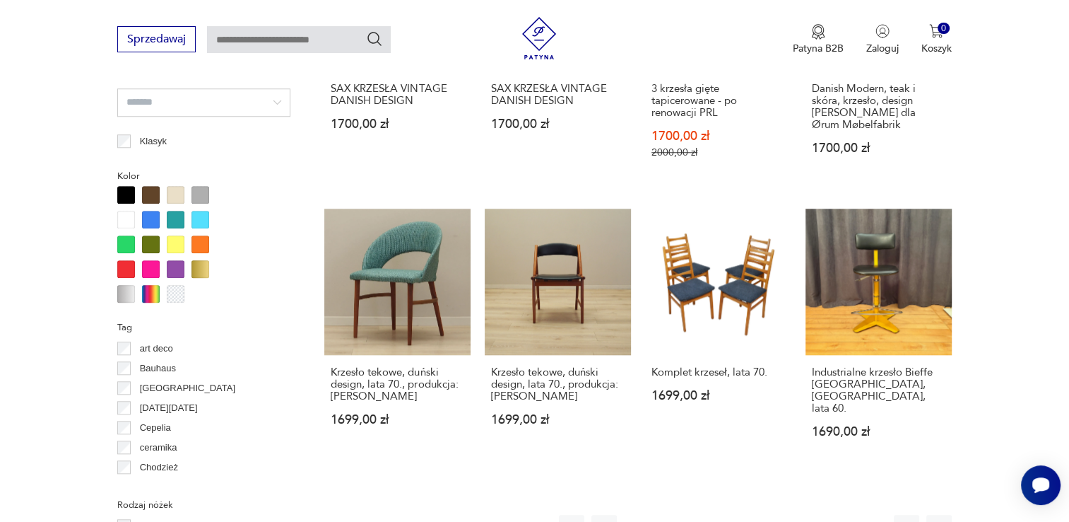
scroll to position [1430, 0]
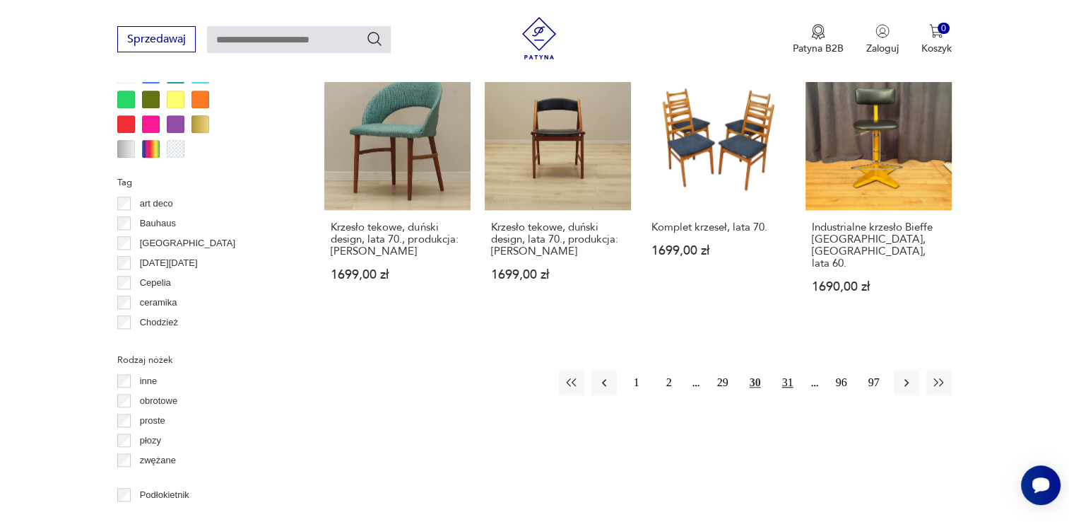
click at [787, 370] on button "31" at bounding box center [787, 382] width 25 height 25
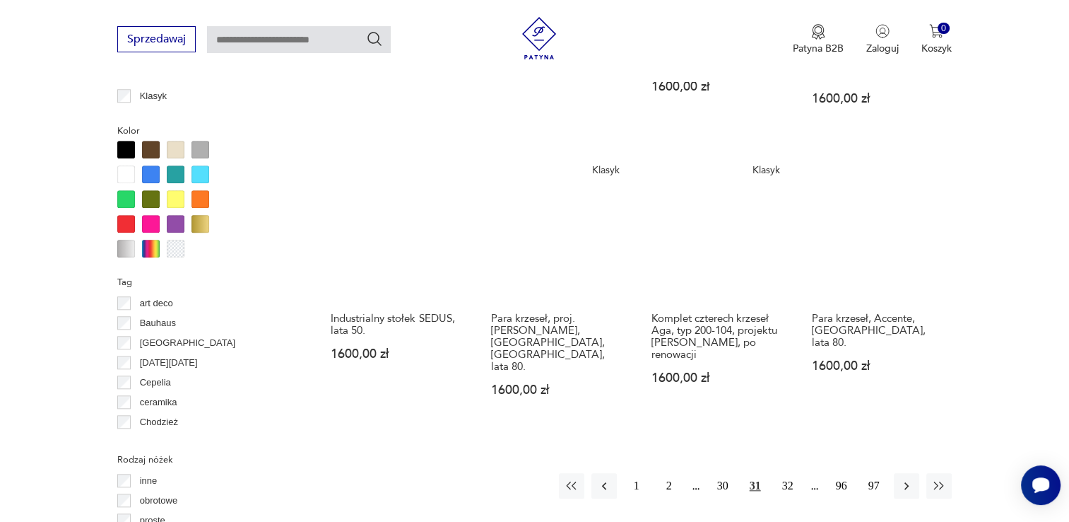
scroll to position [1363, 0]
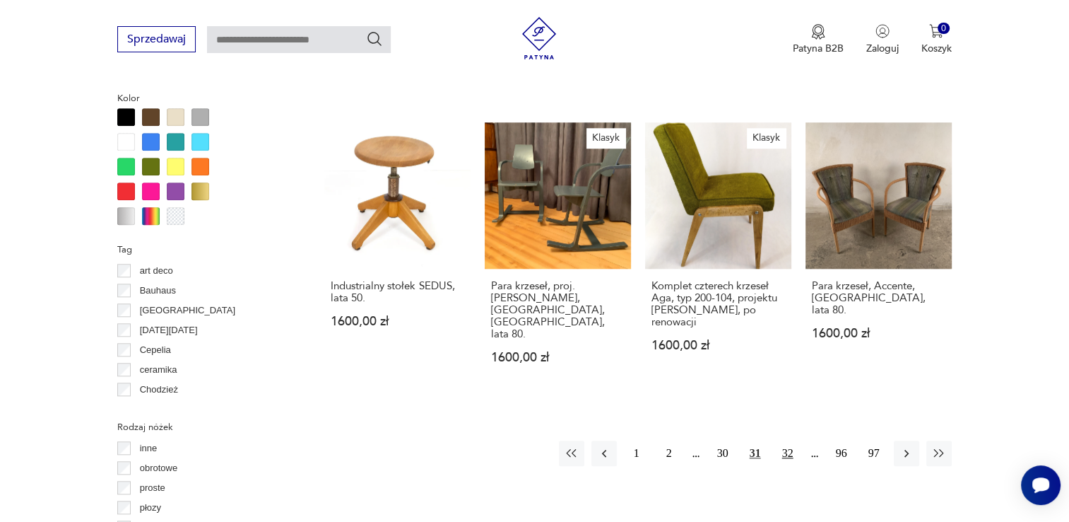
click at [786, 440] on button "32" at bounding box center [787, 452] width 25 height 25
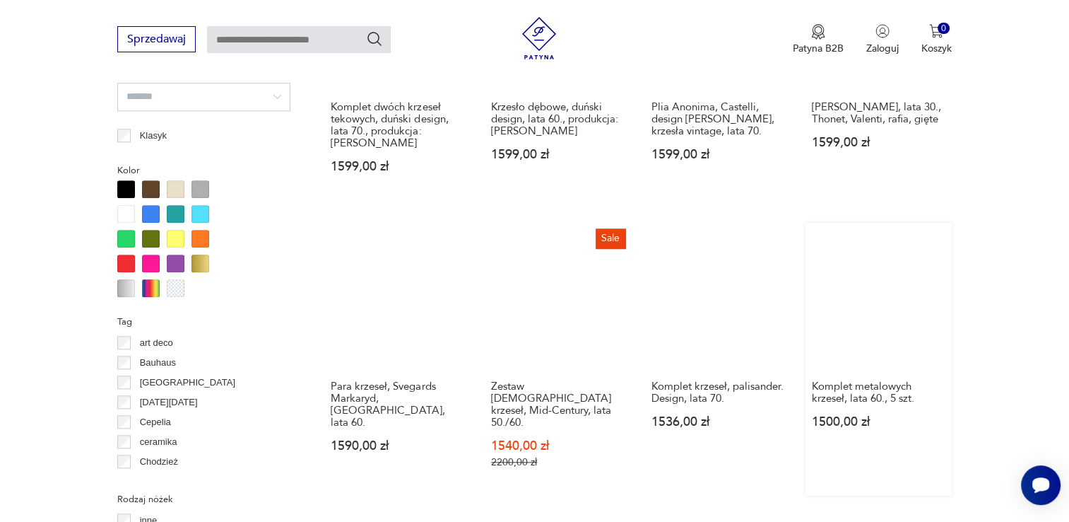
scroll to position [1482, 0]
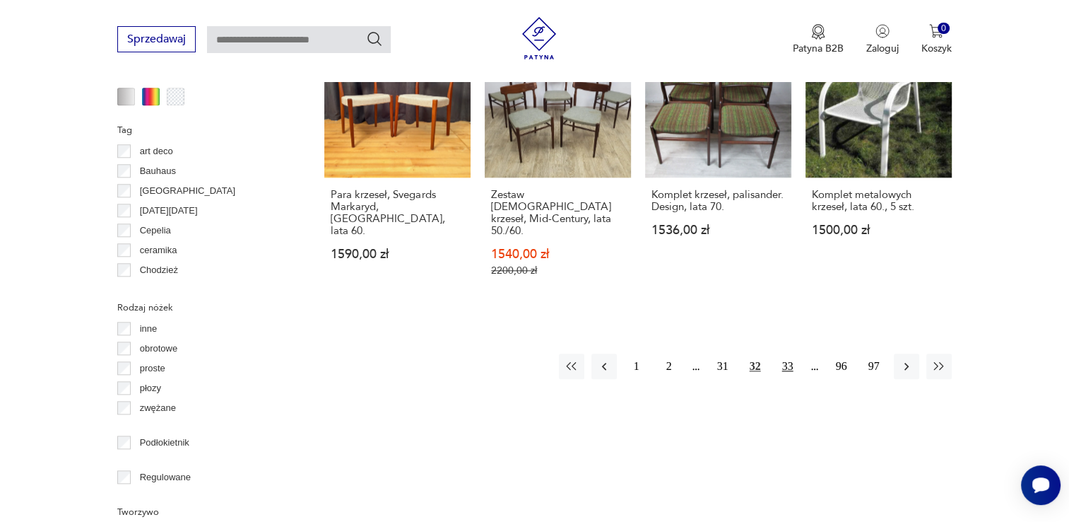
click at [786, 353] on button "33" at bounding box center [787, 365] width 25 height 25
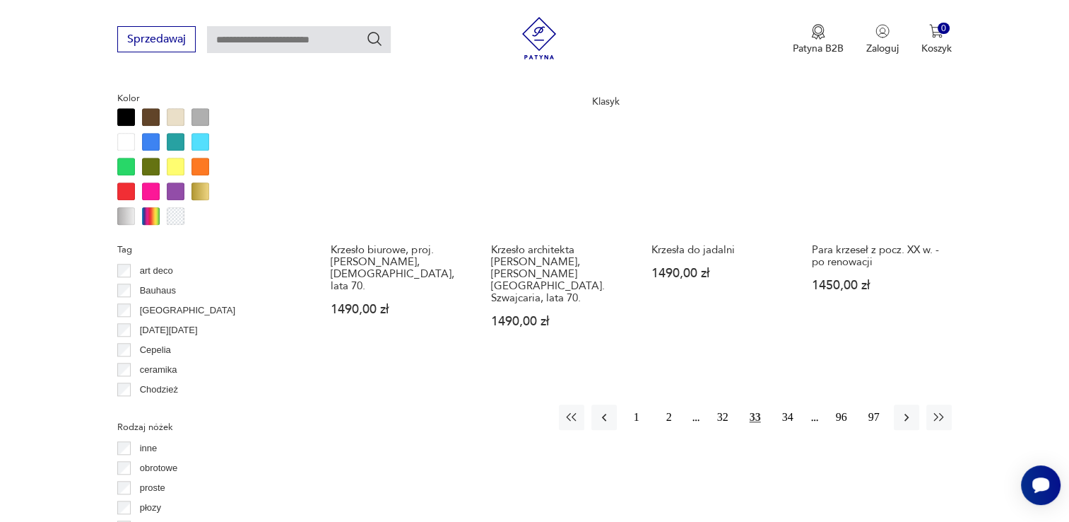
scroll to position [1364, 0]
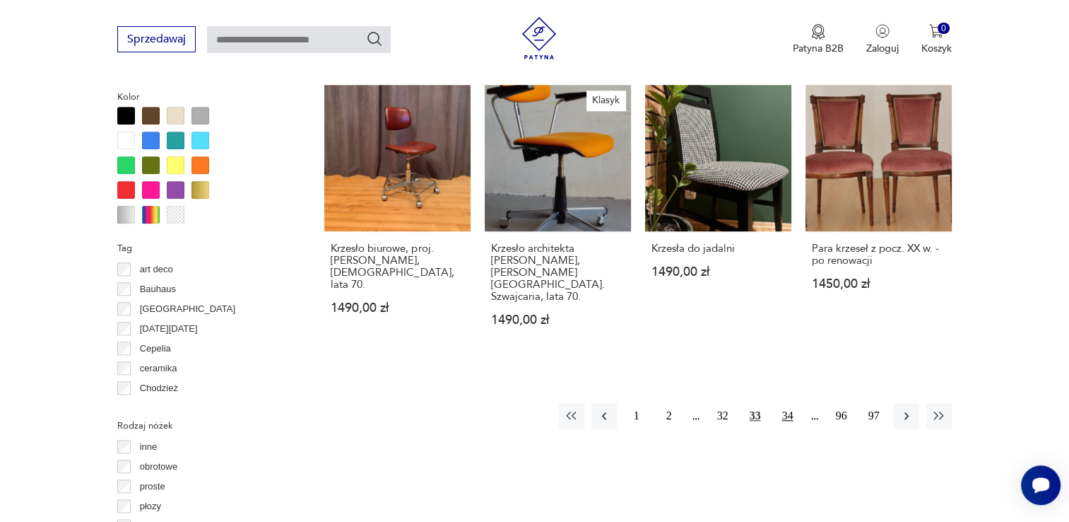
click at [792, 403] on button "34" at bounding box center [787, 415] width 25 height 25
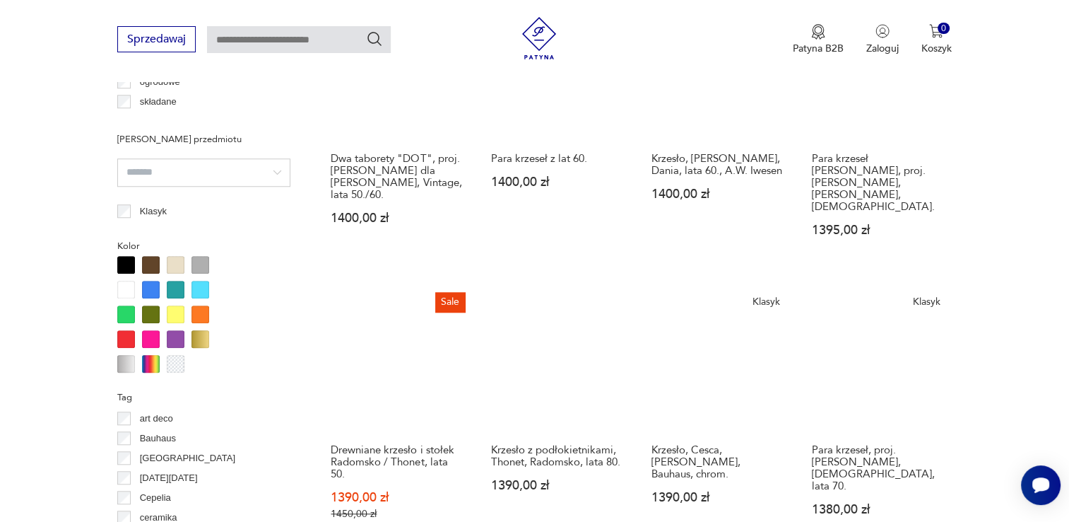
scroll to position [1364, 0]
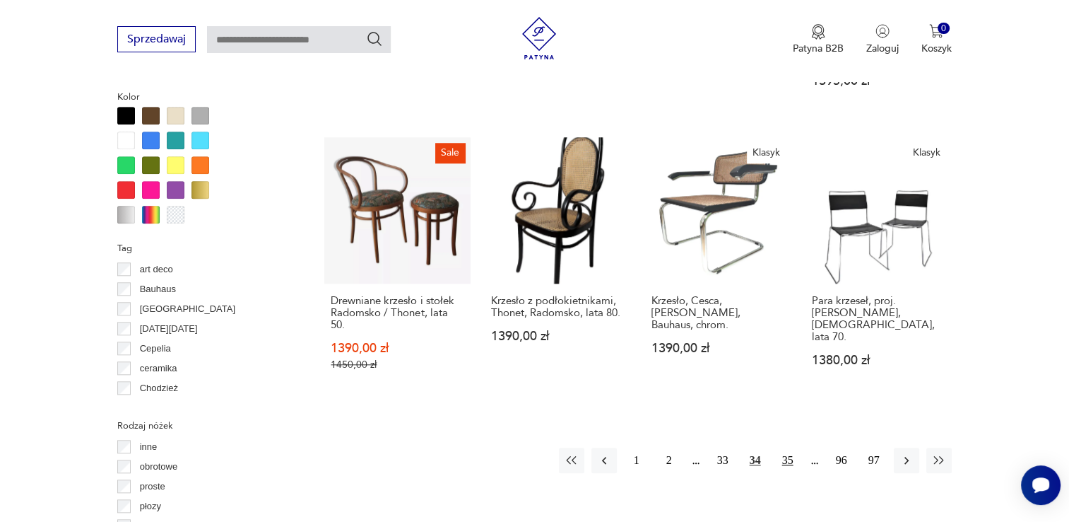
click at [791, 447] on button "35" at bounding box center [787, 459] width 25 height 25
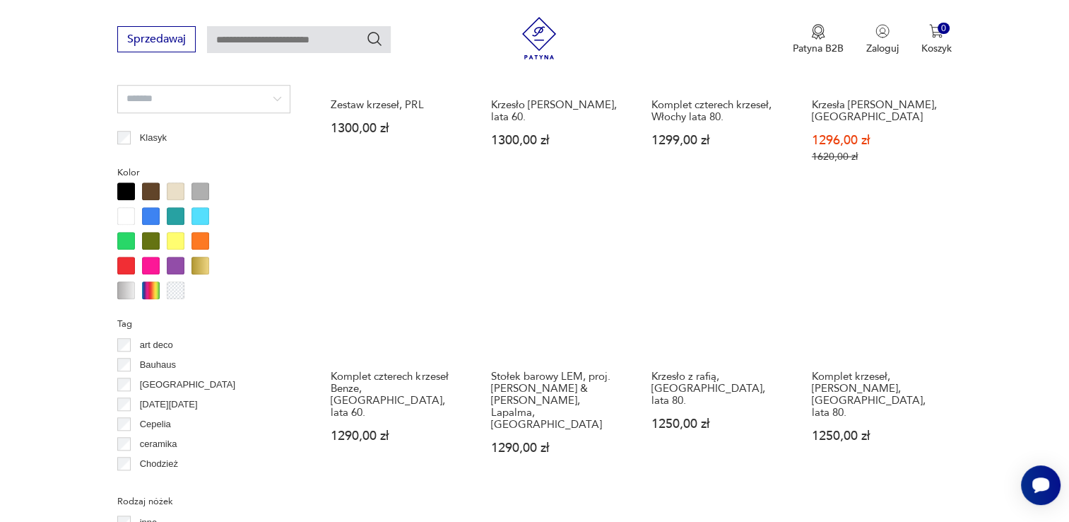
scroll to position [1293, 0]
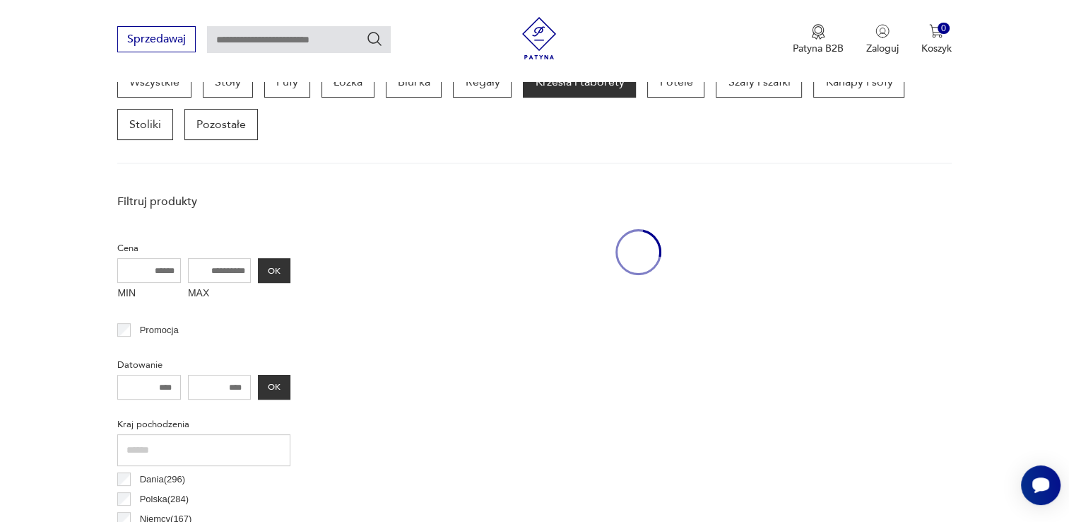
scroll to position [375, 0]
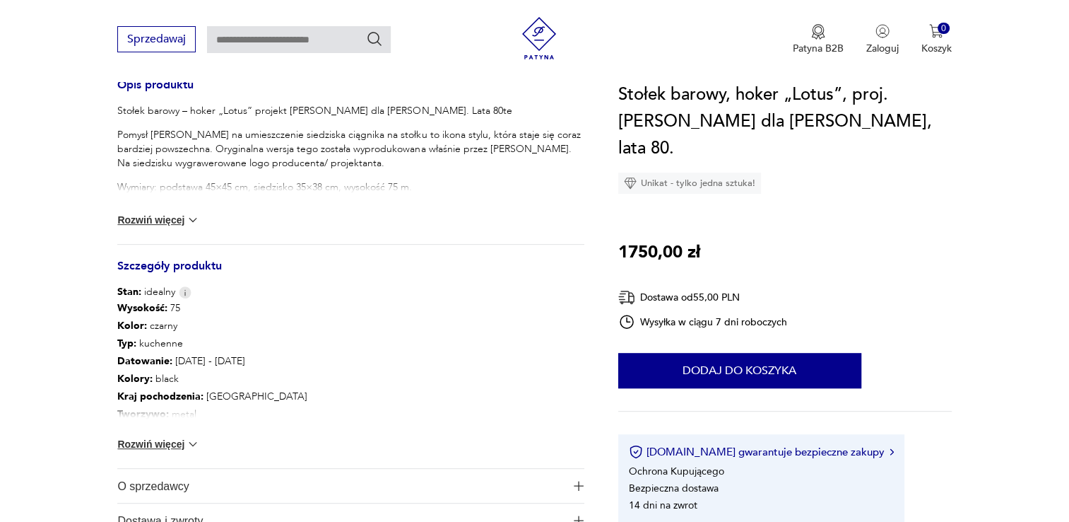
scroll to position [541, 0]
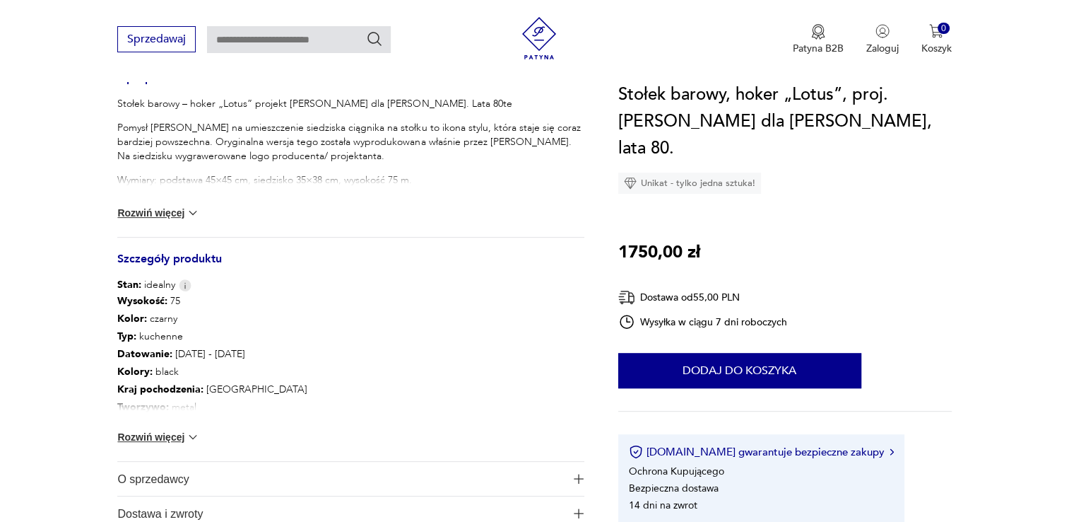
click at [151, 430] on button "Rozwiń więcej" at bounding box center [158, 437] width 82 height 14
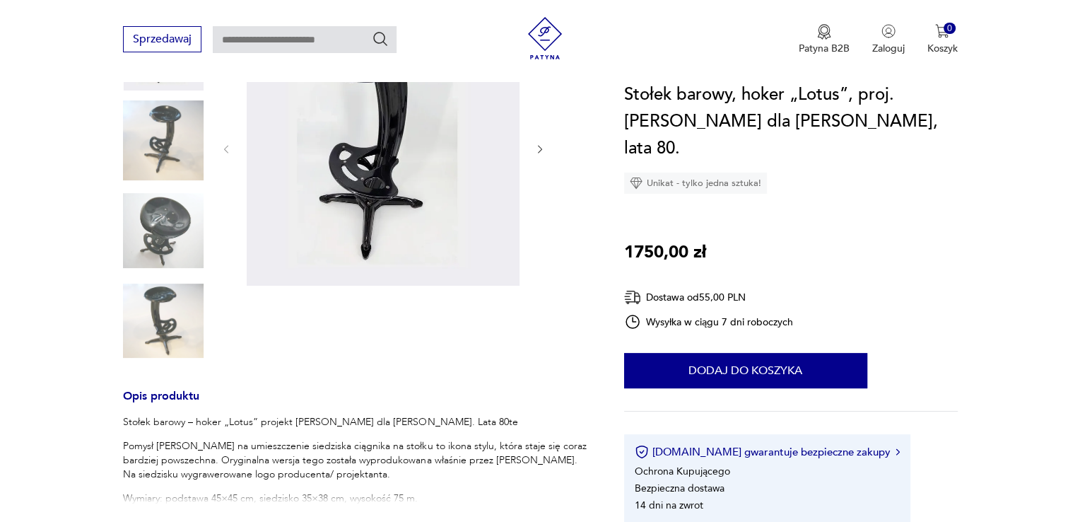
scroll to position [102, 0]
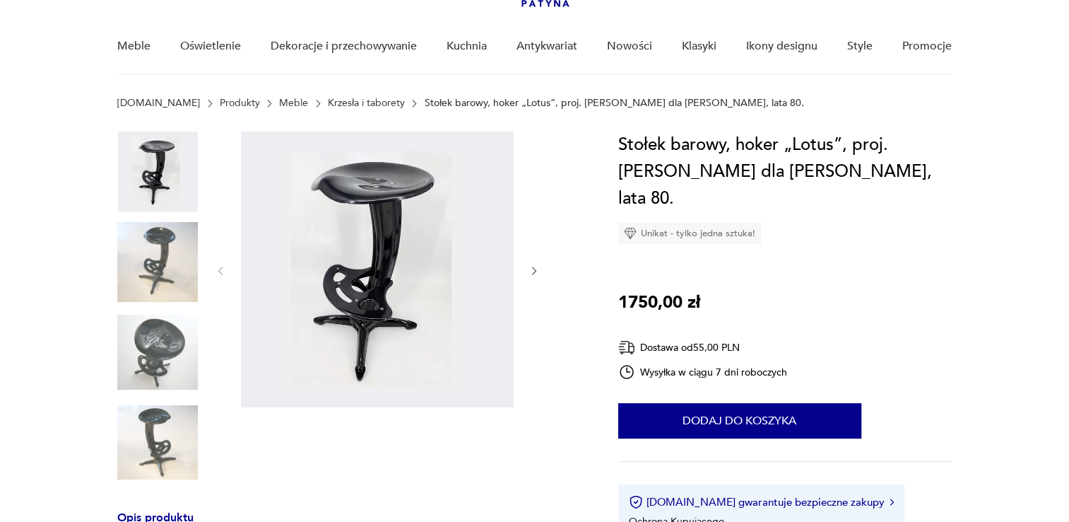
click at [402, 222] on img at bounding box center [377, 269] width 273 height 276
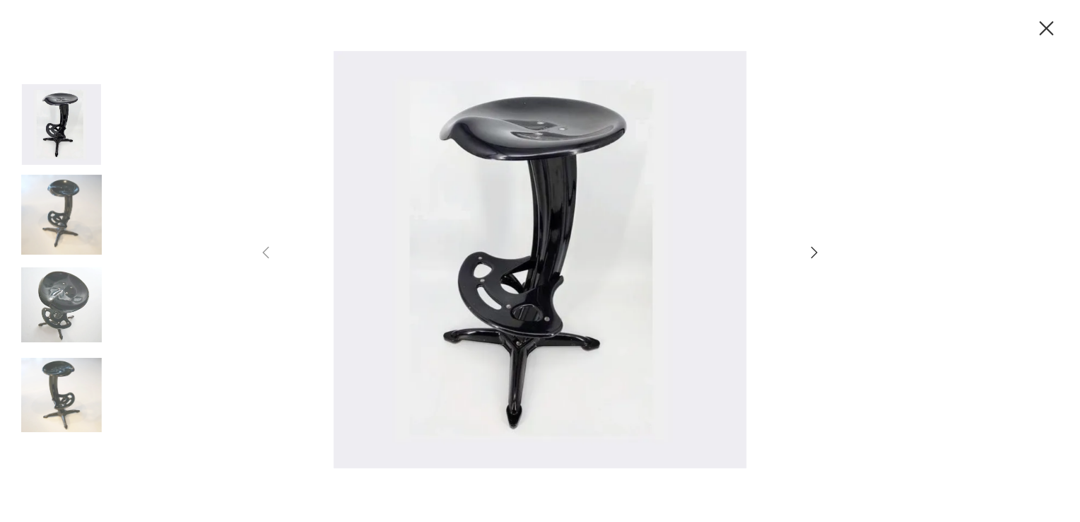
click at [560, 206] on img at bounding box center [539, 259] width 503 height 417
click at [808, 254] on icon "button" at bounding box center [814, 252] width 17 height 17
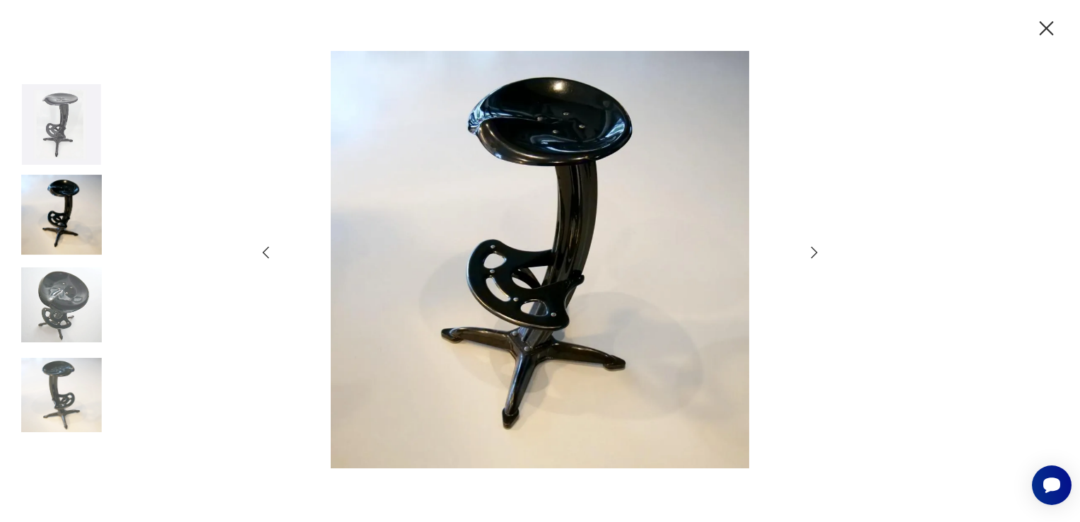
click at [808, 254] on icon "button" at bounding box center [814, 252] width 17 height 17
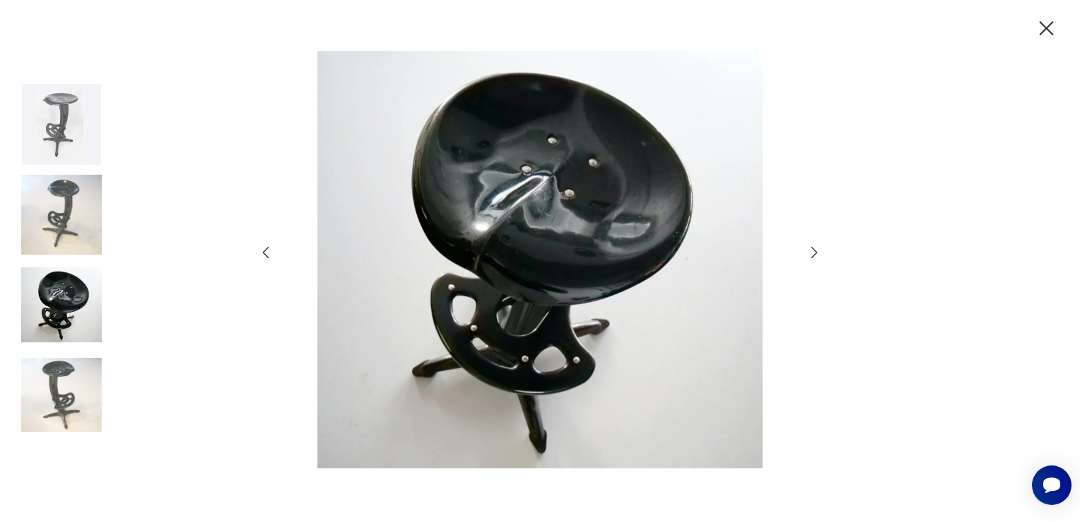
click at [808, 254] on icon "button" at bounding box center [814, 252] width 17 height 17
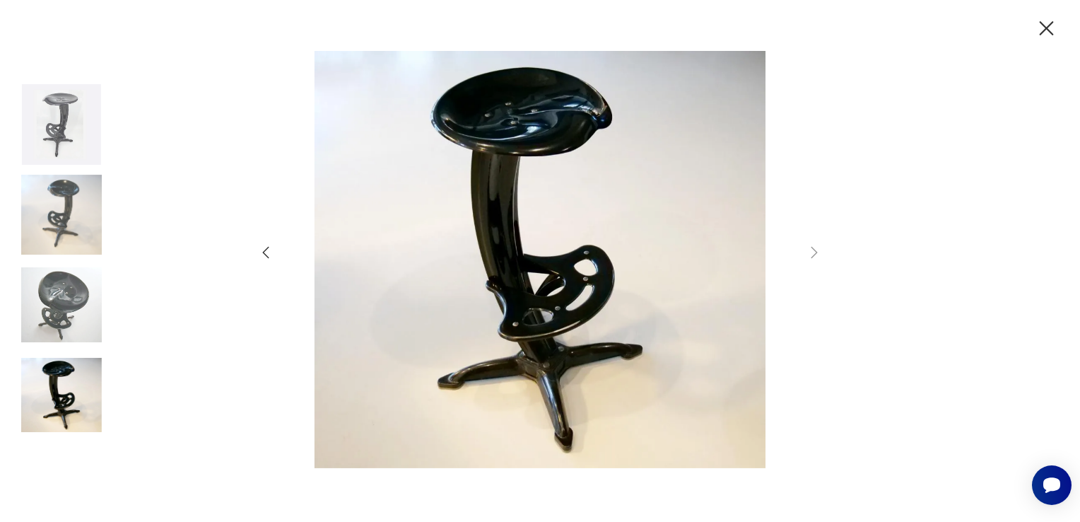
click at [66, 137] on img at bounding box center [61, 124] width 81 height 81
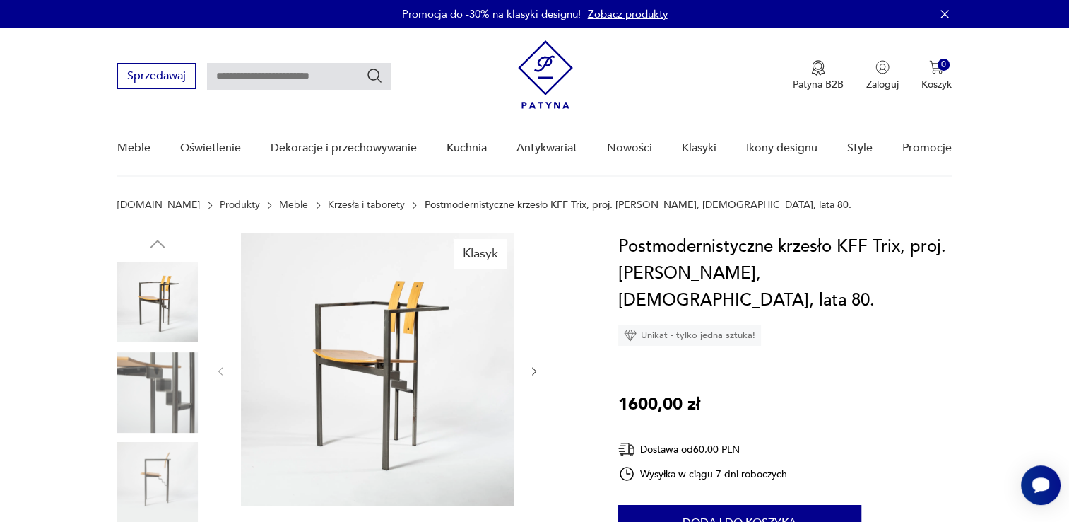
click at [425, 333] on img at bounding box center [377, 369] width 273 height 273
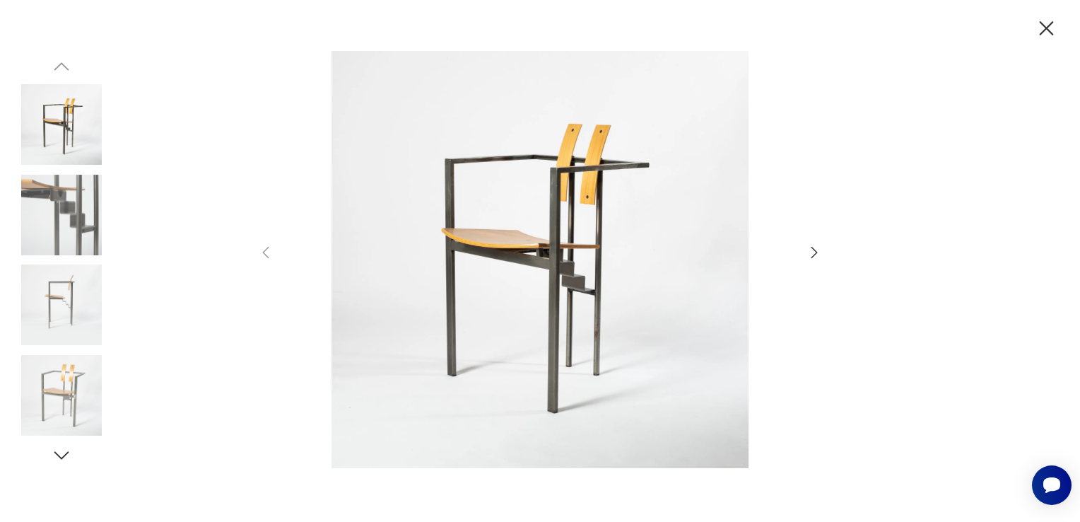
click at [537, 247] on img at bounding box center [539, 259] width 503 height 417
click at [815, 250] on icon "button" at bounding box center [814, 252] width 6 height 11
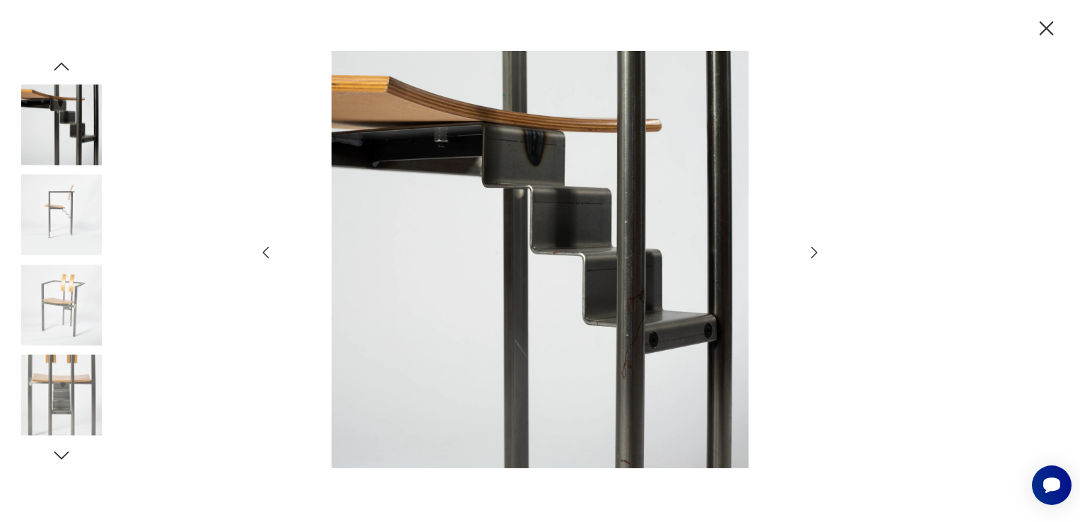
click at [815, 250] on icon "button" at bounding box center [814, 252] width 6 height 11
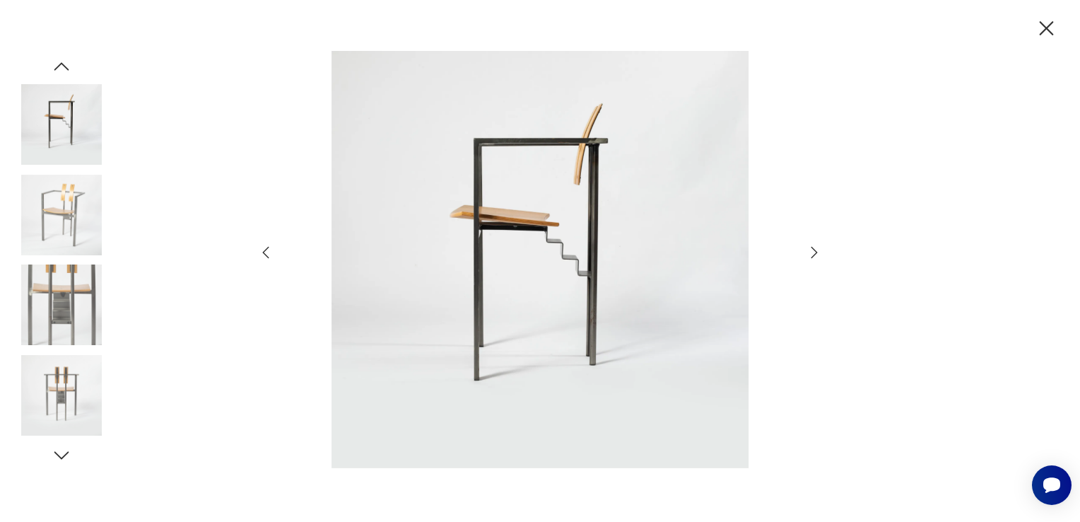
click at [815, 250] on icon "button" at bounding box center [814, 252] width 6 height 11
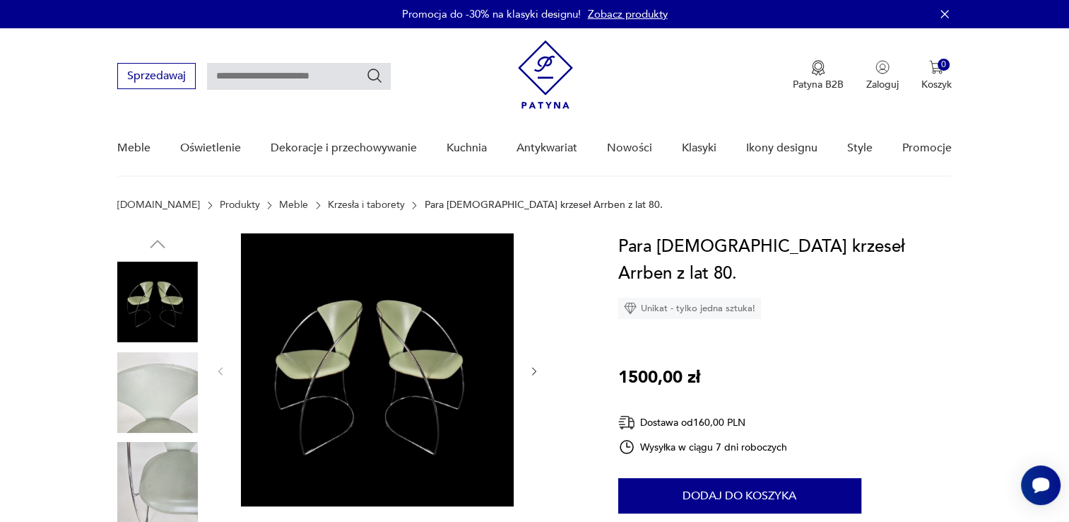
click at [428, 387] on img at bounding box center [377, 369] width 273 height 273
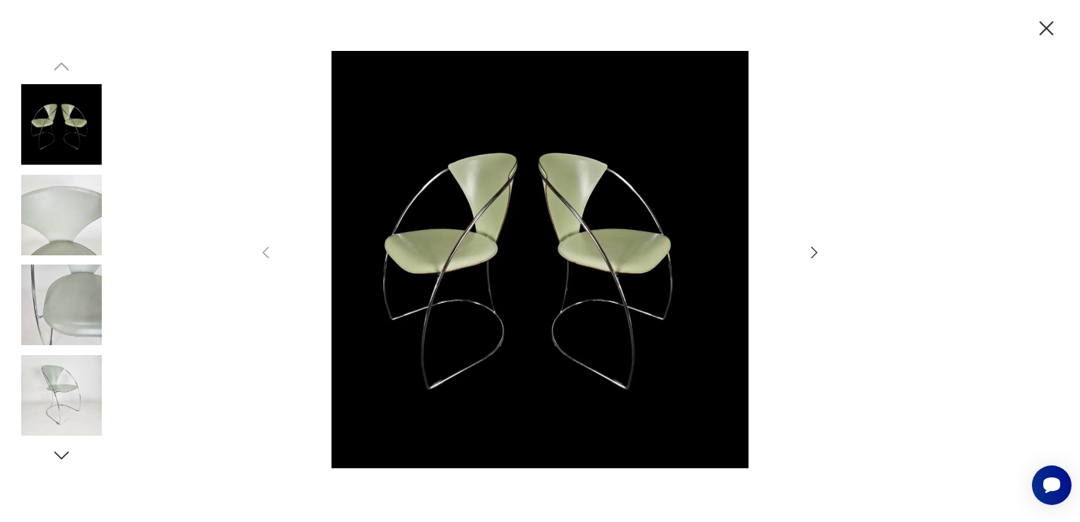
click at [519, 248] on img at bounding box center [539, 259] width 503 height 417
click at [47, 375] on img at bounding box center [61, 395] width 81 height 81
